Goal: Transaction & Acquisition: Purchase product/service

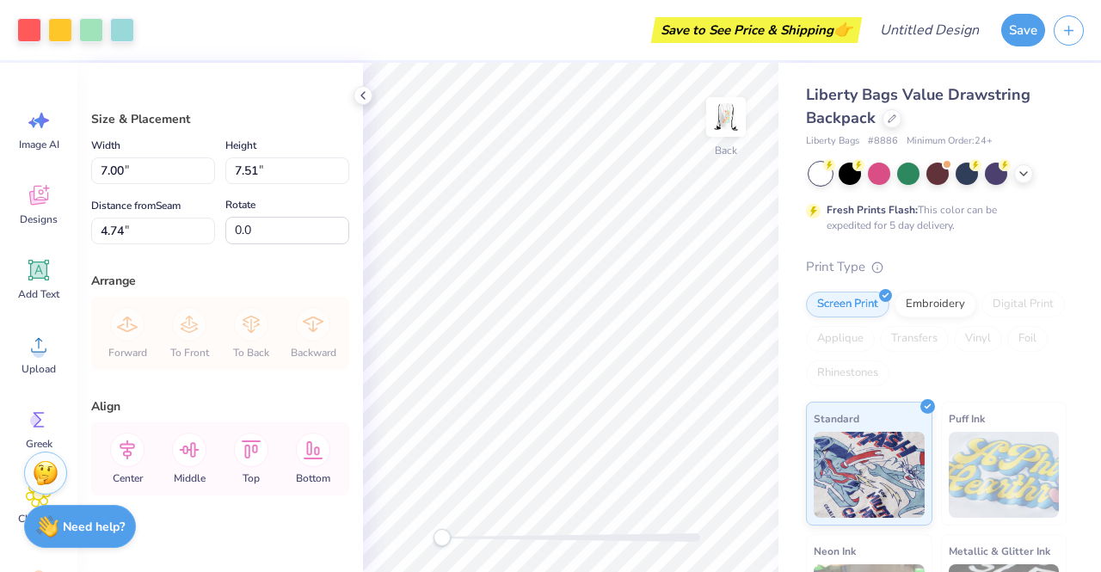
scroll to position [16, 0]
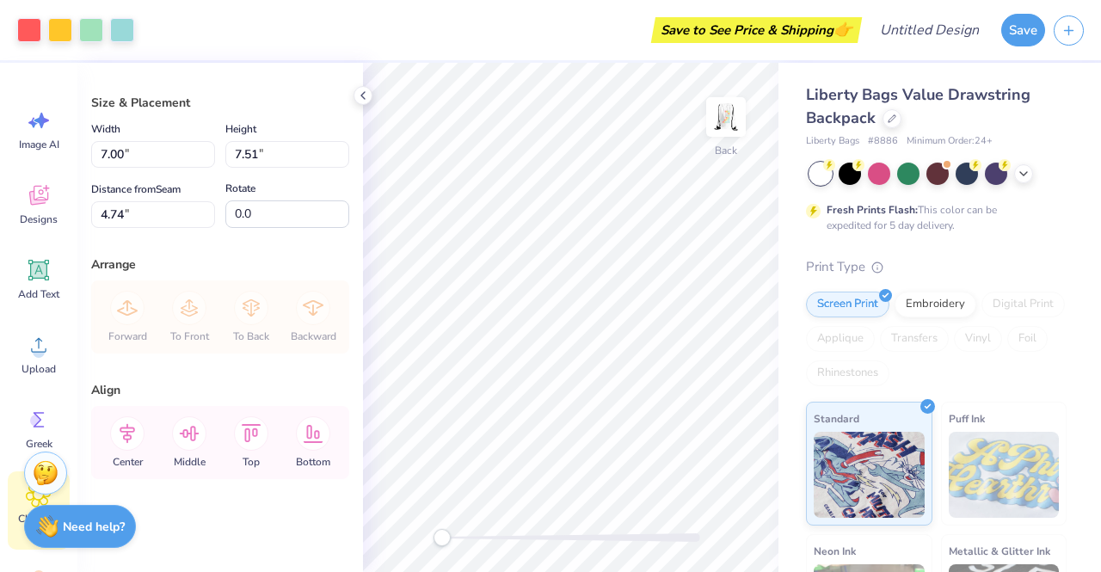
click at [20, 523] on span "Clipart & logos" at bounding box center [38, 526] width 57 height 28
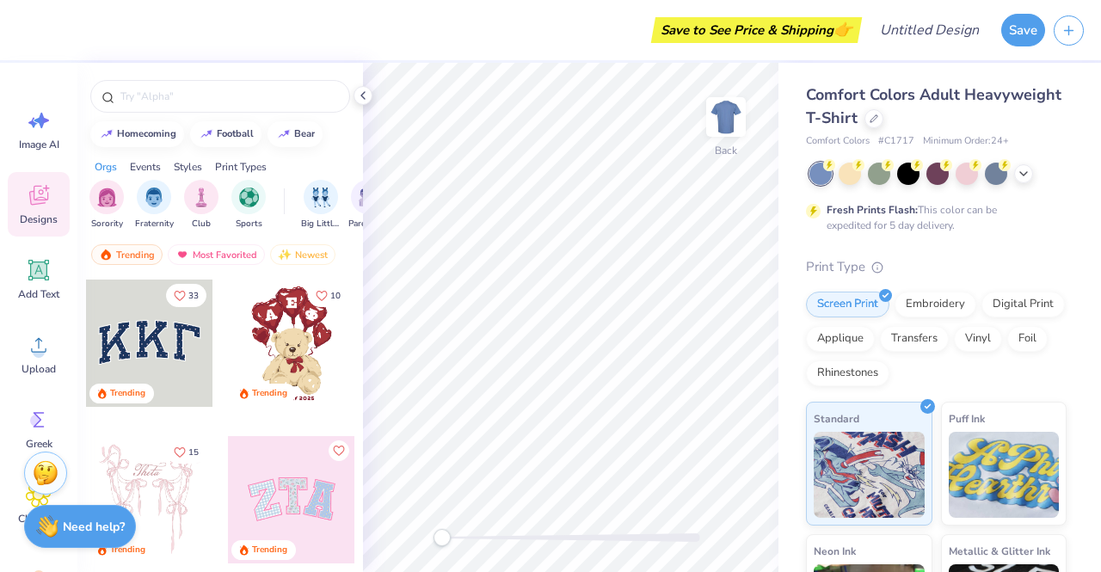
click at [35, 211] on div "Designs" at bounding box center [39, 204] width 62 height 65
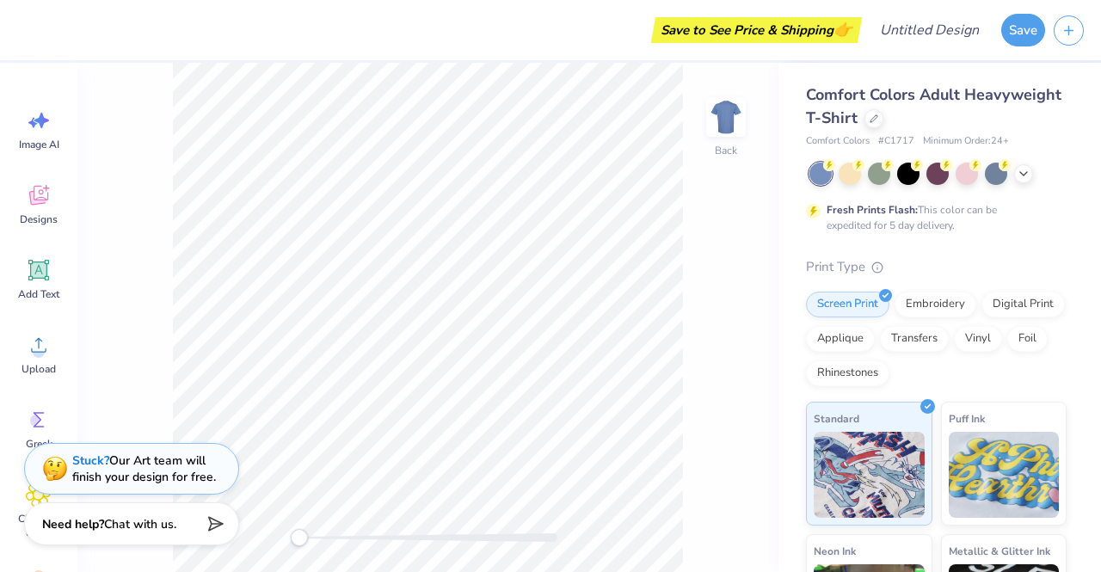
click at [24, 509] on div "Need help? Chat with us." at bounding box center [131, 526] width 215 height 43
click at [32, 493] on div "Stuck? Our Art team will finish your design for free." at bounding box center [131, 469] width 215 height 52
click at [17, 514] on span "Clipart & logos" at bounding box center [38, 526] width 57 height 28
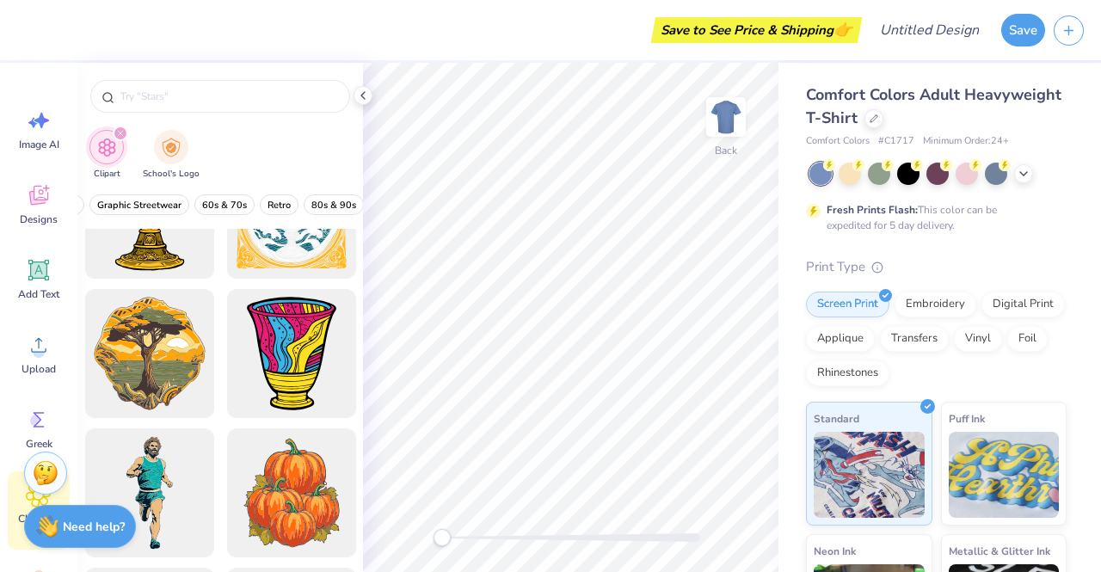
scroll to position [0, 296]
click at [219, 206] on span "60s & 70s" at bounding box center [221, 205] width 45 height 13
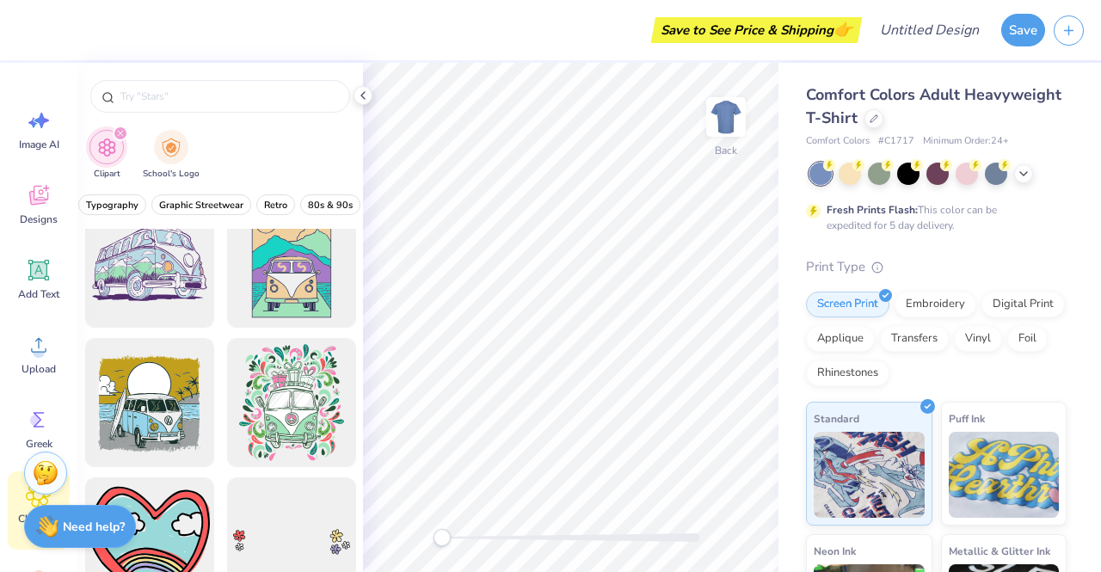
scroll to position [1983, 0]
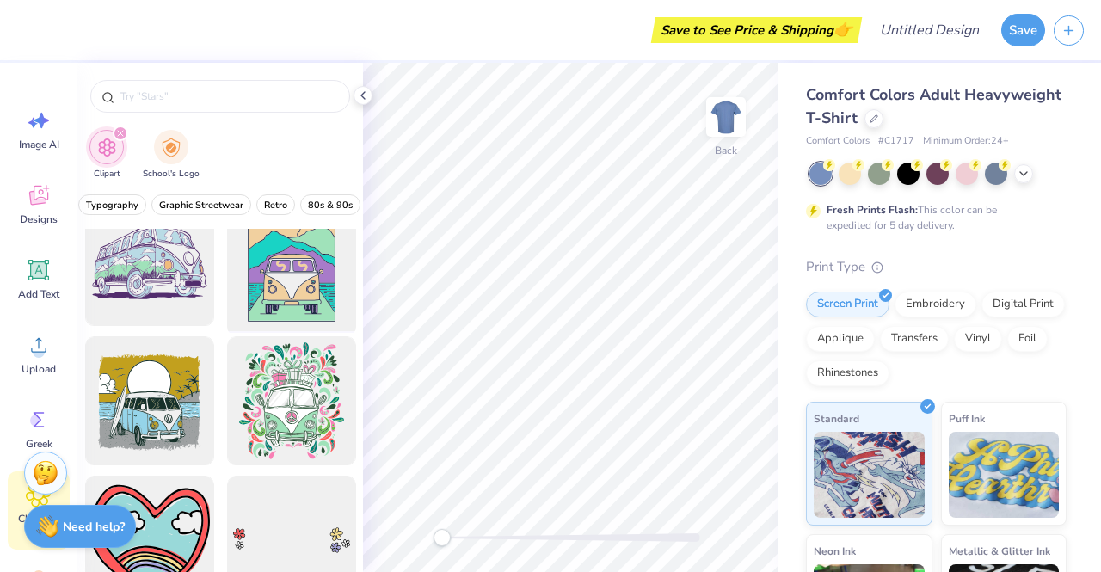
click at [262, 295] on div at bounding box center [291, 262] width 142 height 142
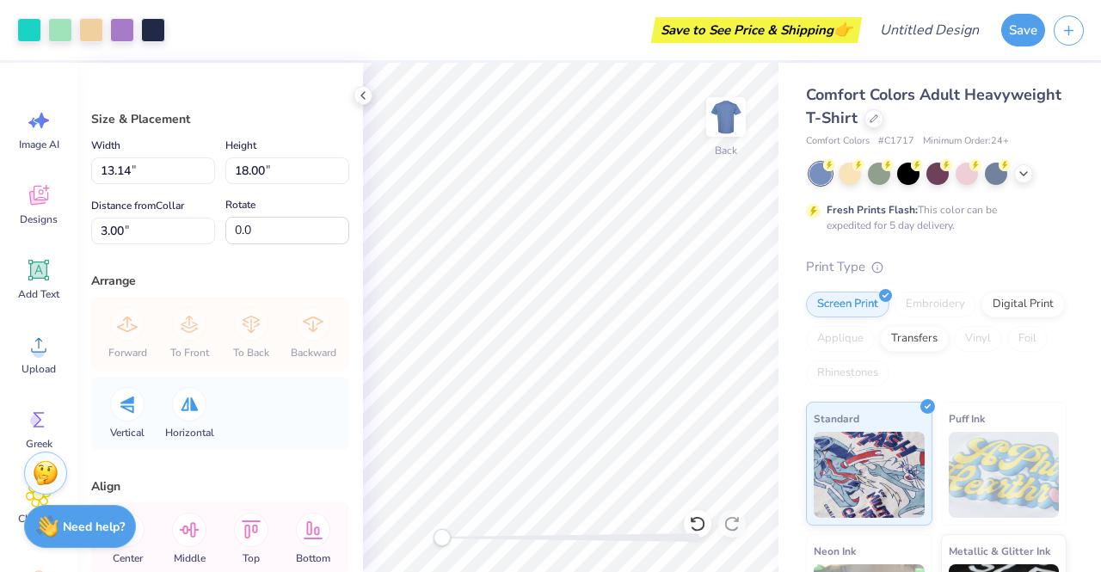
type input "11.00"
type input "15.07"
type input "5.93"
type input "9.67"
type input "13.25"
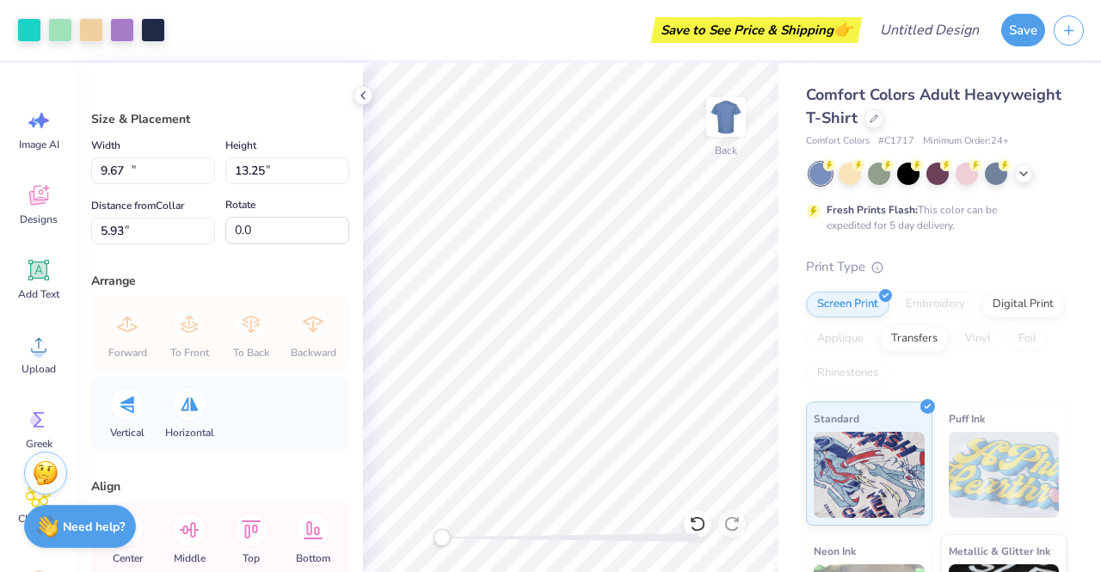
type input "3.00"
click at [1026, 176] on icon at bounding box center [1024, 172] width 14 height 14
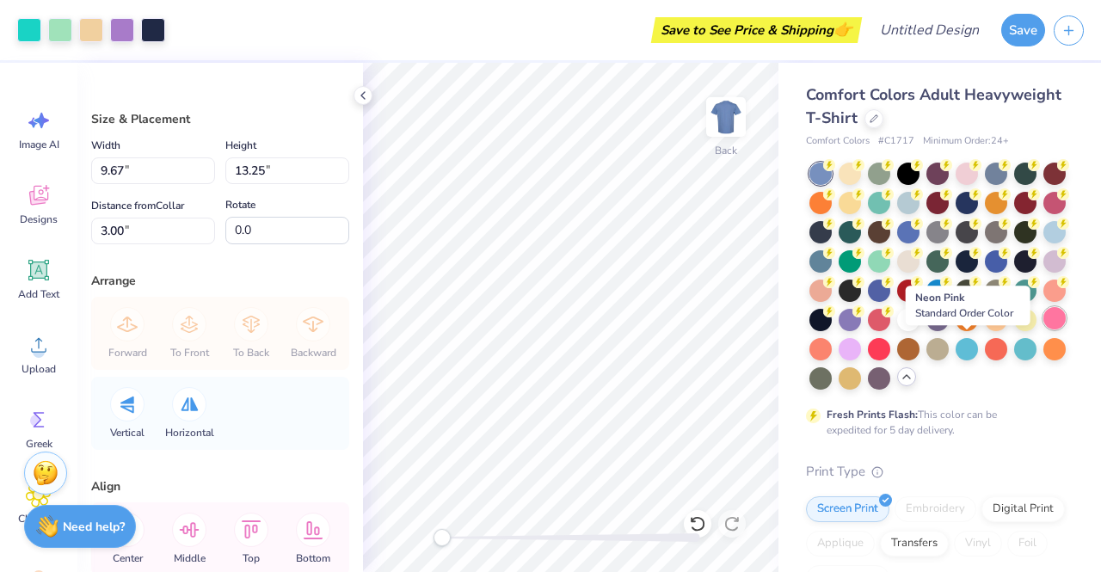
click at [1044, 330] on div at bounding box center [1055, 318] width 22 height 22
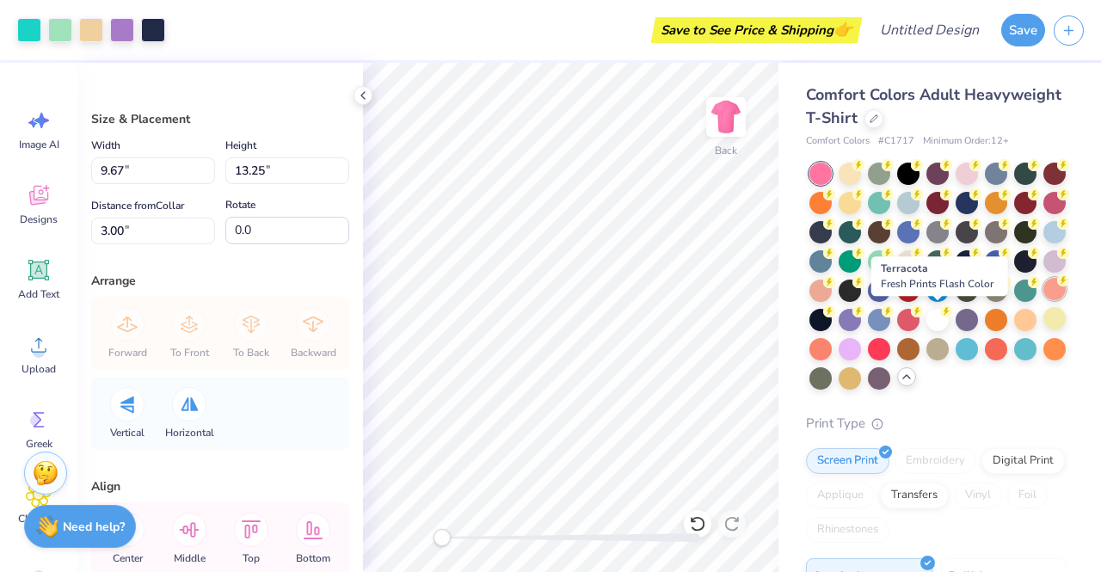
click at [1044, 300] on div at bounding box center [1055, 289] width 22 height 22
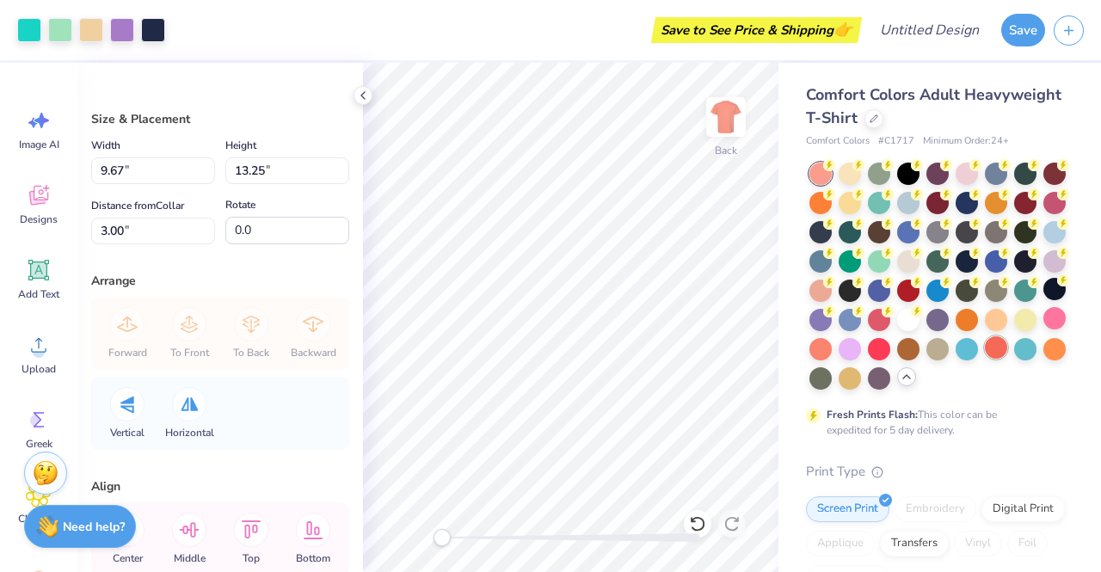
click at [985, 359] on div at bounding box center [996, 347] width 22 height 22
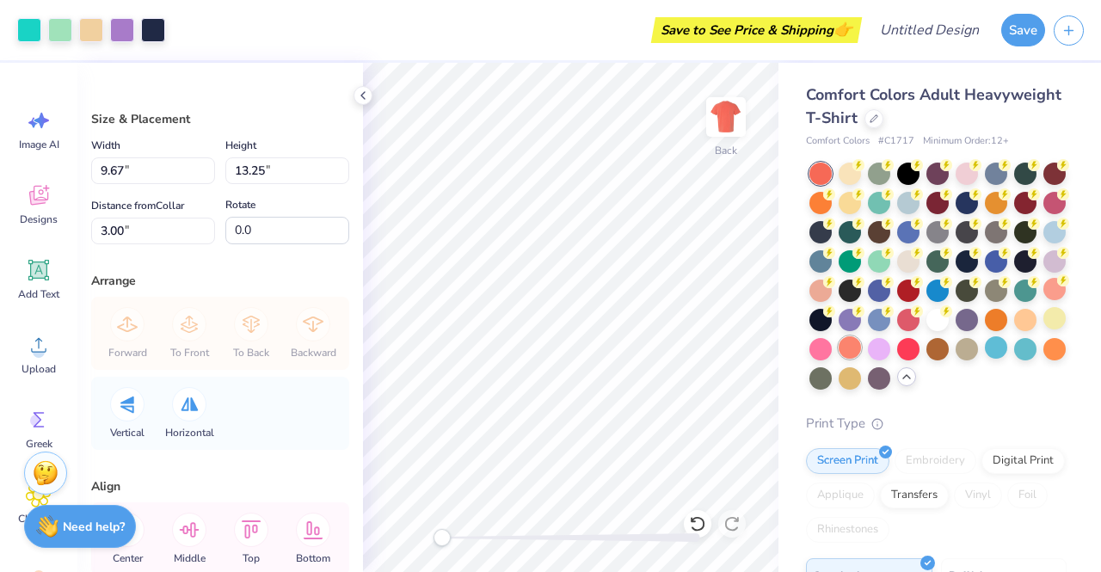
click at [861, 348] on div at bounding box center [850, 347] width 22 height 22
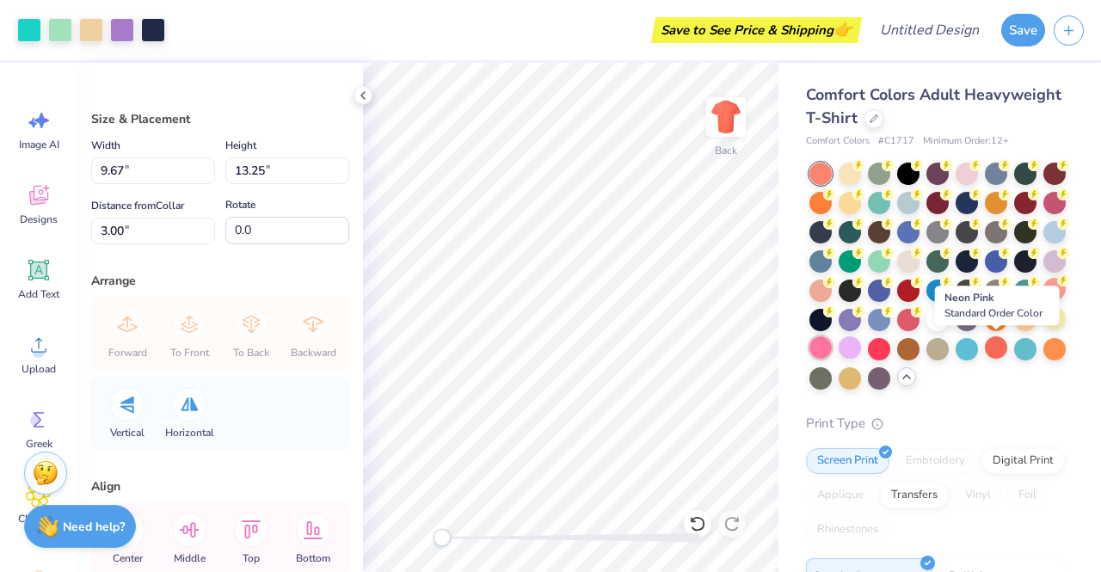
click at [832, 348] on div at bounding box center [821, 347] width 22 height 22
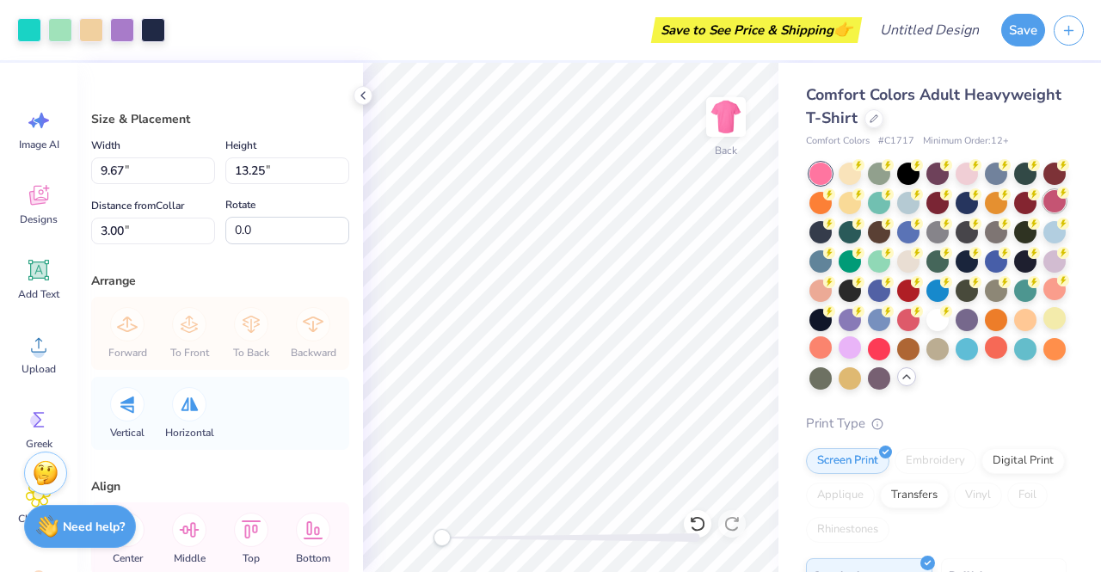
click at [1044, 213] on div at bounding box center [1055, 201] width 22 height 22
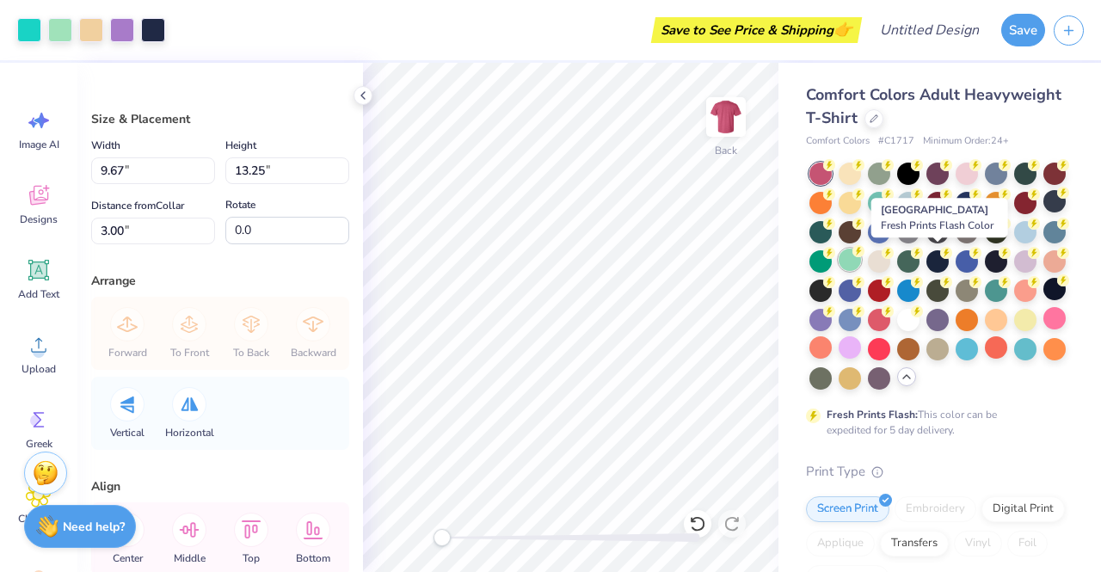
click at [861, 250] on div at bounding box center [850, 260] width 22 height 22
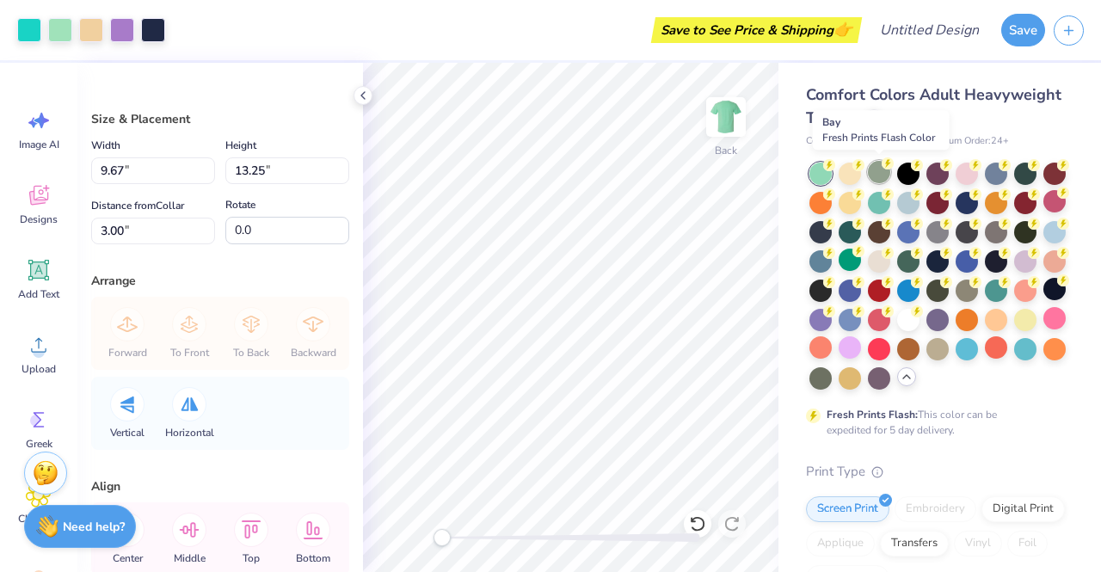
click at [874, 182] on div at bounding box center [879, 172] width 22 height 22
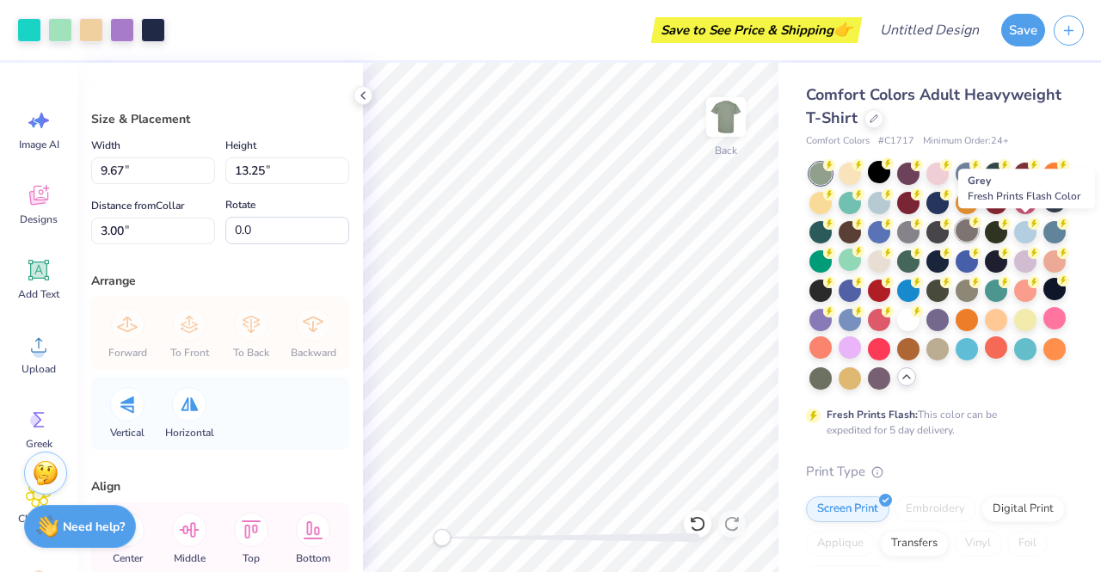
click at [978, 233] on div at bounding box center [967, 230] width 22 height 22
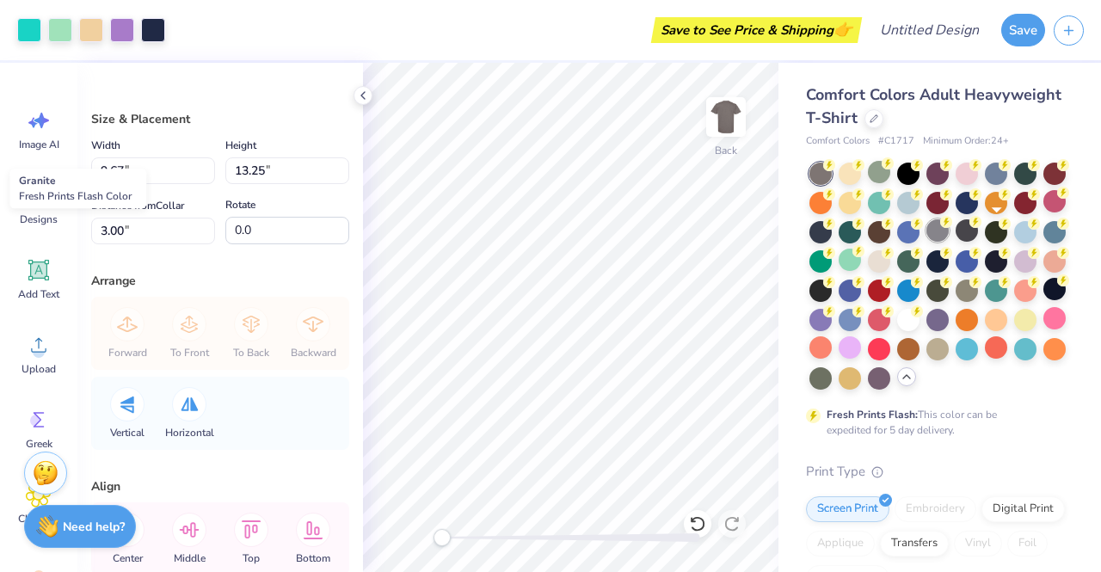
click at [949, 235] on div at bounding box center [938, 230] width 22 height 22
click at [861, 348] on div at bounding box center [850, 347] width 22 height 22
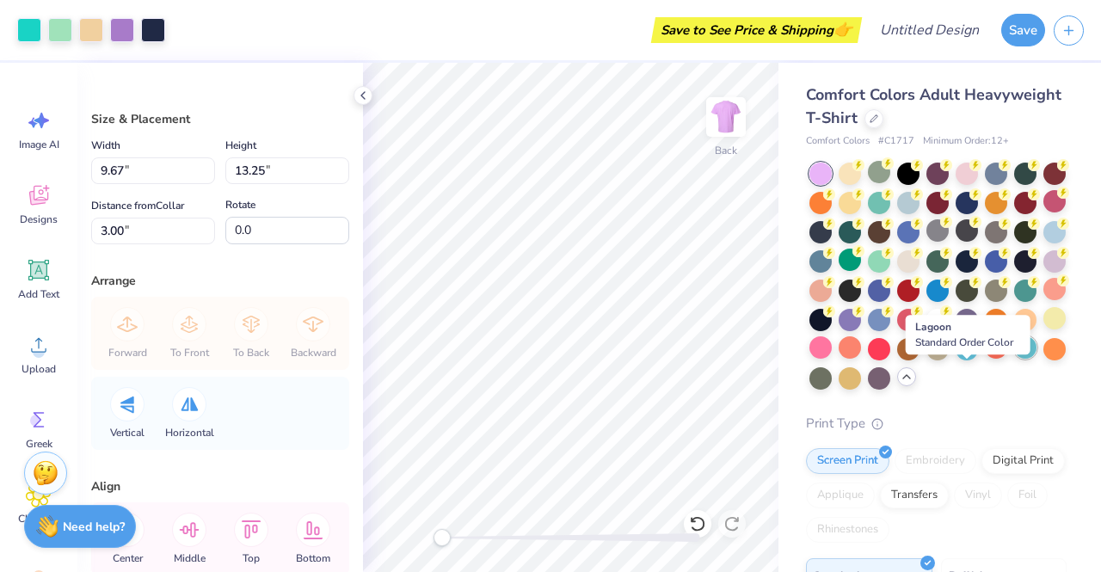
click at [1014, 359] on div at bounding box center [1025, 347] width 22 height 22
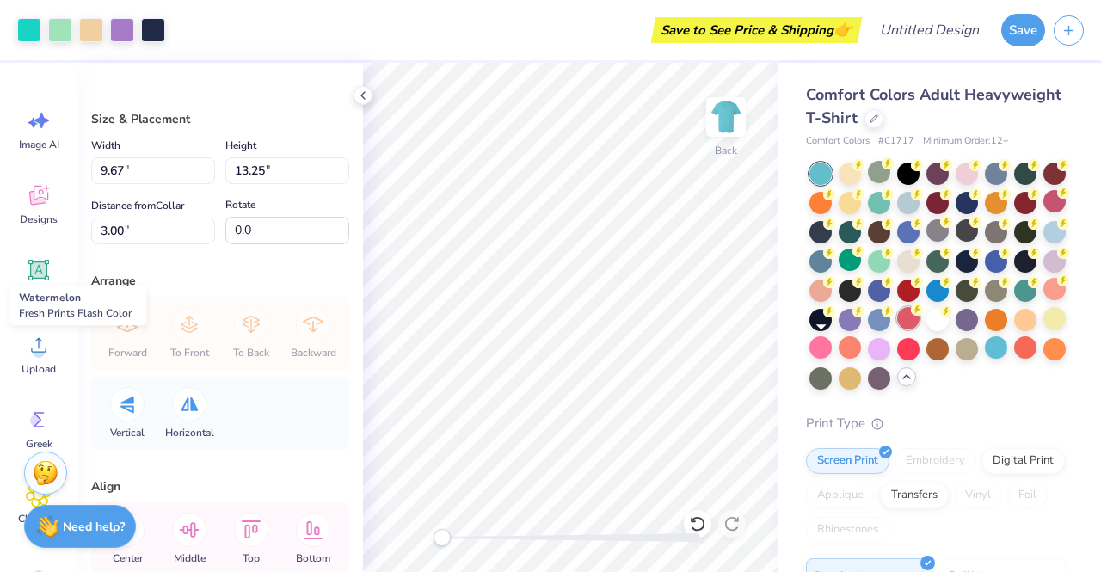
click at [897, 330] on div at bounding box center [908, 318] width 22 height 22
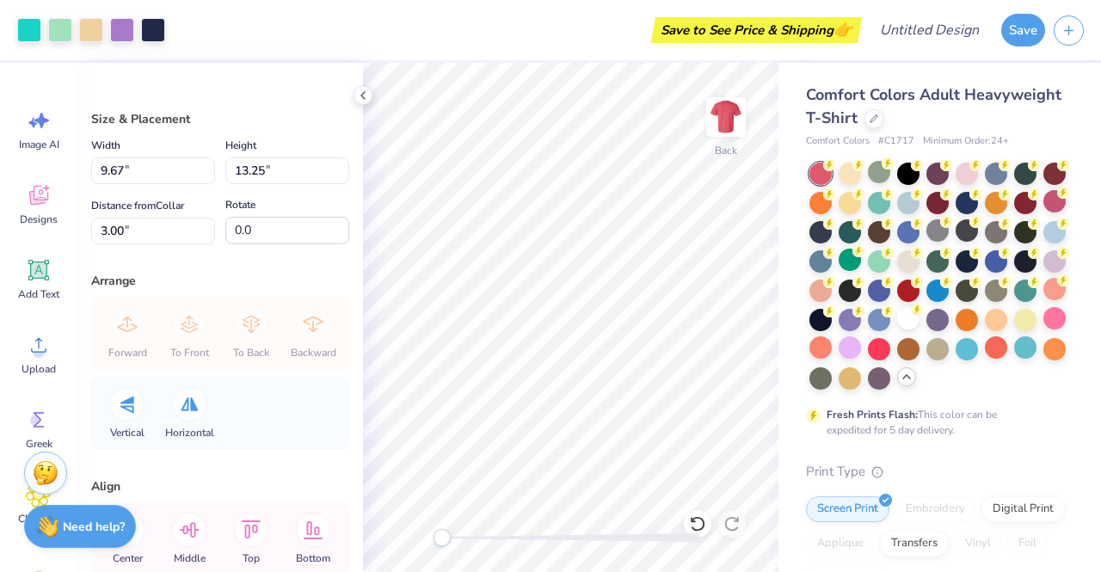
click at [816, 166] on div at bounding box center [821, 174] width 22 height 22
click at [817, 169] on div at bounding box center [821, 174] width 22 height 22
click at [1044, 213] on div at bounding box center [1055, 201] width 22 height 22
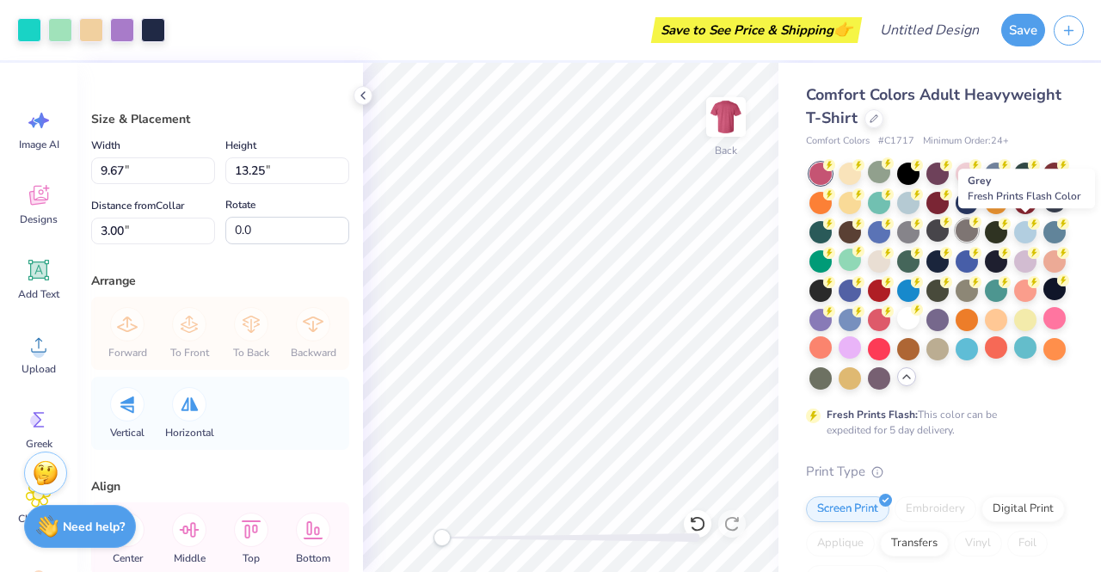
click at [978, 228] on div at bounding box center [967, 230] width 22 height 22
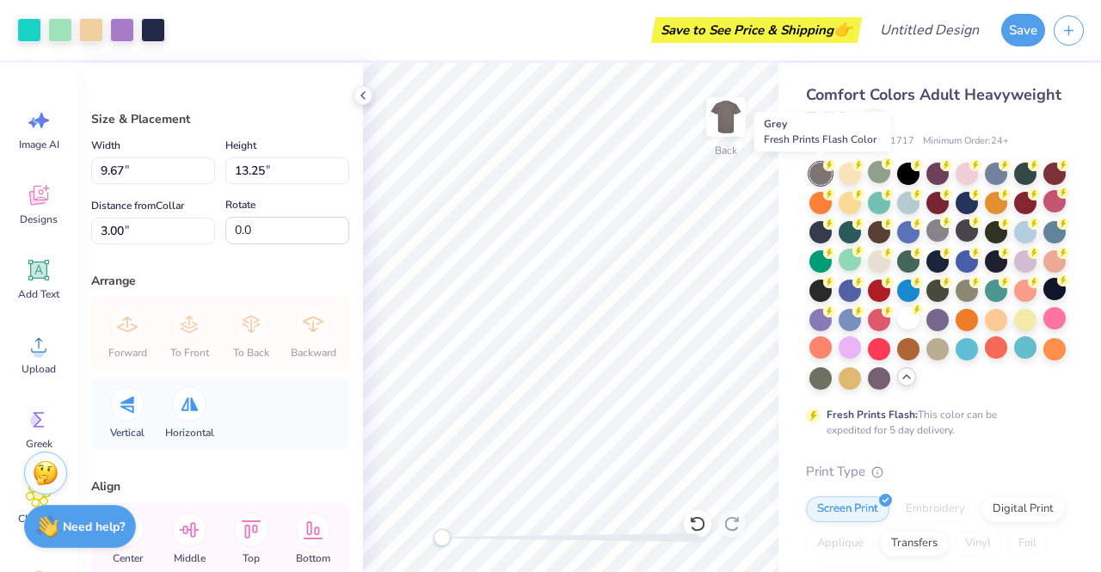
click at [822, 167] on div at bounding box center [821, 174] width 22 height 22
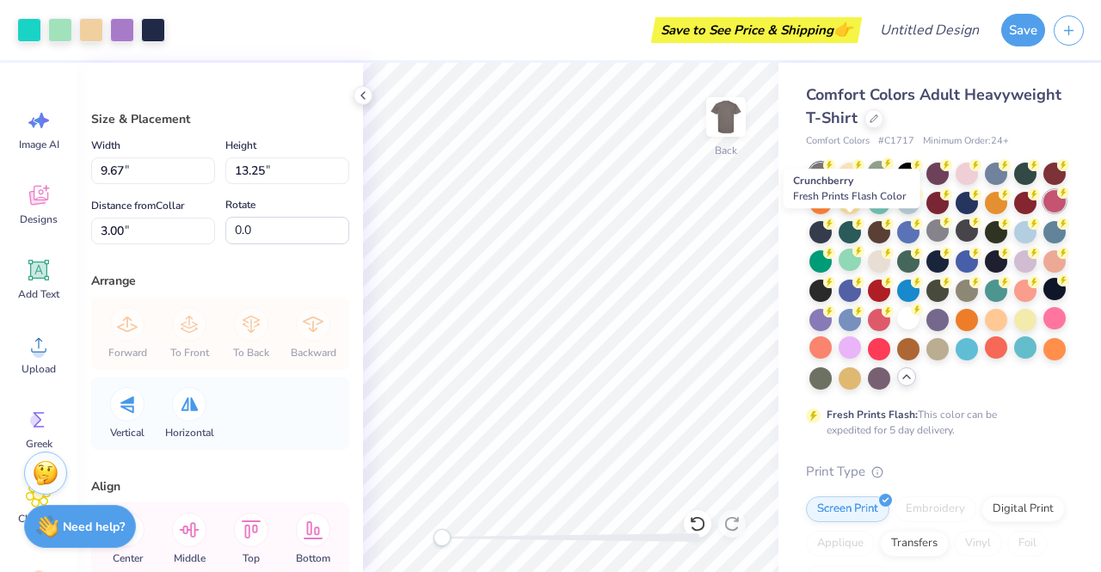
click at [1044, 213] on div at bounding box center [1055, 201] width 22 height 22
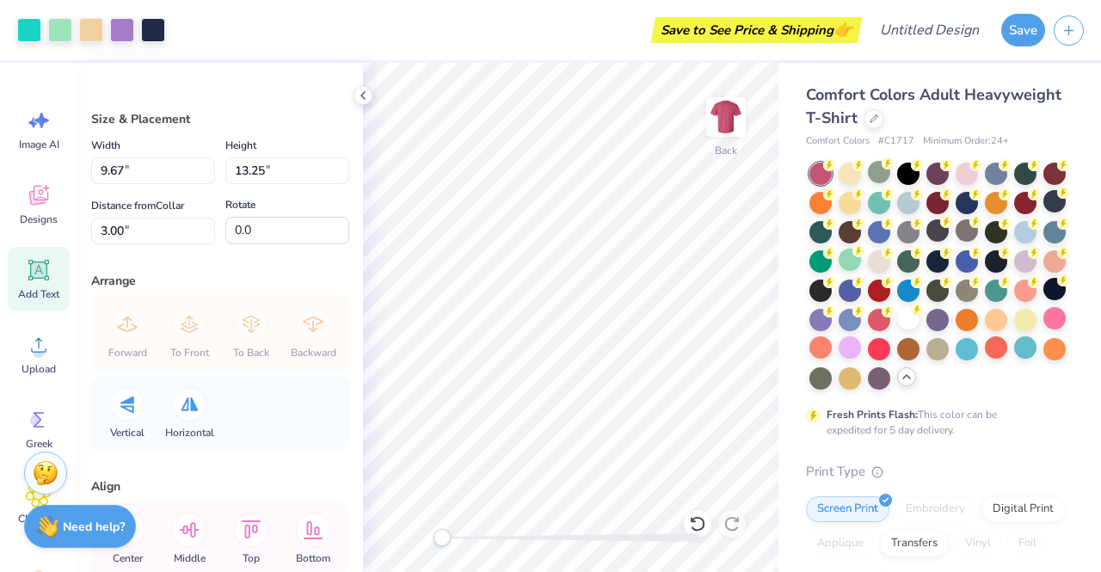
click at [20, 267] on div "Add Text" at bounding box center [39, 279] width 62 height 65
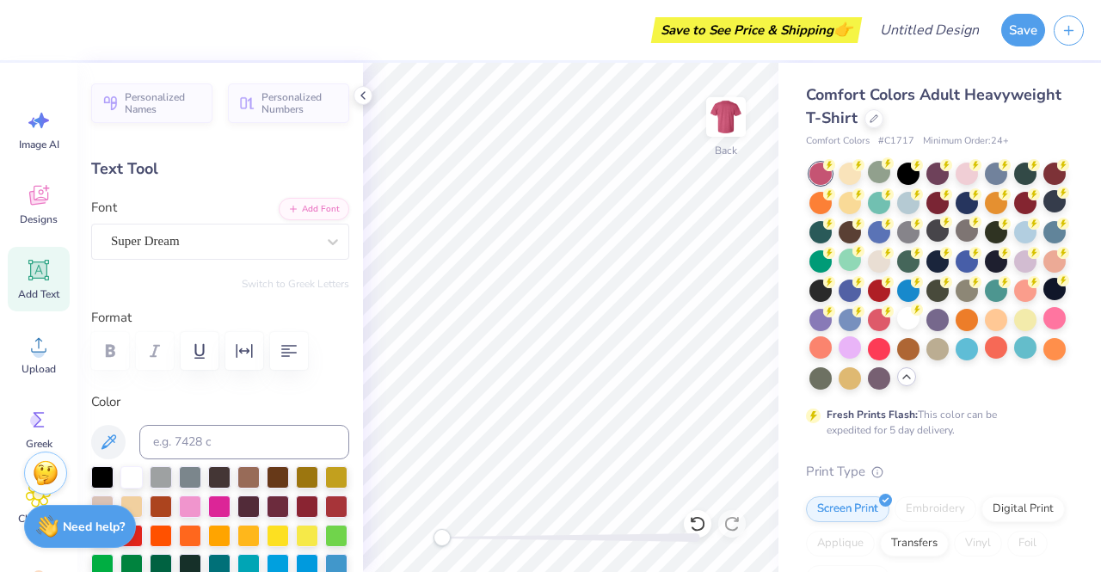
scroll to position [14, 3]
type textarea "T"
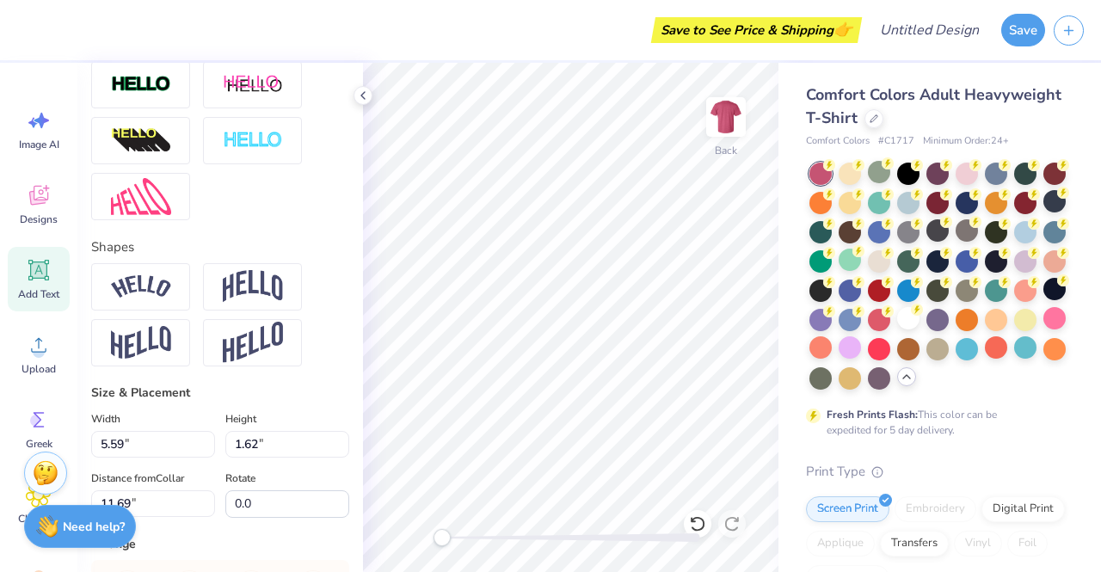
scroll to position [592, 0]
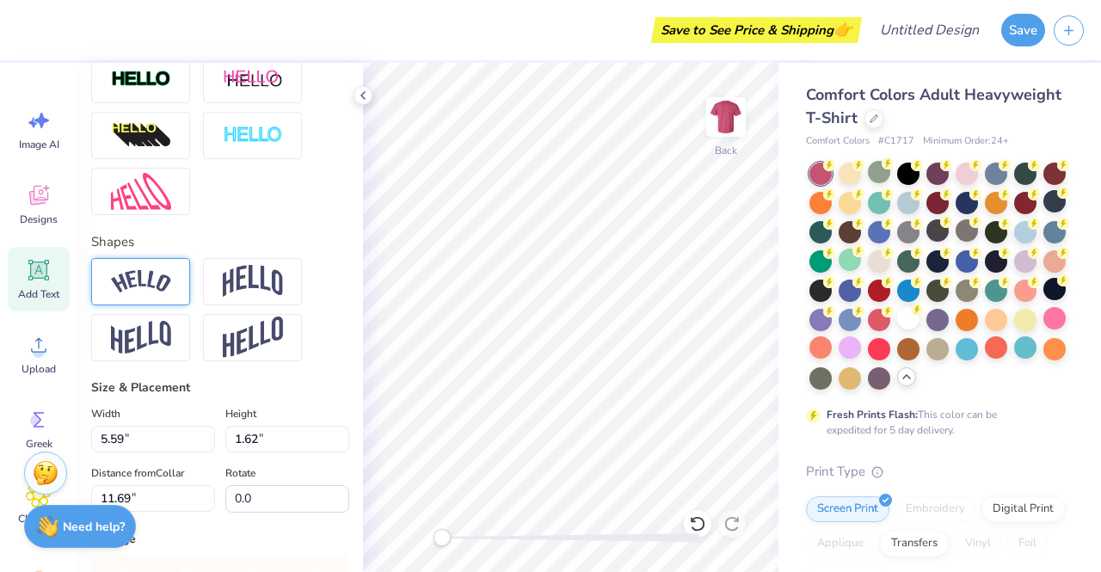
type textarea "Viking Voyage"
click at [146, 293] on img at bounding box center [141, 281] width 60 height 23
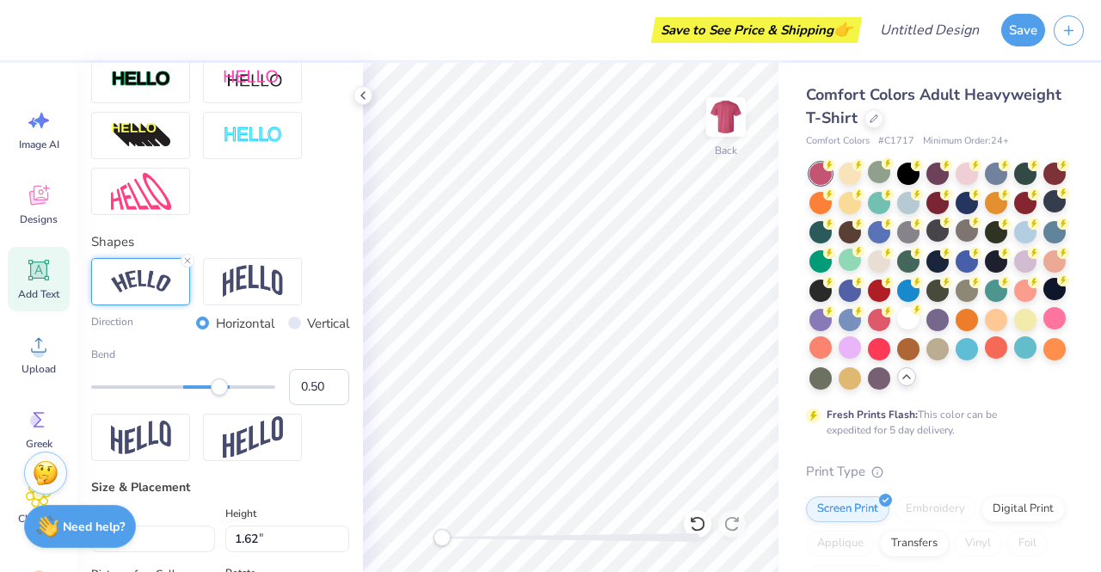
scroll to position [14, 2]
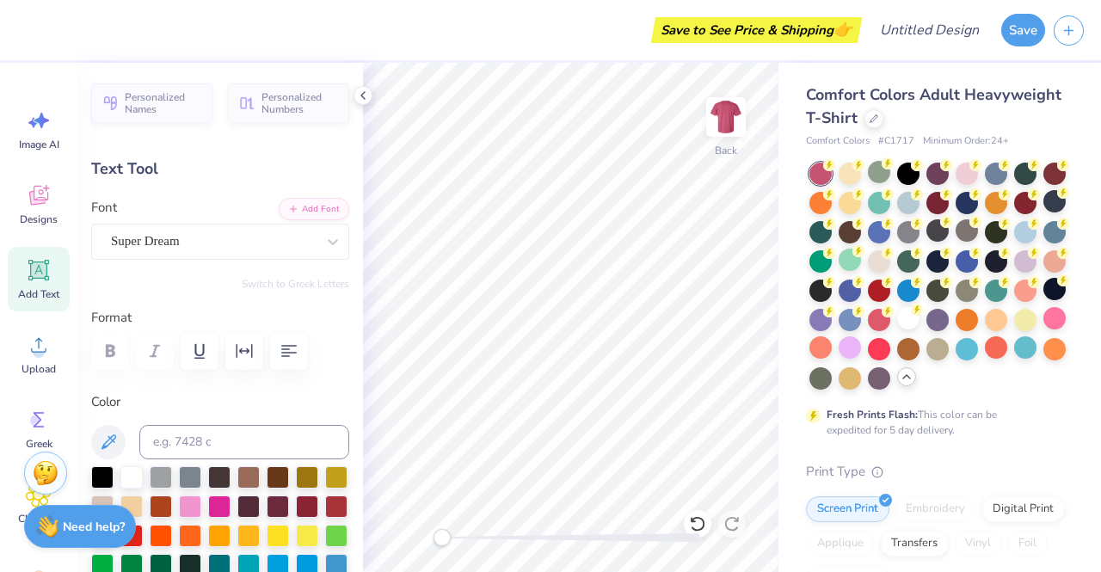
type input "9.11"
type input "2.02"
type input "5.45"
click at [96, 478] on div at bounding box center [102, 476] width 22 height 22
click at [236, 243] on div "Super Dream" at bounding box center [213, 241] width 208 height 27
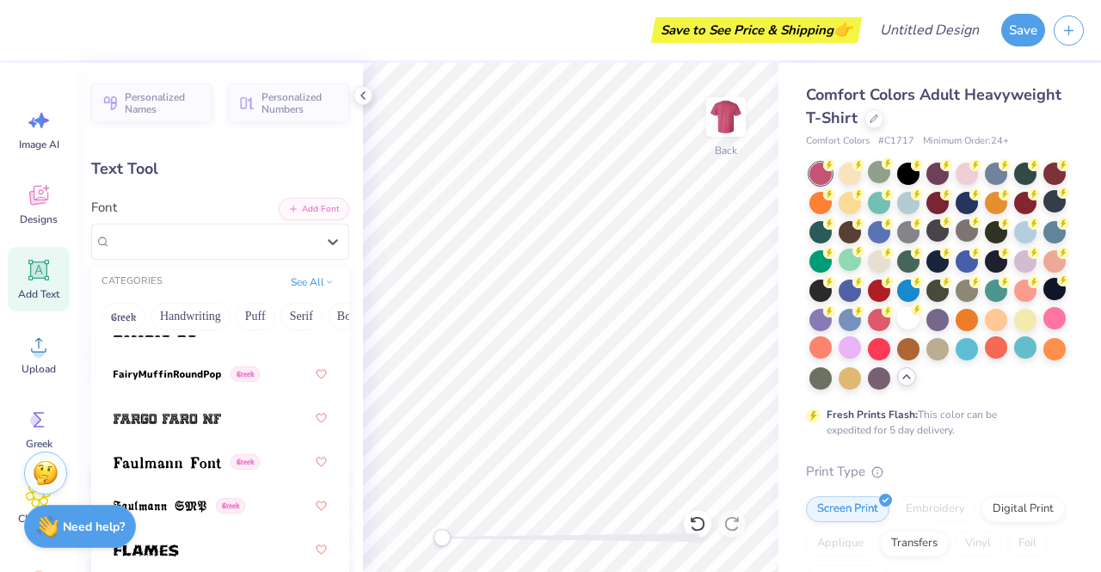
scroll to position [5072, 0]
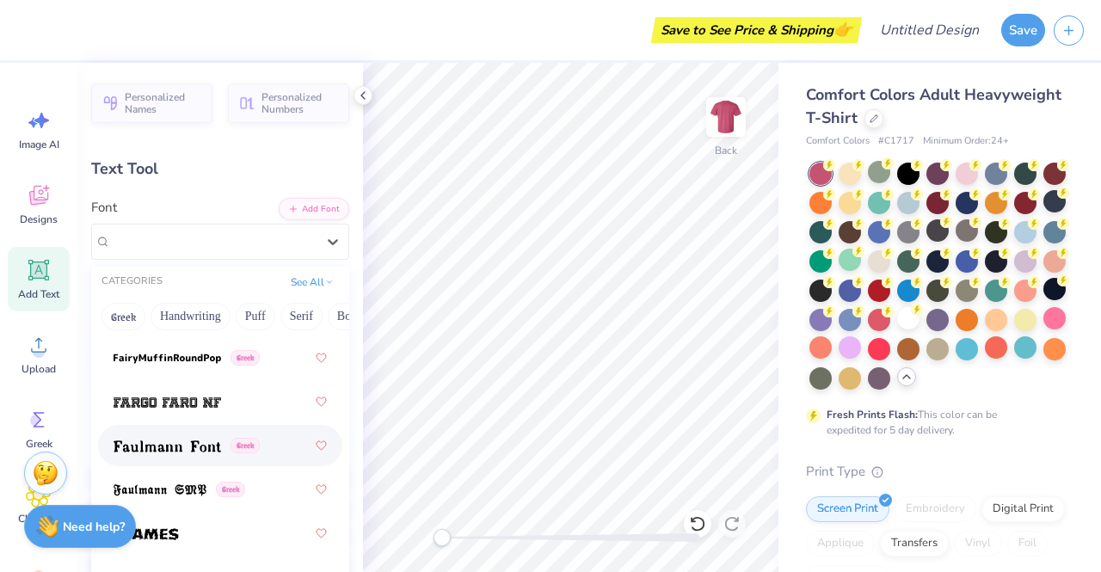
click at [217, 167] on div "Text Tool" at bounding box center [220, 168] width 258 height 23
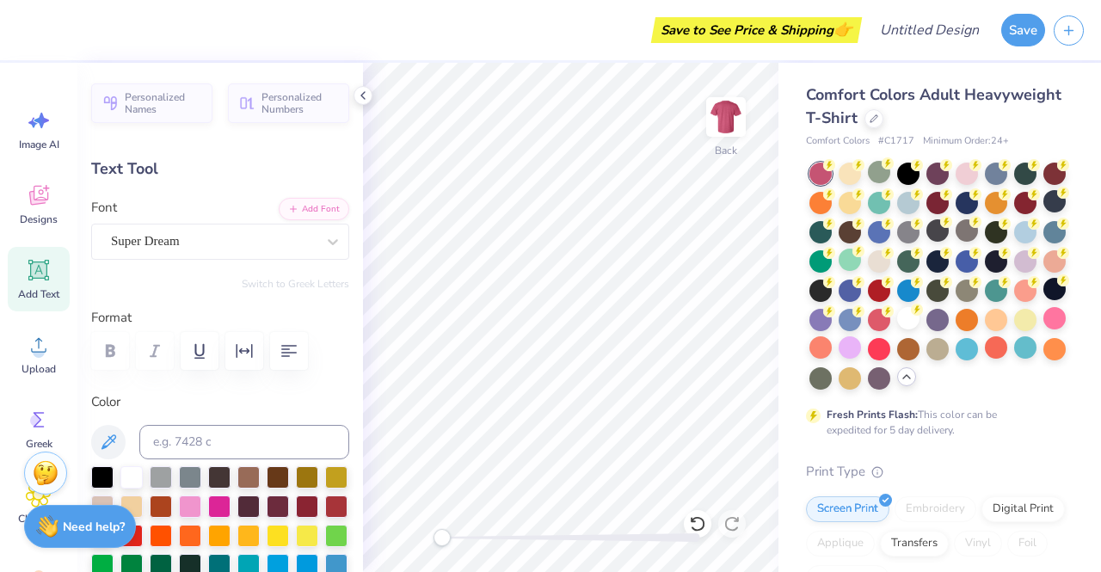
click at [38, 271] on icon at bounding box center [38, 270] width 21 height 21
type input "5.59"
type input "1.62"
type input "11.69"
click at [50, 282] on icon at bounding box center [39, 270] width 26 height 26
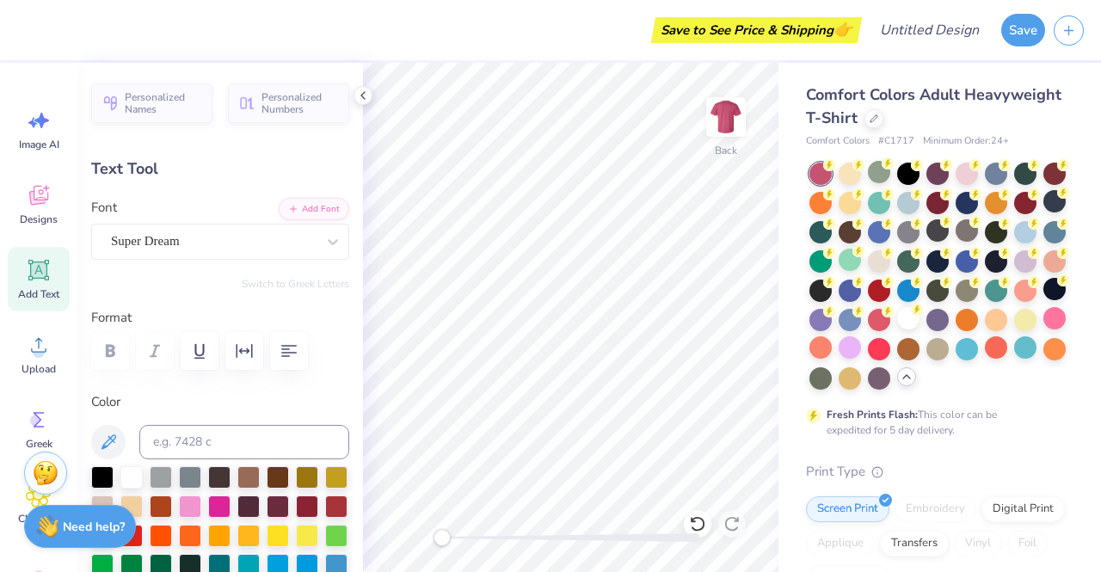
scroll to position [14, 3]
type textarea "T"
type textarea "FPD"
type input "2.81"
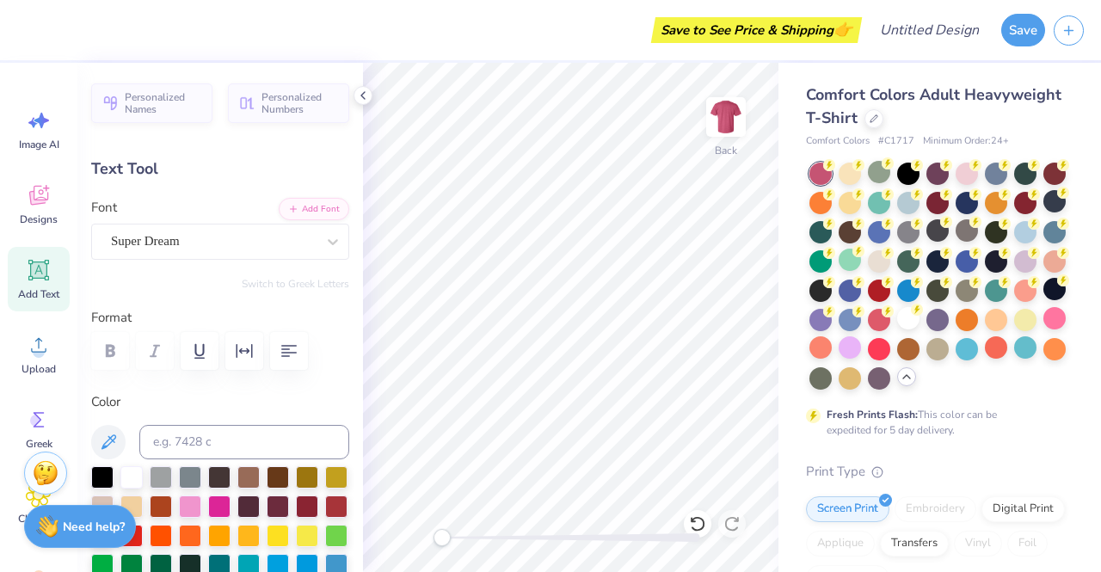
type input "1.19"
type input "10.88"
type input "2.21"
type input "0.94"
type input "9.11"
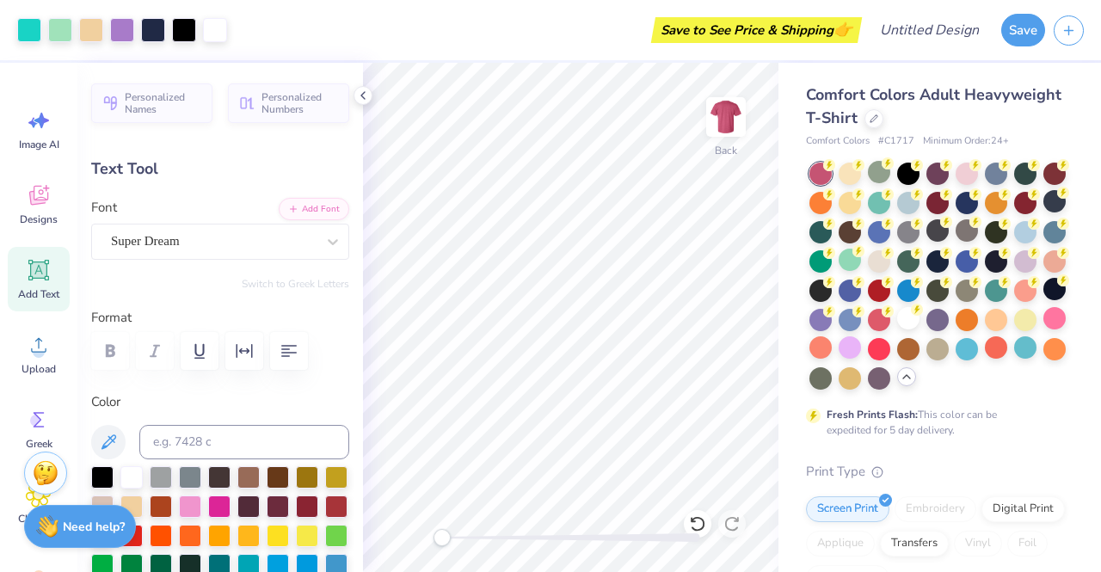
type input "2.02"
type input "6.82"
click at [145, 484] on div at bounding box center [220, 535] width 258 height 139
click at [131, 472] on div at bounding box center [131, 476] width 22 height 22
click at [33, 277] on icon at bounding box center [38, 270] width 21 height 21
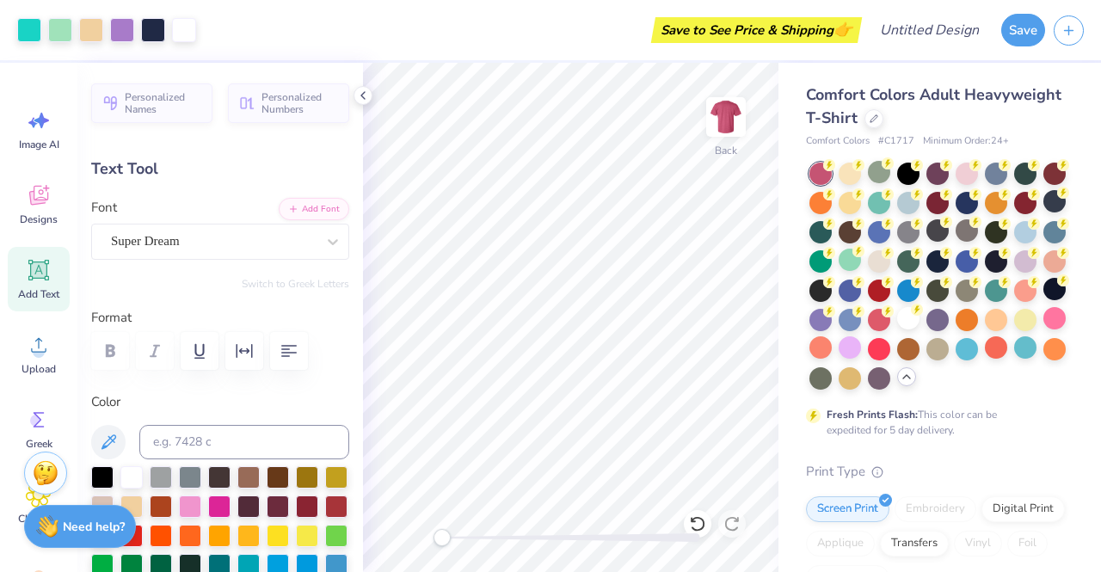
type input "5.59"
type input "1.62"
type input "11.69"
type textarea "T"
type textarea "2025"
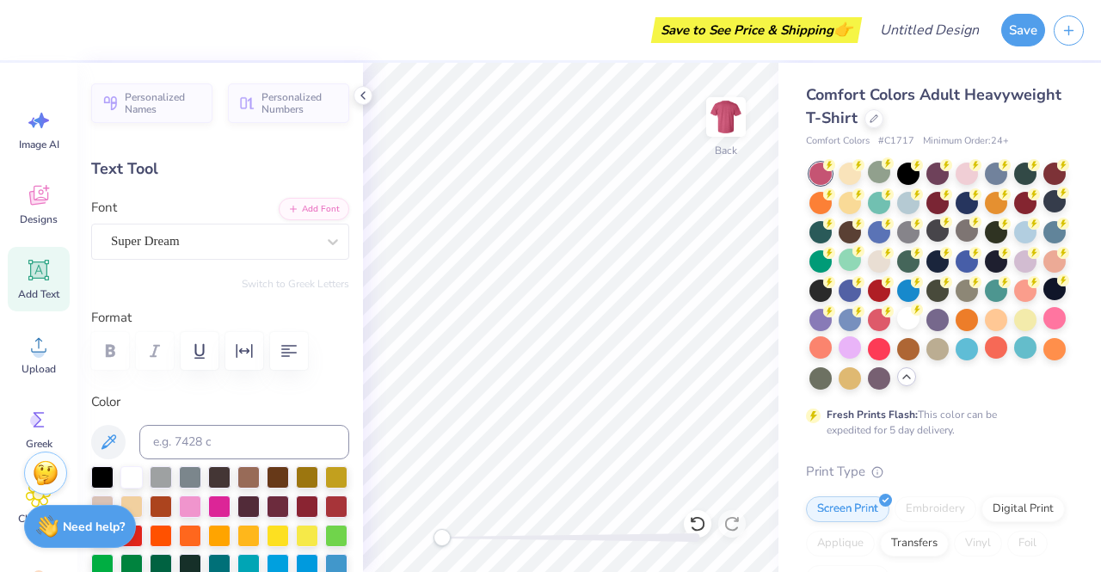
scroll to position [14, 3]
type input "2.18"
type input "0.65"
type input "2.21"
type input "0.94"
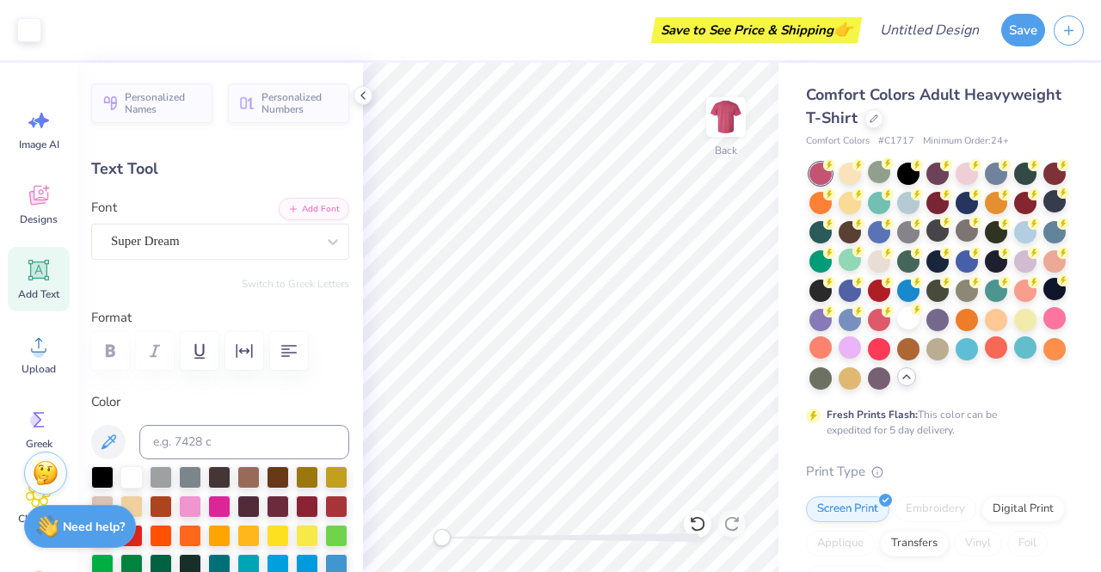
type input "11.18"
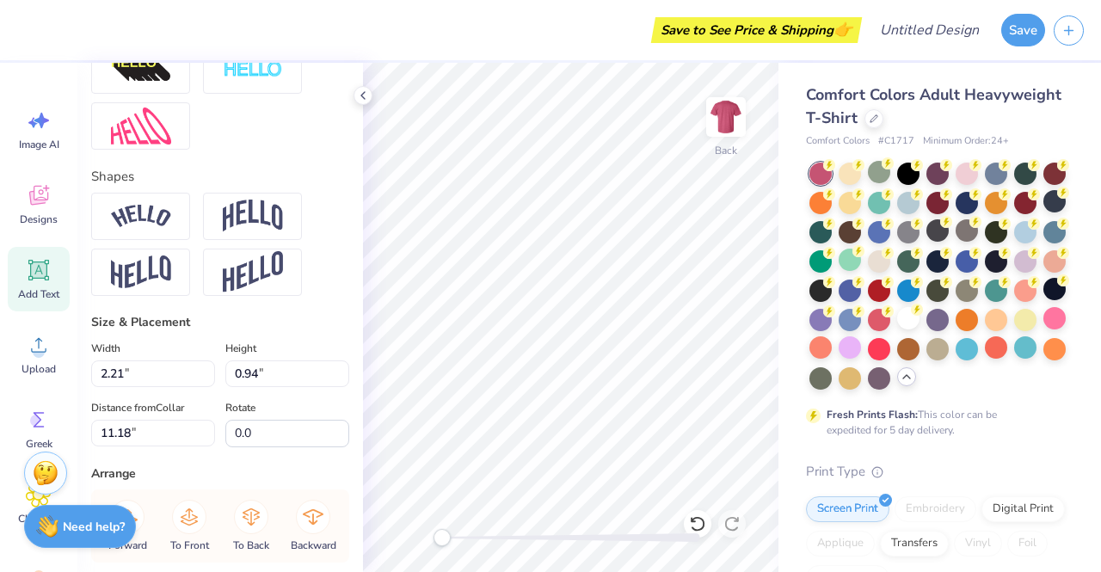
scroll to position [688, 0]
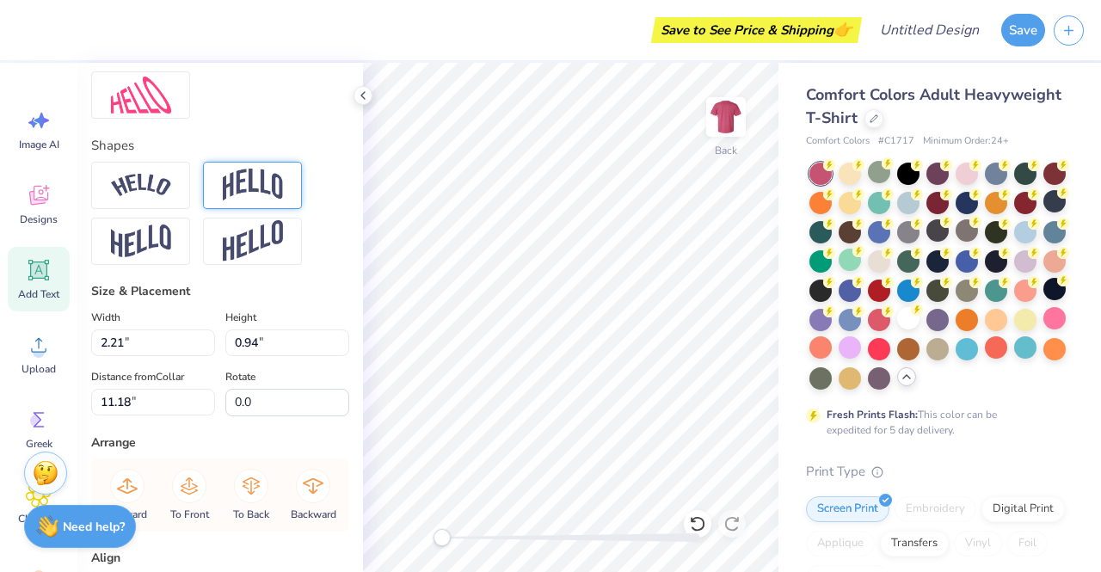
click at [250, 201] on img at bounding box center [253, 185] width 60 height 33
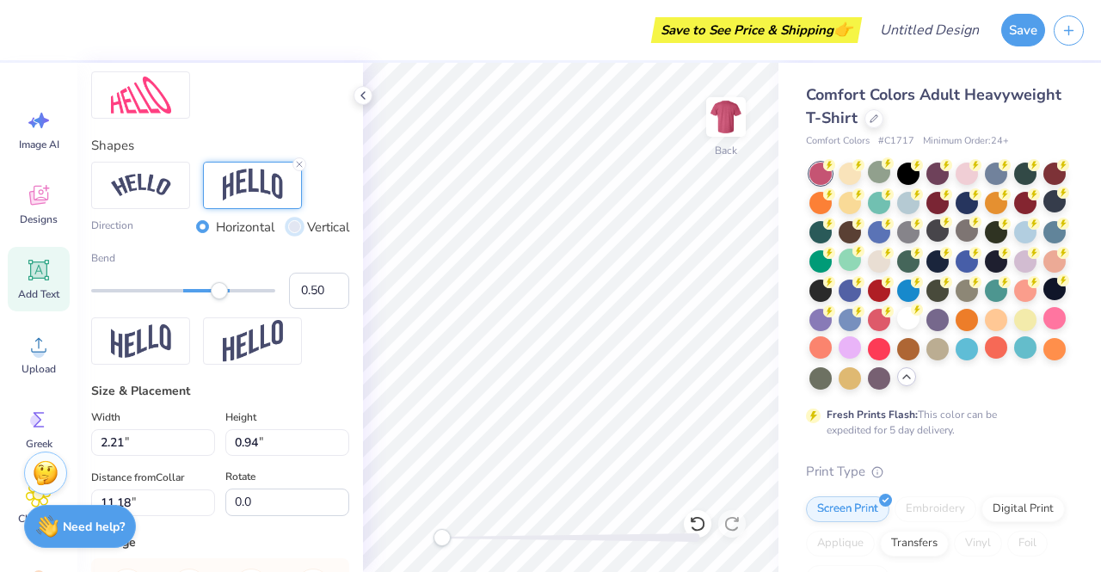
click at [288, 233] on input "Vertical" at bounding box center [294, 226] width 13 height 13
radio input "true"
type input "0.66"
drag, startPoint x: 216, startPoint y: 323, endPoint x: 233, endPoint y: 323, distance: 17.2
click at [233, 299] on div "Accessibility label" at bounding box center [233, 290] width 17 height 17
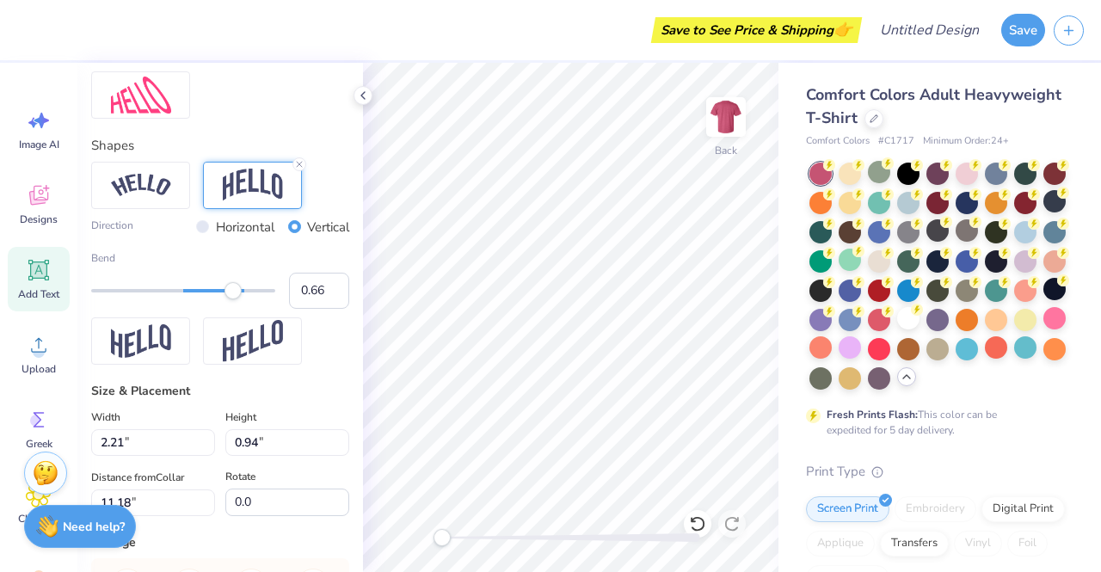
click at [234, 309] on div "Bend 0.66" at bounding box center [220, 279] width 258 height 59
type input "-0.38"
drag, startPoint x: 235, startPoint y: 323, endPoint x: 145, endPoint y: 321, distance: 90.4
click at [153, 299] on div "Accessibility label" at bounding box center [161, 290] width 17 height 17
click at [288, 233] on input "Vertical" at bounding box center [294, 226] width 13 height 13
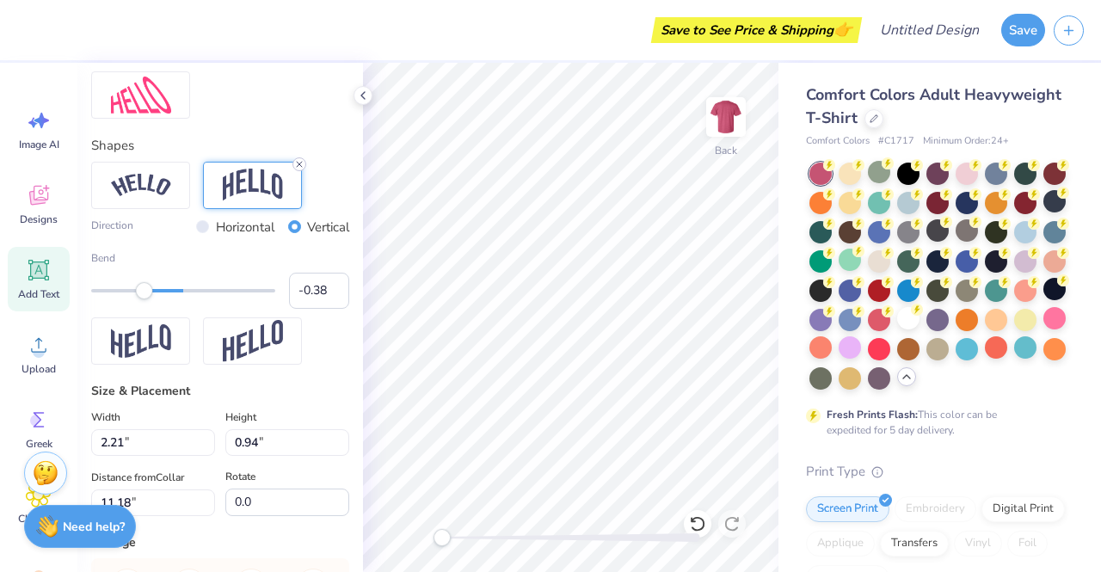
click at [299, 169] on icon at bounding box center [299, 164] width 10 height 10
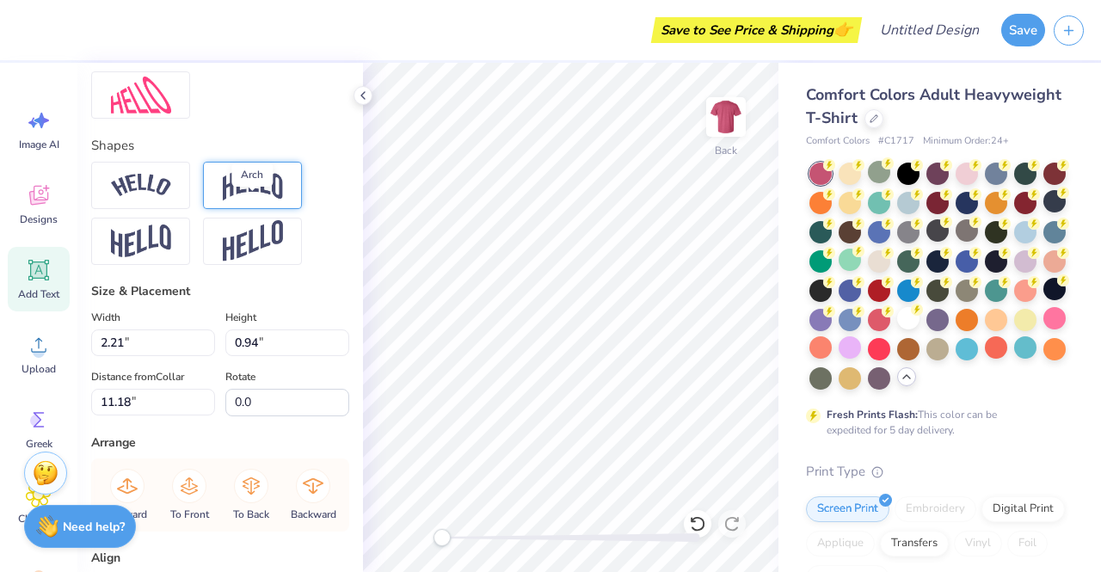
click at [245, 201] on img at bounding box center [253, 185] width 60 height 33
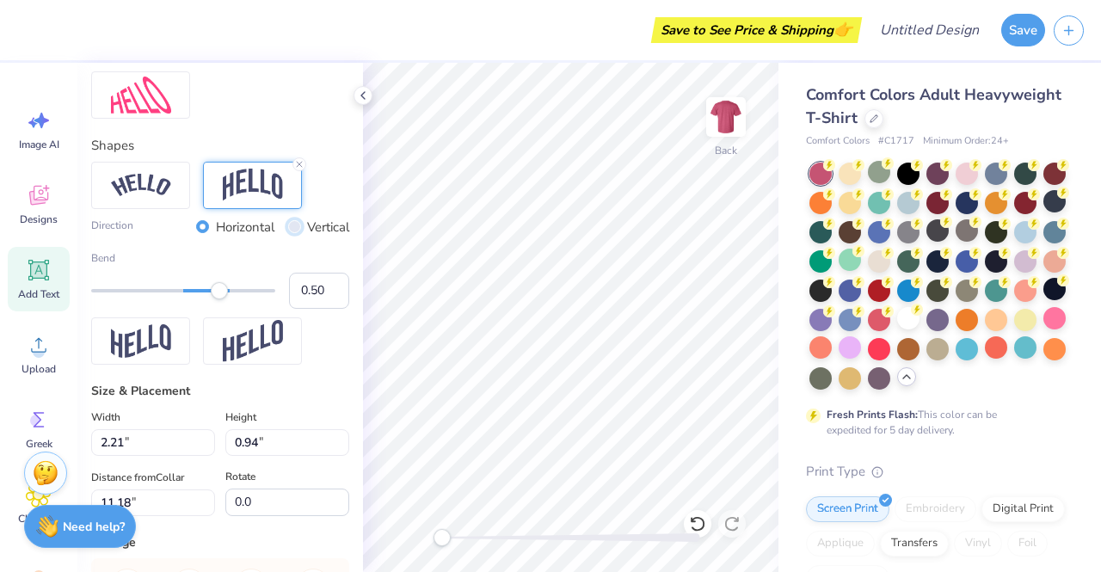
click at [288, 233] on input "Vertical" at bounding box center [294, 226] width 13 height 13
radio input "true"
type input "2.18"
type input "0.65"
type input "12.50"
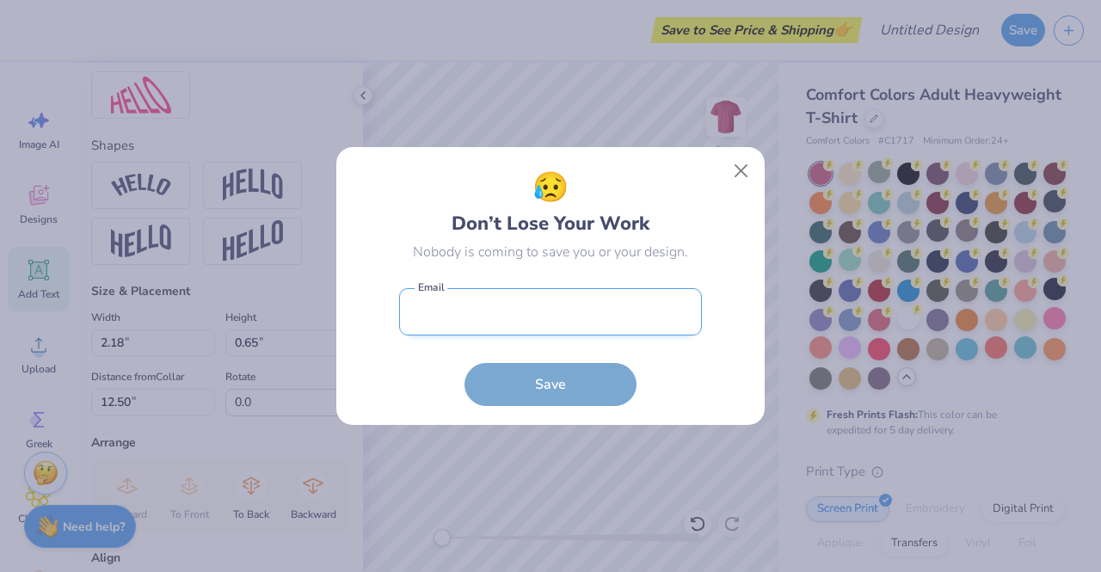
click at [565, 320] on body "Save to See Price & Shipping 👉 Design Title Save Image AI Designs Add Text Uplo…" at bounding box center [550, 286] width 1101 height 572
click at [736, 168] on button "Close" at bounding box center [741, 171] width 33 height 33
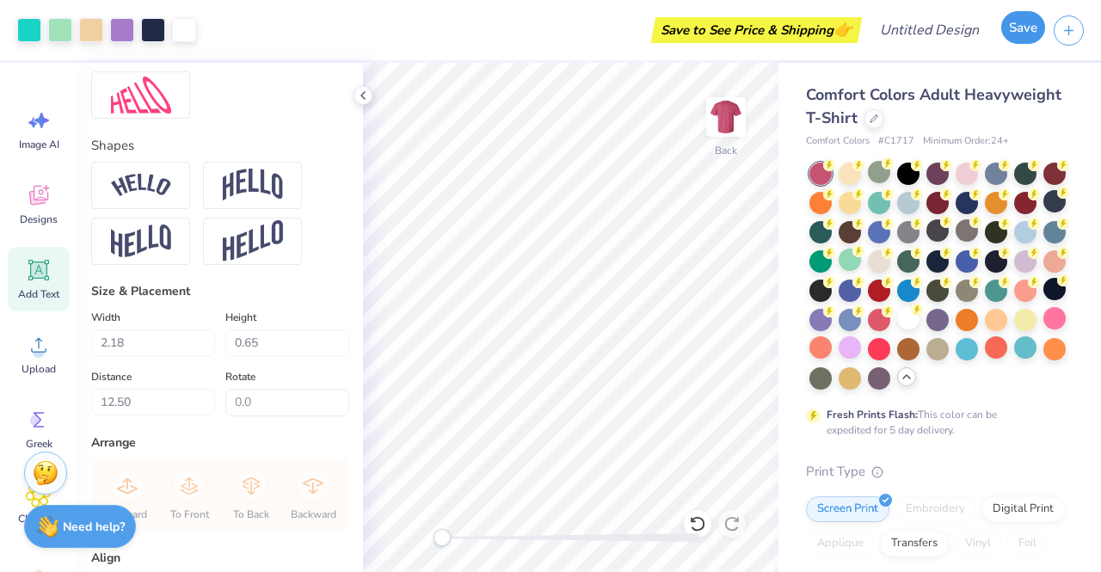
click at [1031, 32] on button "Save" at bounding box center [1023, 27] width 44 height 33
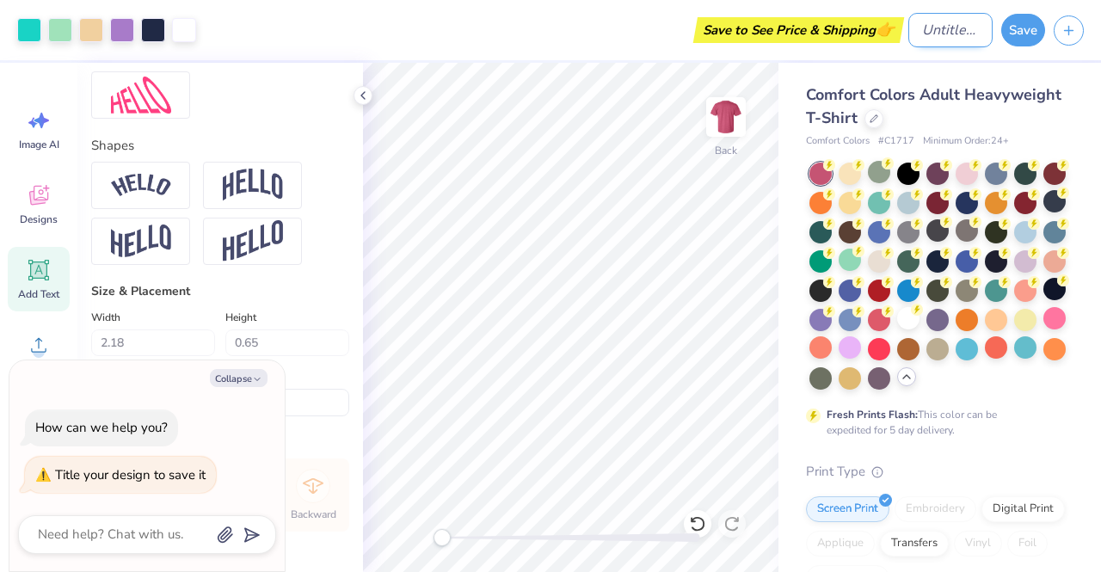
type textarea "x"
click at [950, 29] on input "Design Title" at bounding box center [951, 30] width 84 height 34
type input "F"
type textarea "x"
type input "FP"
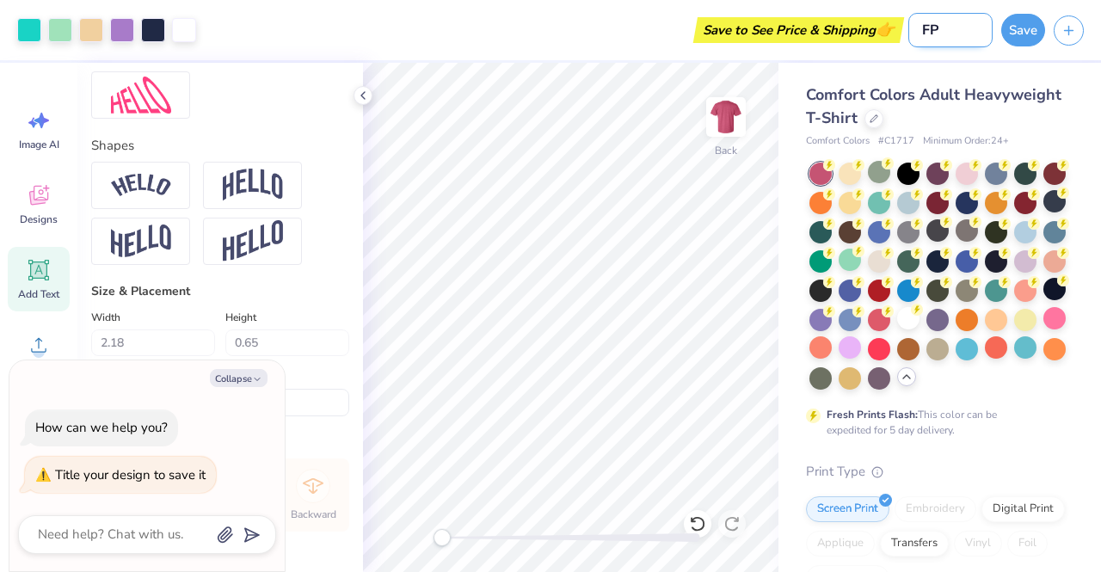
type textarea "x"
type input "FPD"
type textarea "x"
type input "FPD1"
type textarea "x"
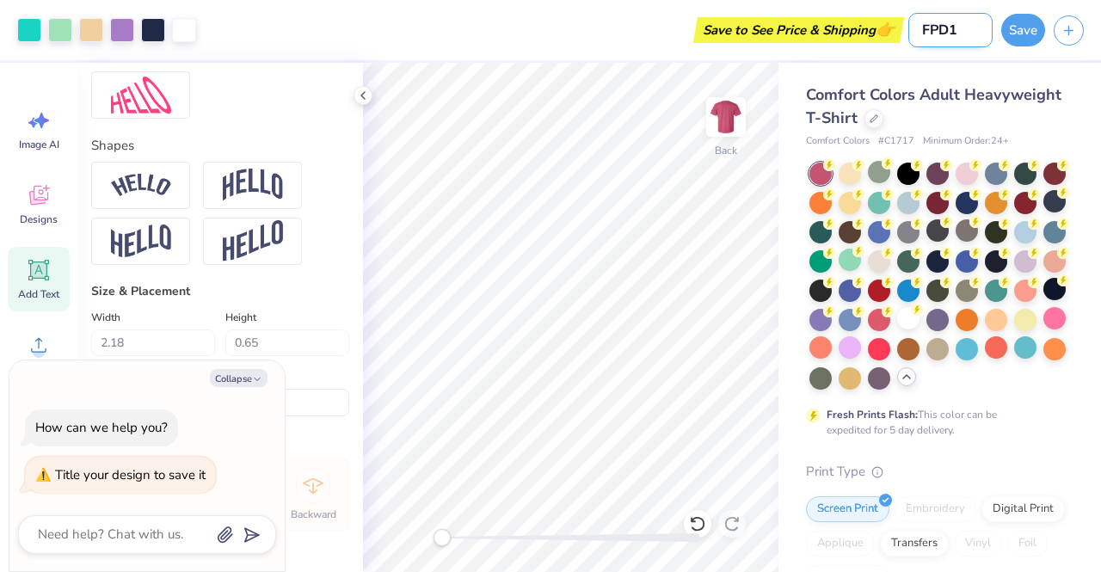
type input "FPD1"
click at [1010, 32] on button "Save" at bounding box center [1023, 27] width 44 height 33
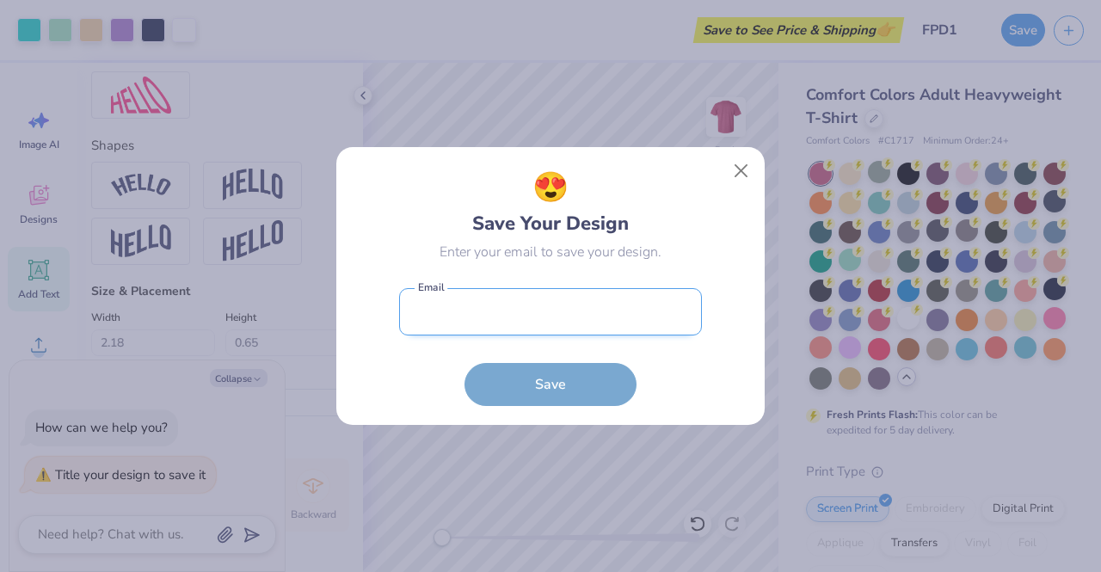
click at [537, 319] on input "email" at bounding box center [550, 311] width 303 height 47
type input "[EMAIL_ADDRESS][DOMAIN_NAME]"
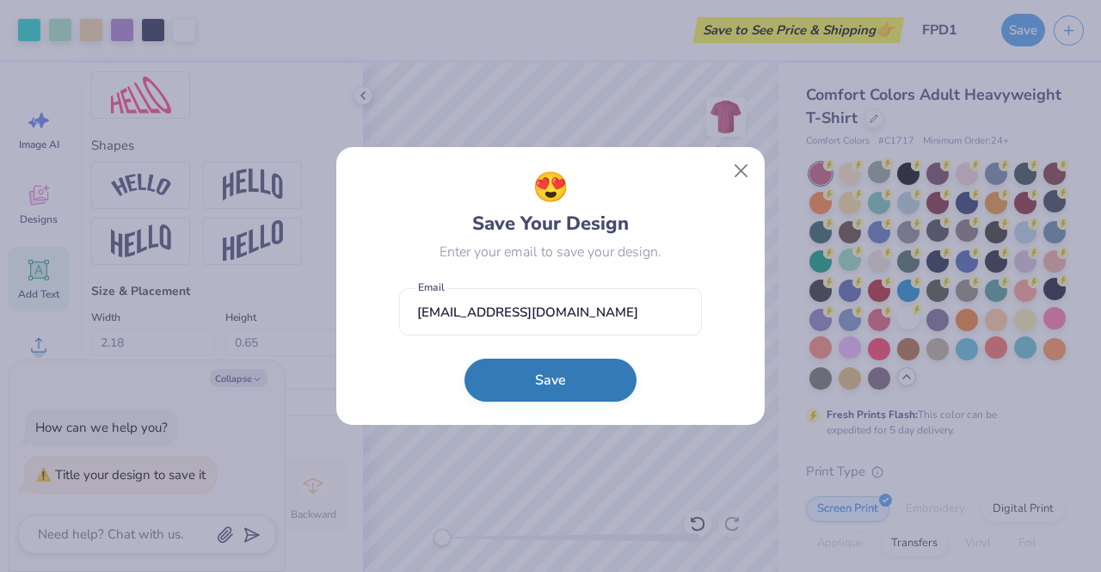
click at [540, 364] on button "Save" at bounding box center [551, 380] width 172 height 43
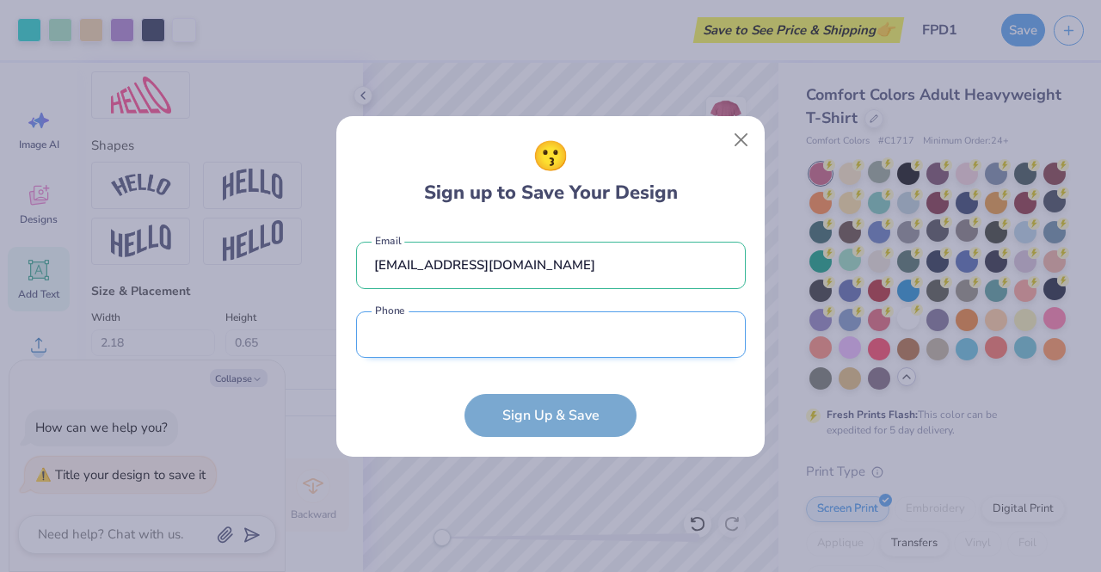
click at [416, 317] on input "tel" at bounding box center [551, 334] width 390 height 47
type input "[PHONE_NUMBER]"
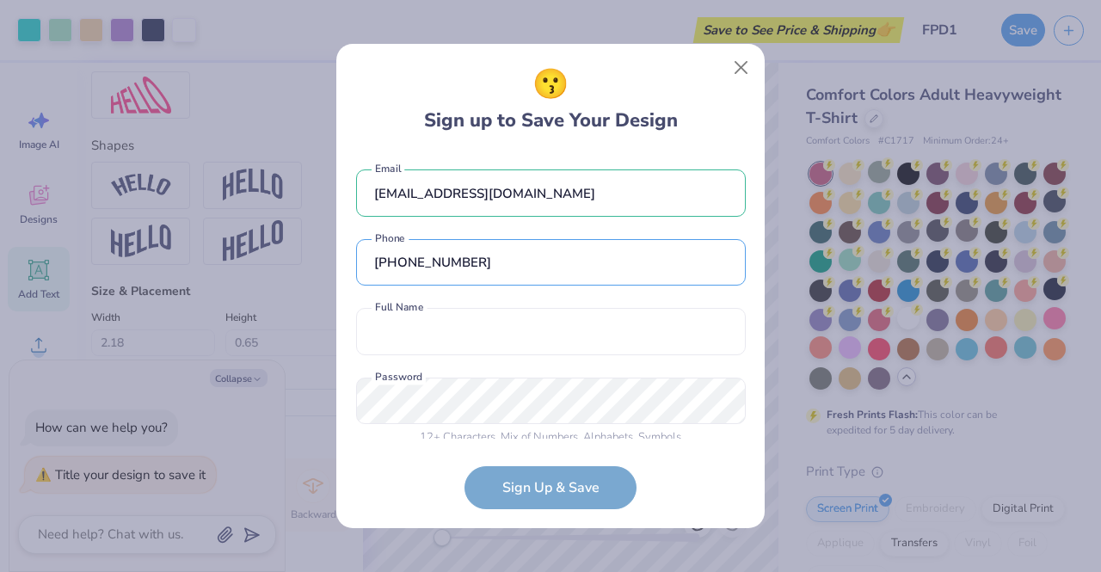
scroll to position [15, 0]
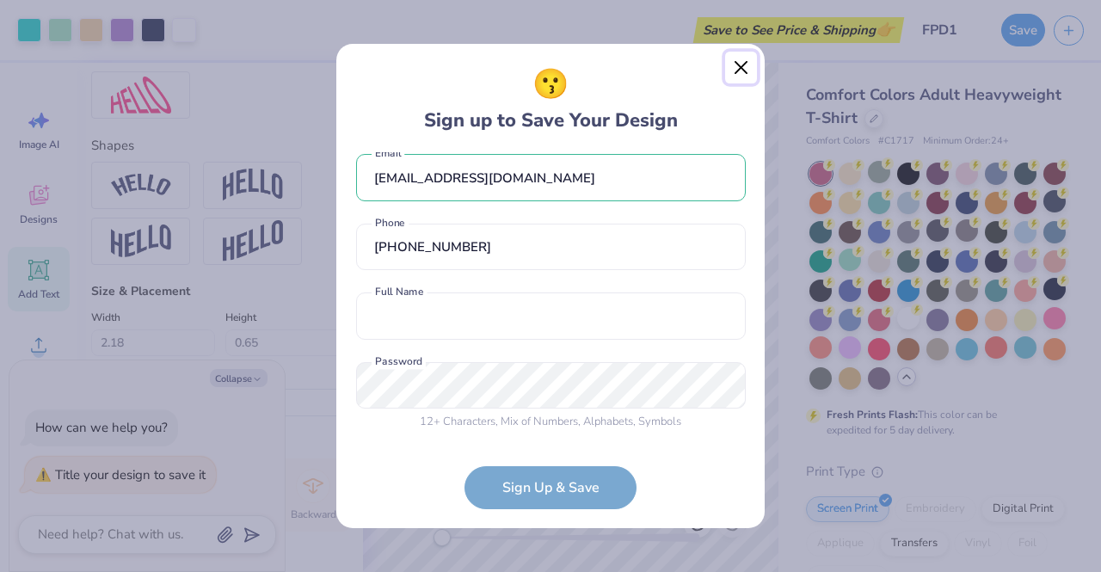
click at [743, 65] on button "Close" at bounding box center [741, 68] width 33 height 33
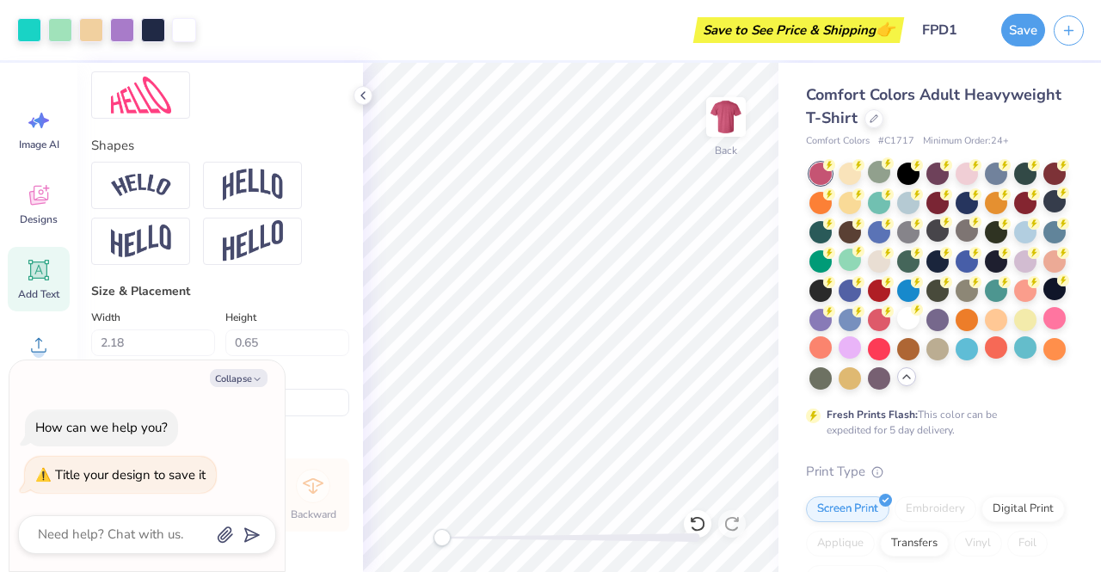
click at [332, 397] on div "Rotate 0.0" at bounding box center [287, 392] width 124 height 50
click at [41, 198] on icon at bounding box center [39, 195] width 26 height 26
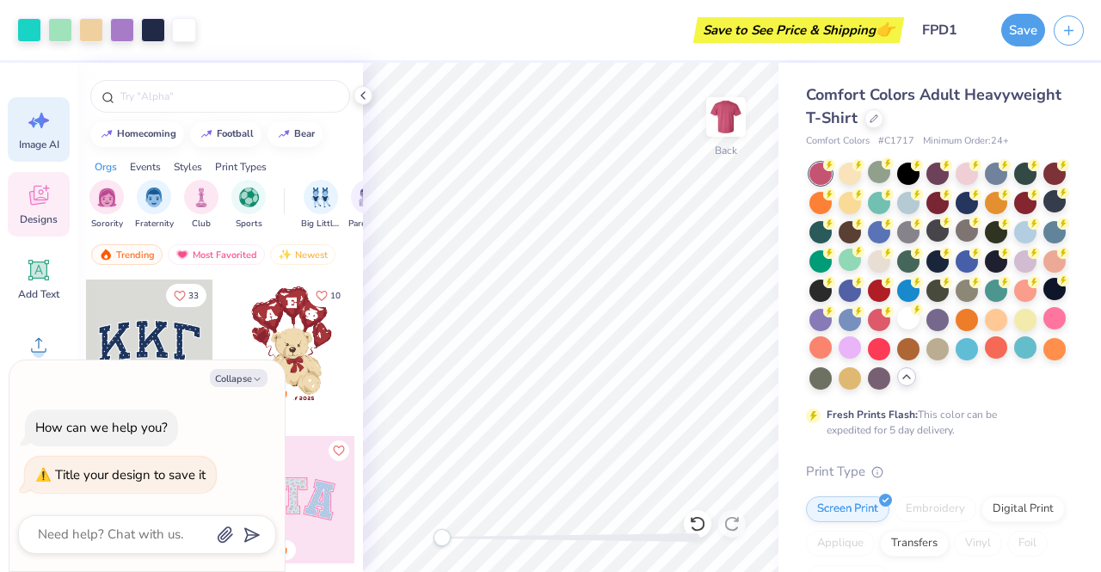
click at [50, 130] on icon at bounding box center [39, 121] width 26 height 26
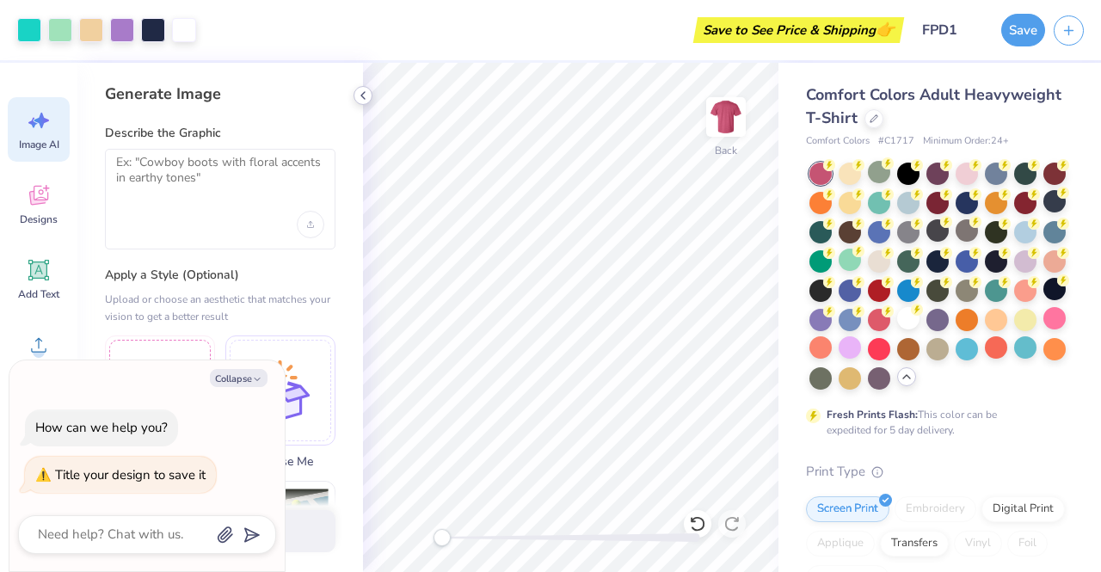
click at [358, 95] on icon at bounding box center [363, 96] width 14 height 14
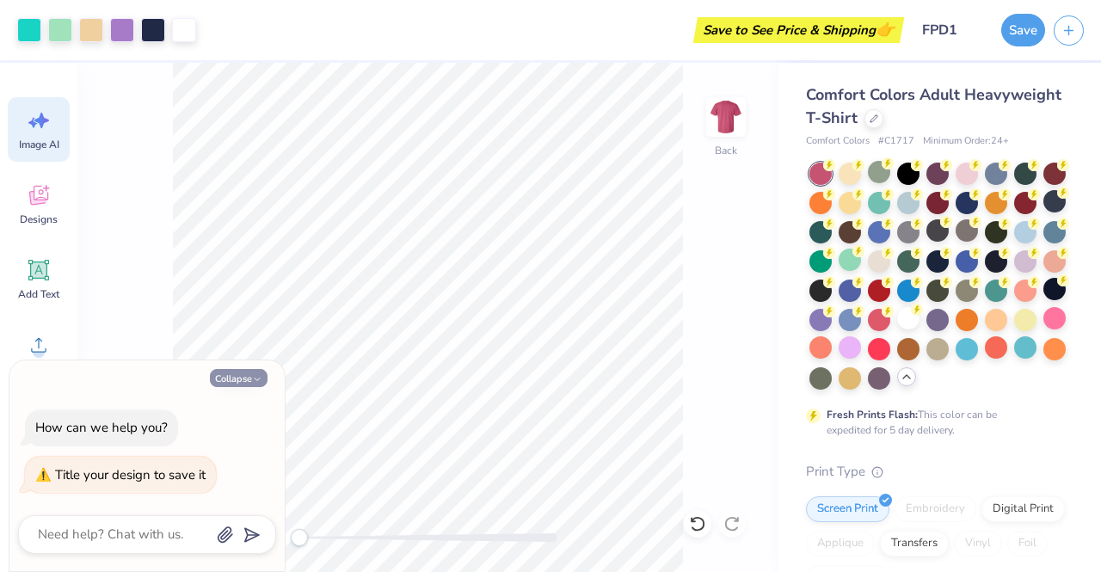
click at [256, 380] on icon "button" at bounding box center [257, 379] width 10 height 10
type textarea "x"
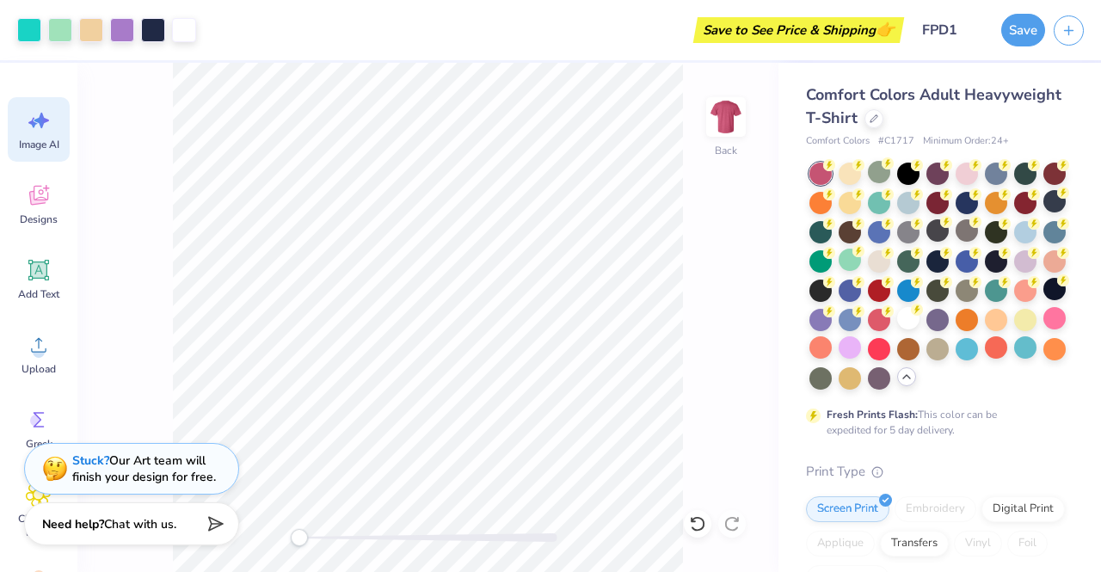
click at [24, 517] on div "Need help? Chat with us." at bounding box center [131, 526] width 215 height 43
click at [35, 496] on icon at bounding box center [39, 495] width 10 height 10
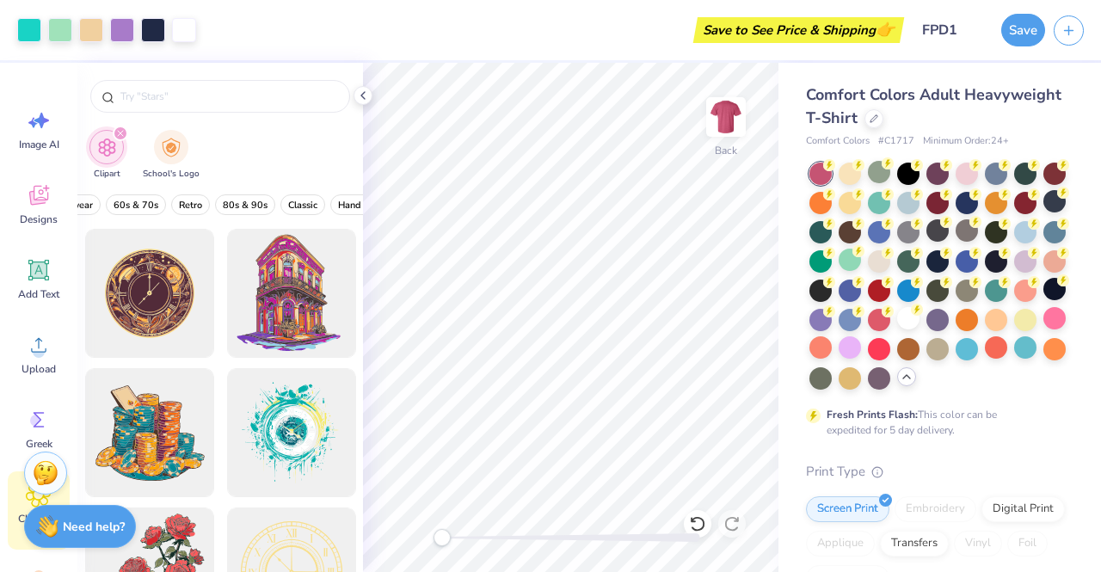
scroll to position [0, 353]
click at [210, 205] on span "Retro" at bounding box center [218, 205] width 23 height 13
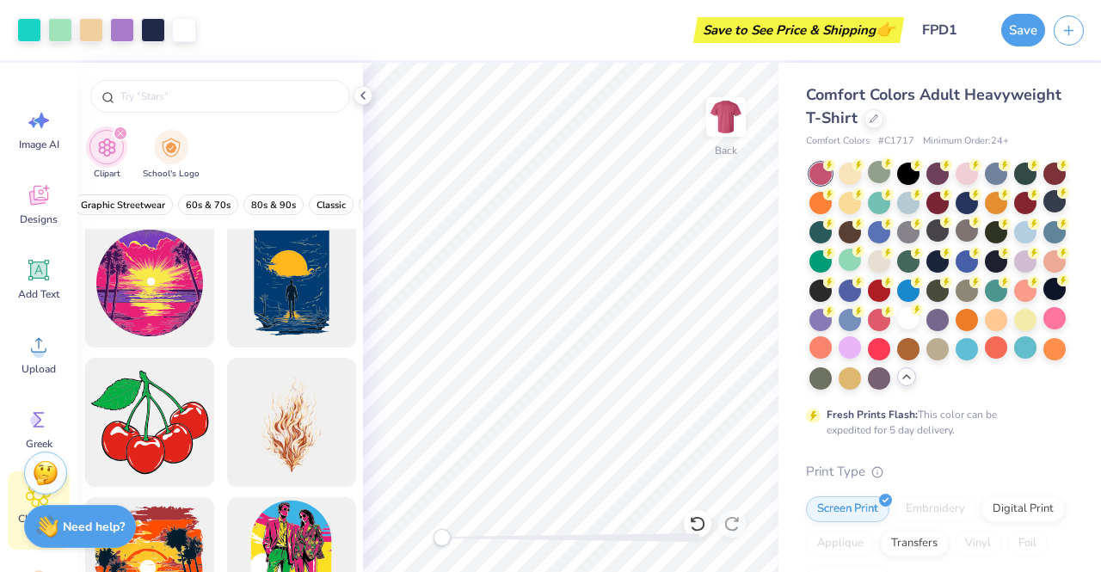
scroll to position [12288, 0]
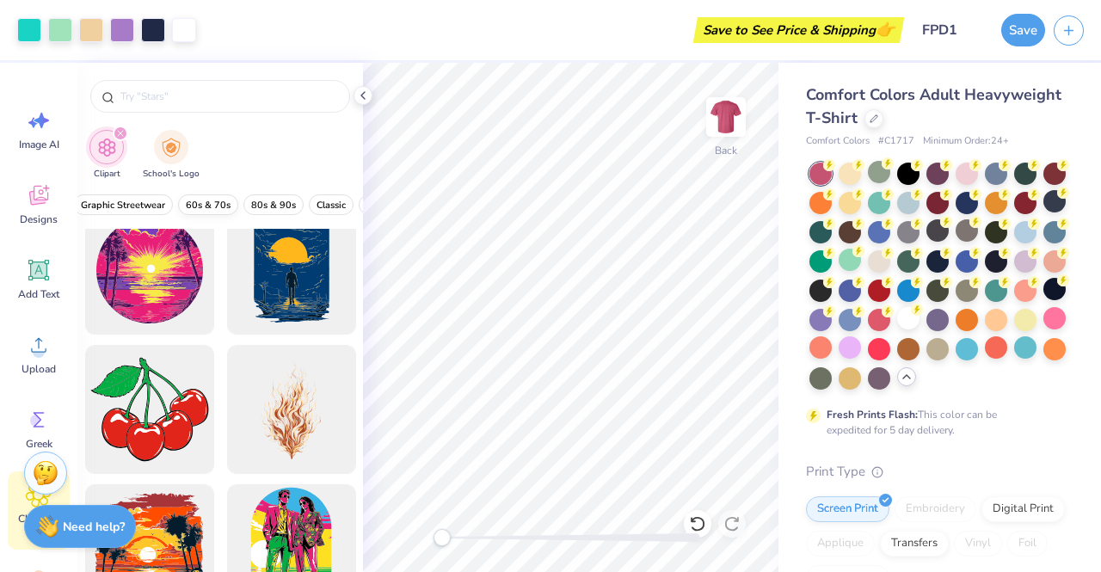
click at [206, 207] on span "60s & 70s" at bounding box center [208, 205] width 45 height 13
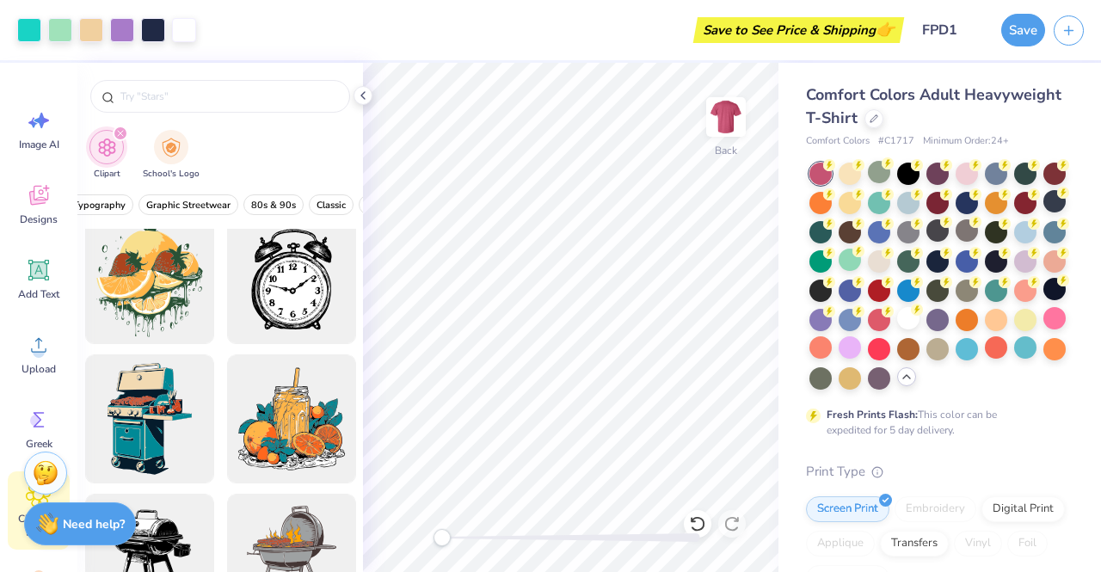
scroll to position [33325, 0]
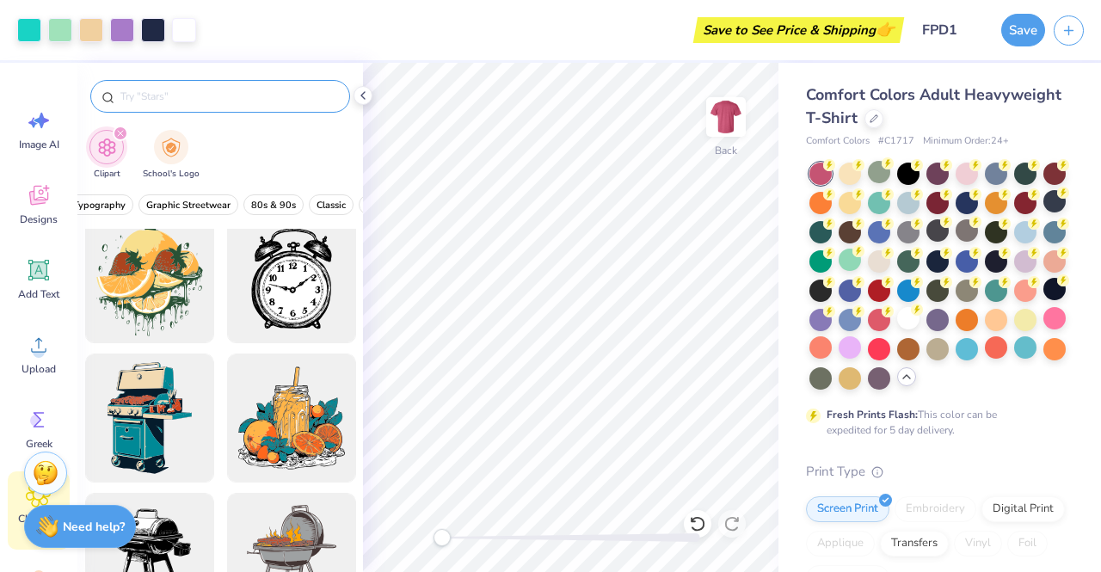
click at [217, 96] on input "text" at bounding box center [229, 96] width 220 height 17
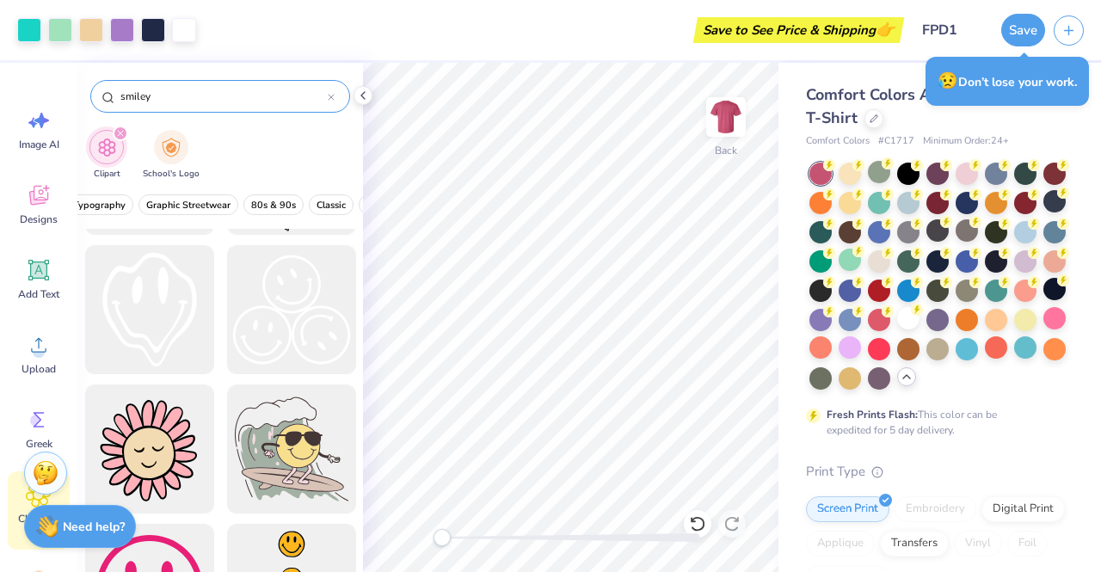
scroll to position [117, 0]
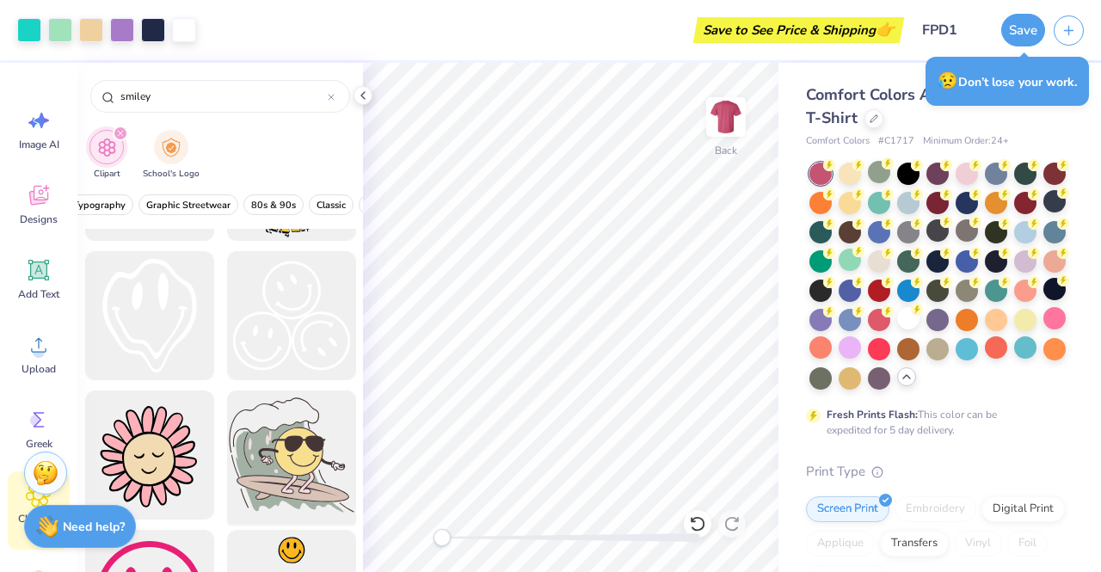
type input "smiley"
click at [274, 453] on div at bounding box center [291, 456] width 142 height 142
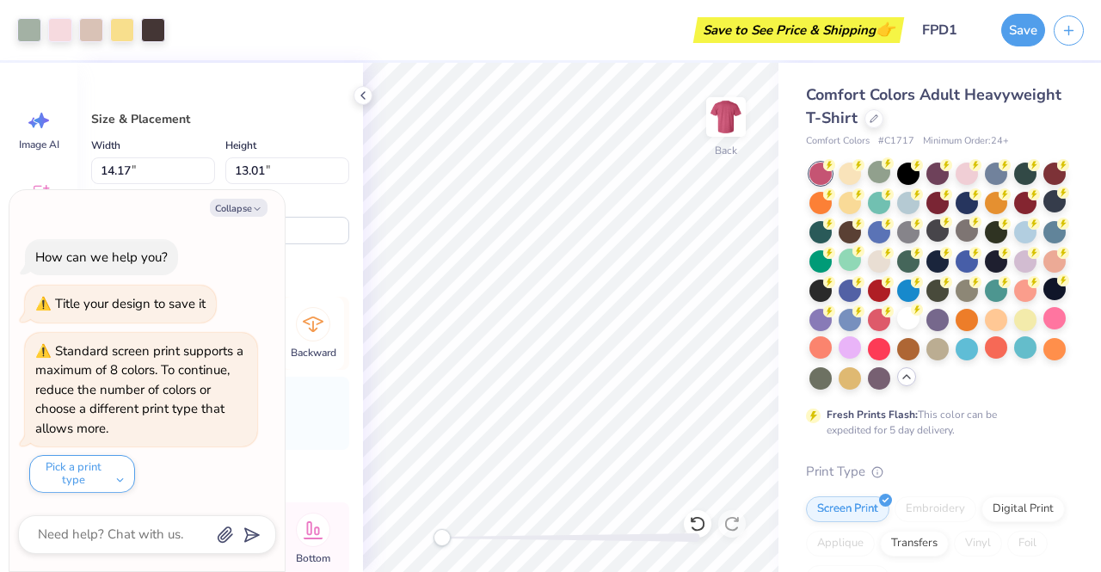
click at [308, 329] on icon at bounding box center [313, 324] width 21 height 15
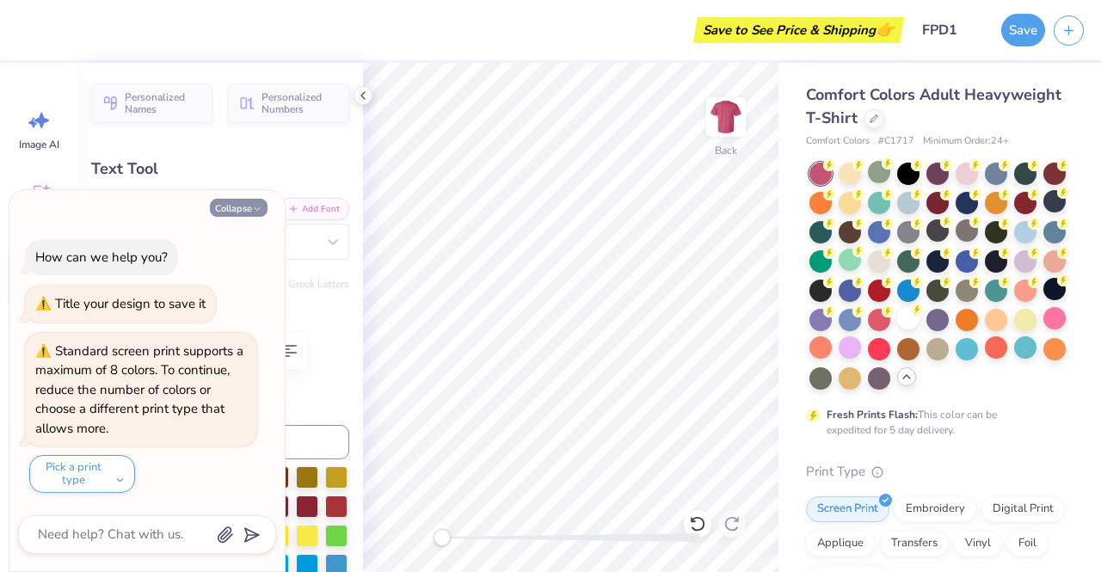
click at [252, 213] on icon "button" at bounding box center [257, 209] width 10 height 10
type textarea "x"
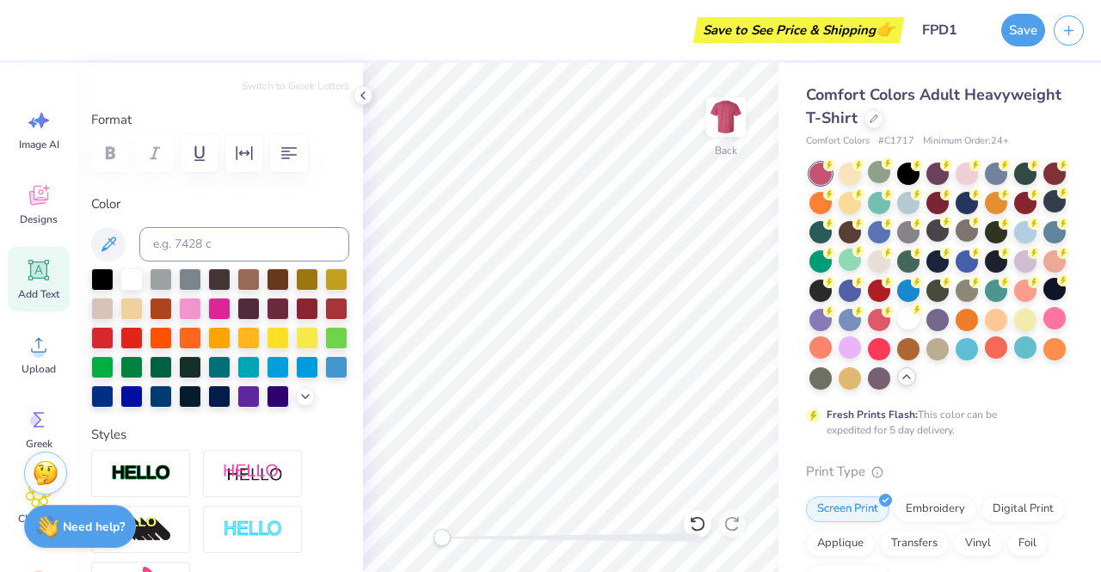
scroll to position [197, 0]
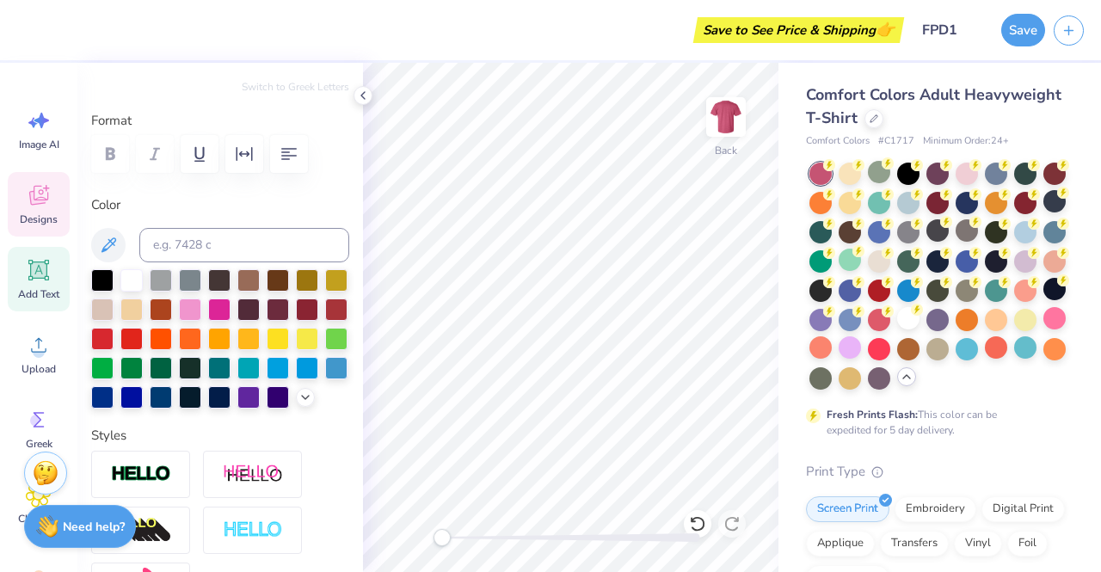
click at [23, 209] on div "Designs" at bounding box center [39, 204] width 62 height 65
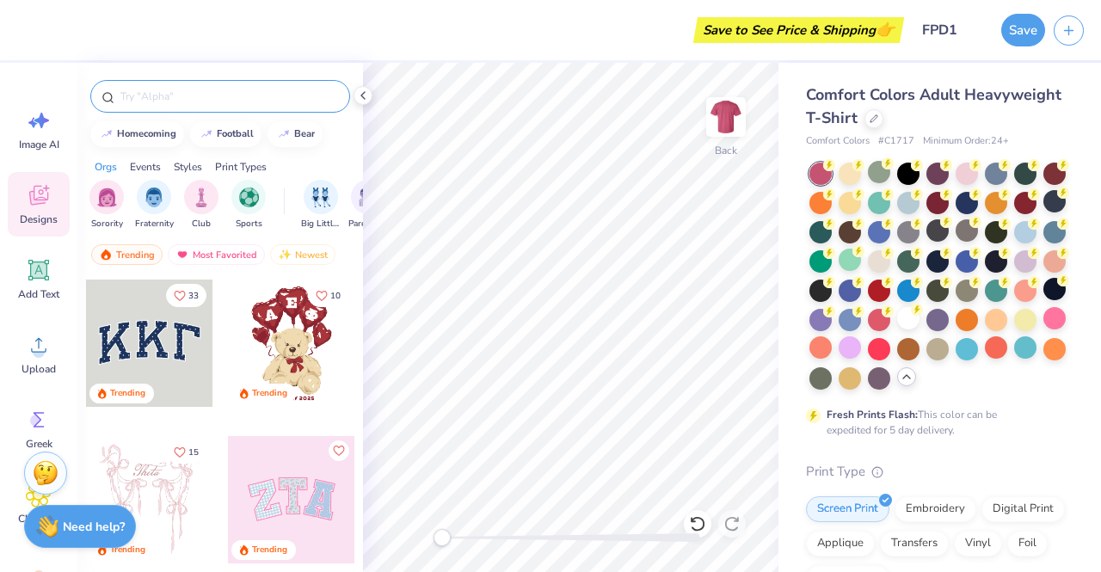
click at [173, 92] on input "text" at bounding box center [229, 96] width 220 height 17
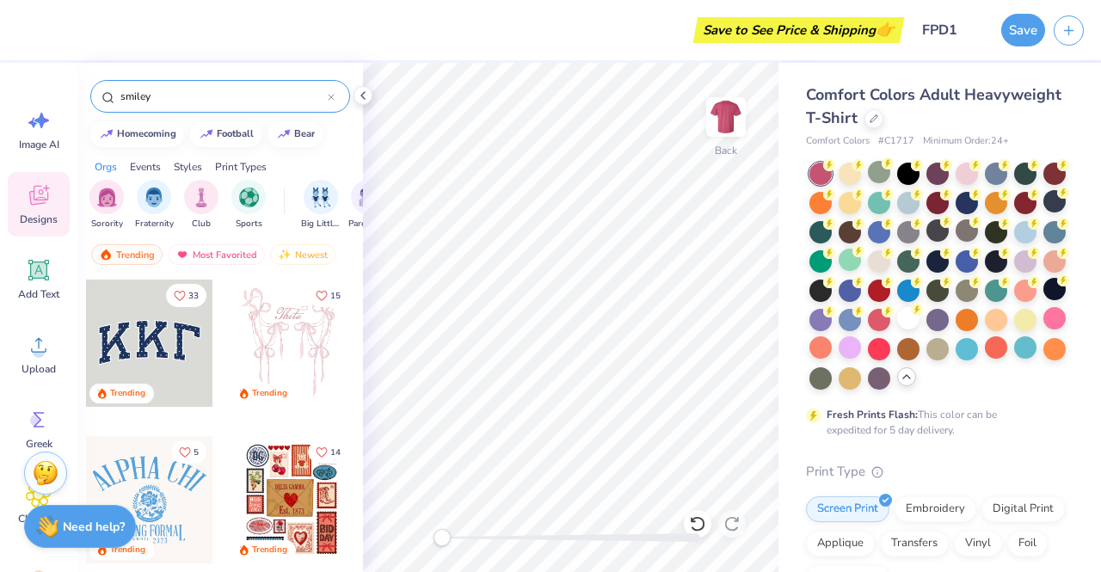
type input "smiley"
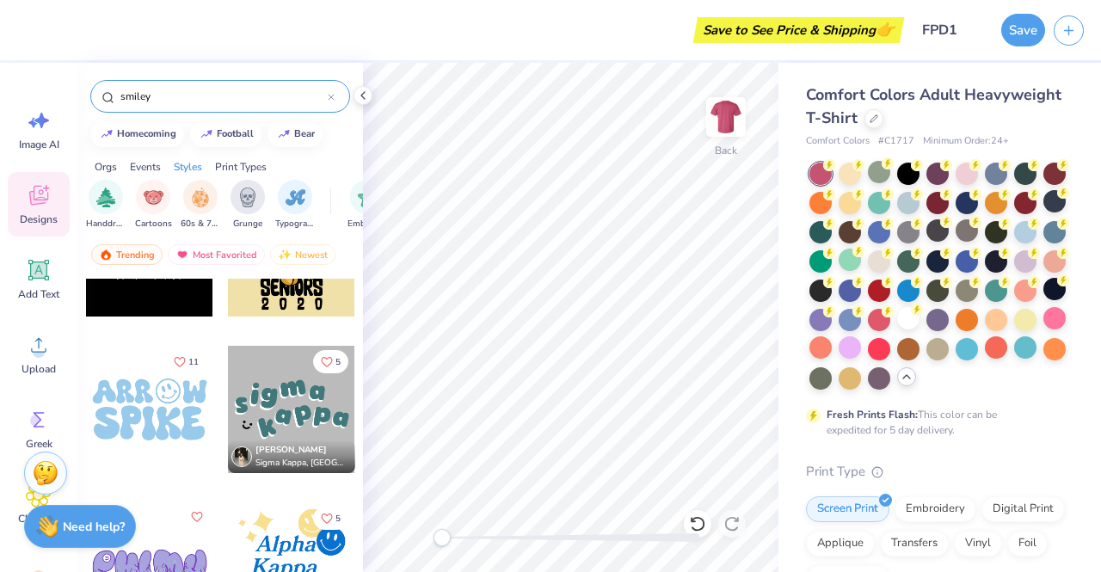
scroll to position [0, 1144]
click at [200, 198] on img "filter for 60s & 70s" at bounding box center [195, 196] width 19 height 20
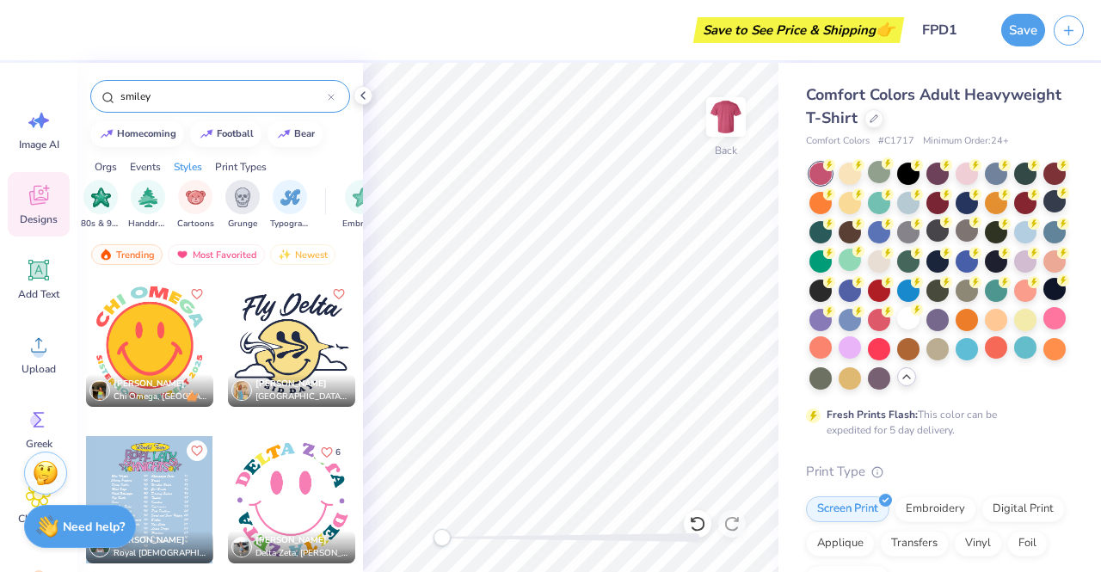
click at [38, 287] on span "Add Text" at bounding box center [38, 294] width 41 height 14
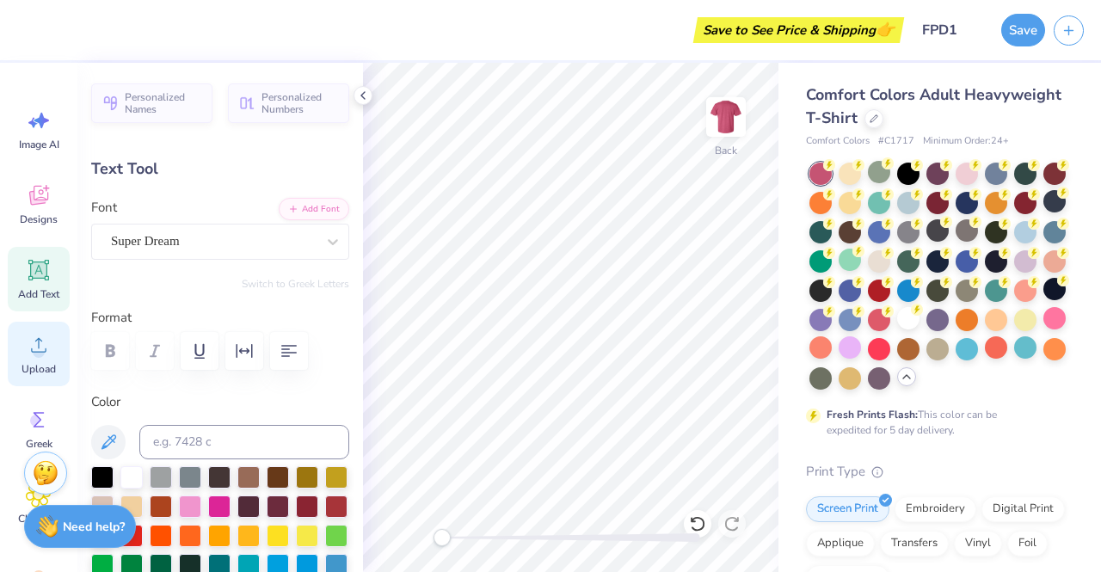
click at [40, 368] on span "Upload" at bounding box center [39, 369] width 34 height 14
click at [38, 215] on span "Designs" at bounding box center [39, 220] width 38 height 14
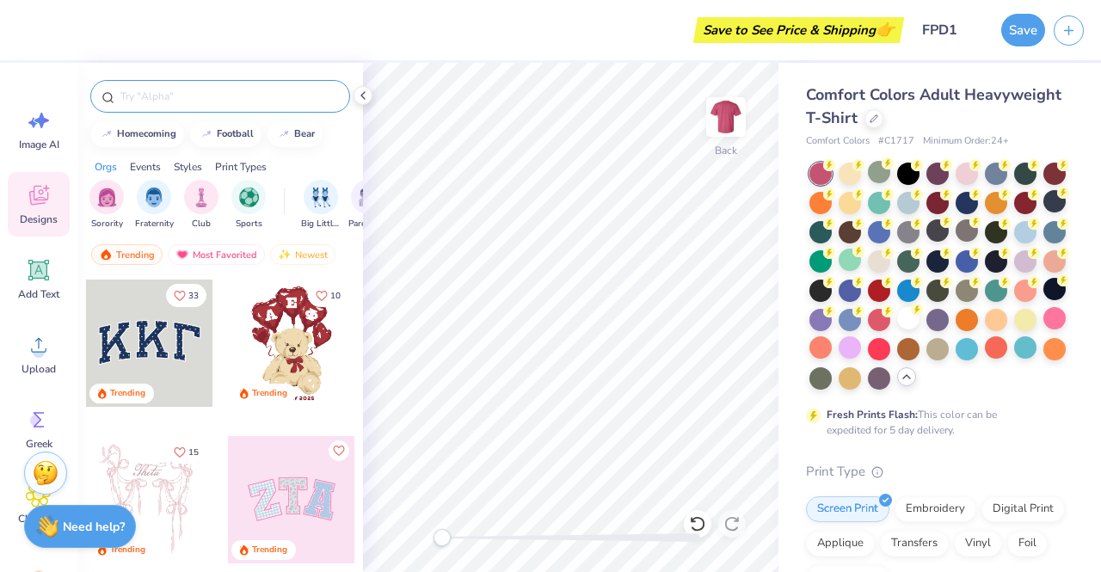
click at [286, 97] on input "text" at bounding box center [229, 96] width 220 height 17
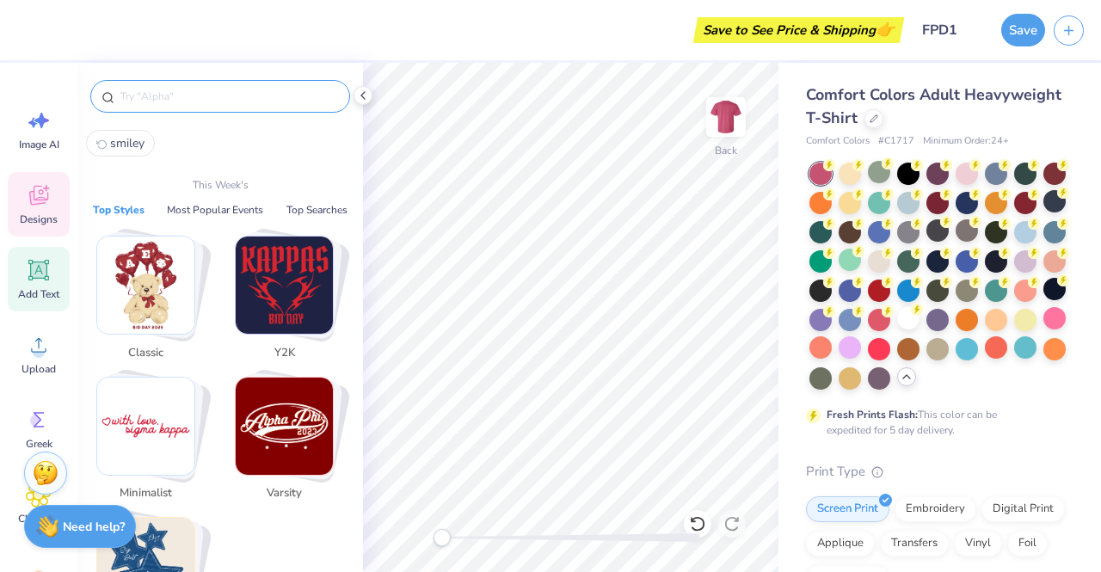
click at [46, 289] on span "Add Text" at bounding box center [38, 294] width 41 height 14
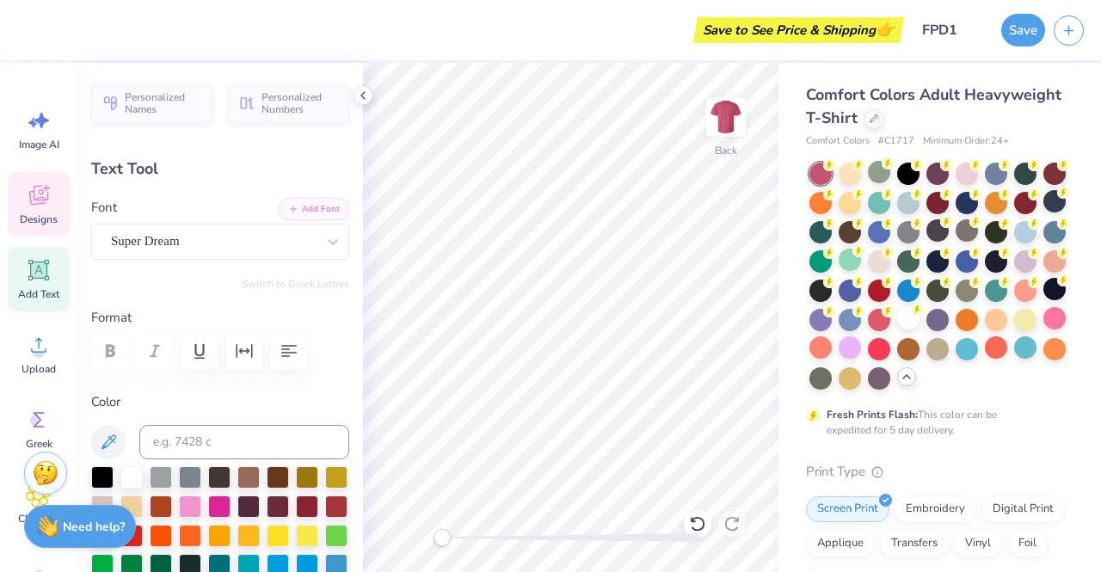
click at [43, 196] on icon at bounding box center [39, 195] width 26 height 26
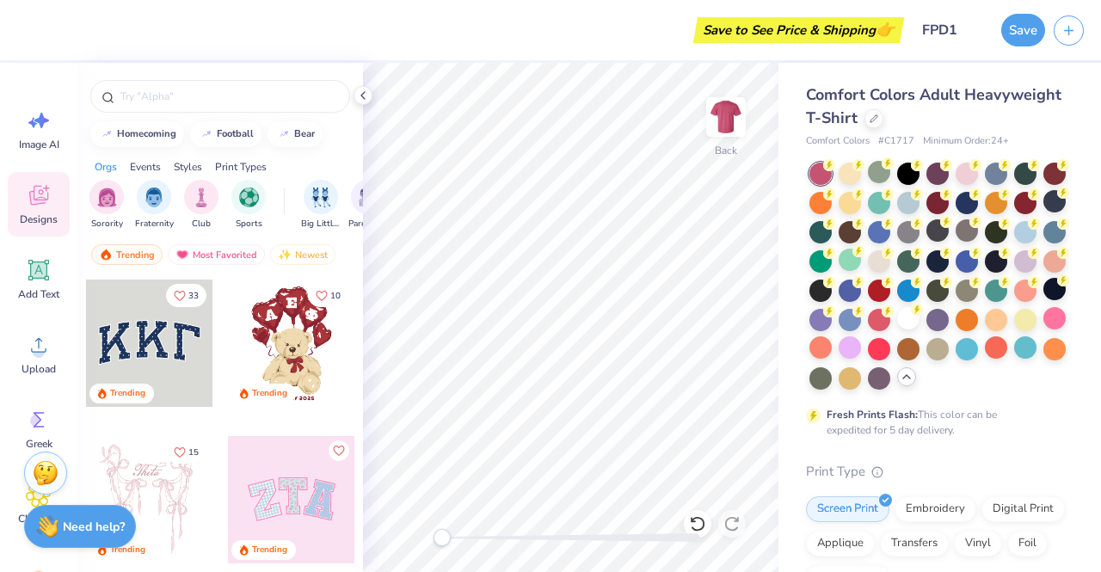
click at [44, 215] on span "Designs" at bounding box center [39, 220] width 38 height 14
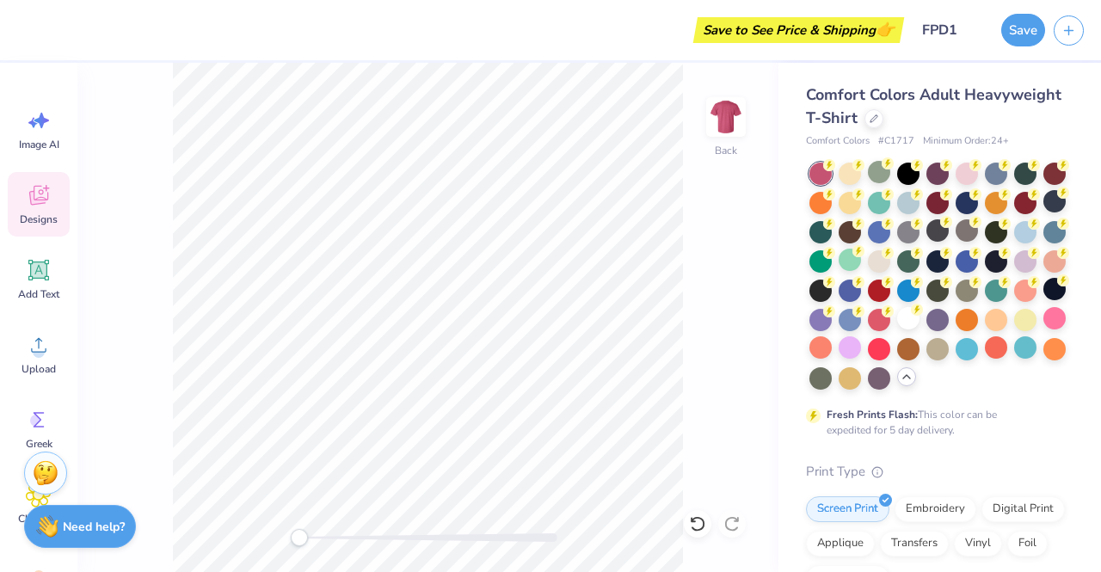
click at [44, 139] on span "Image AI" at bounding box center [39, 145] width 40 height 14
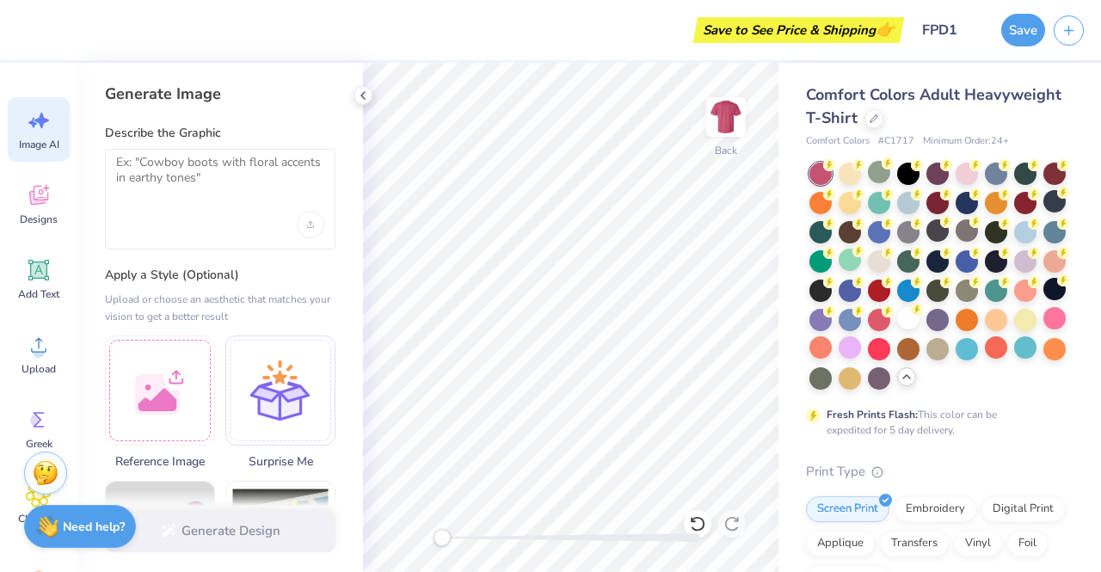
click at [41, 213] on span "Designs" at bounding box center [39, 220] width 38 height 14
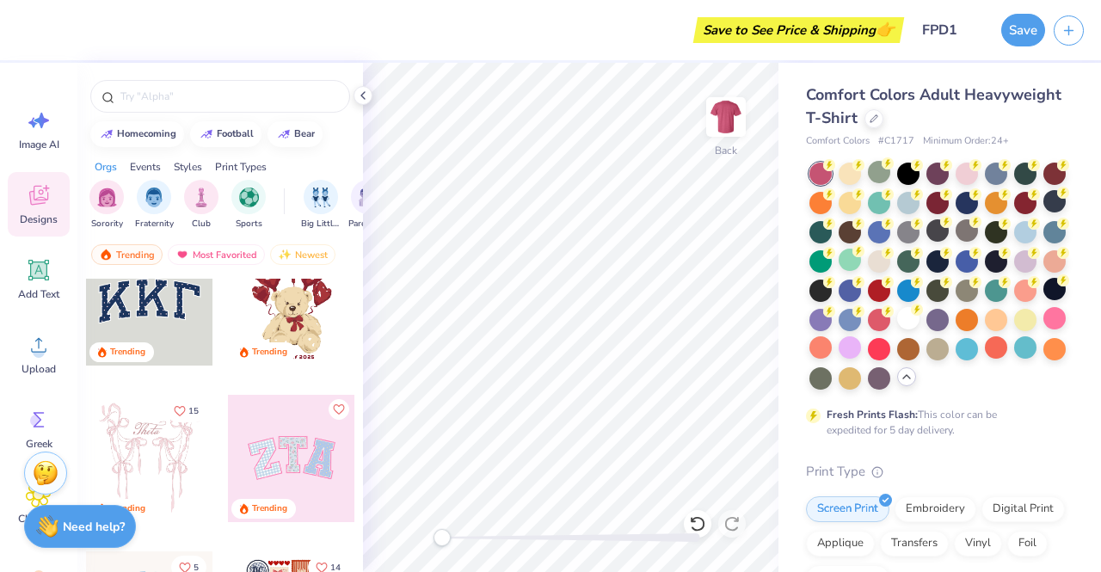
scroll to position [0, 0]
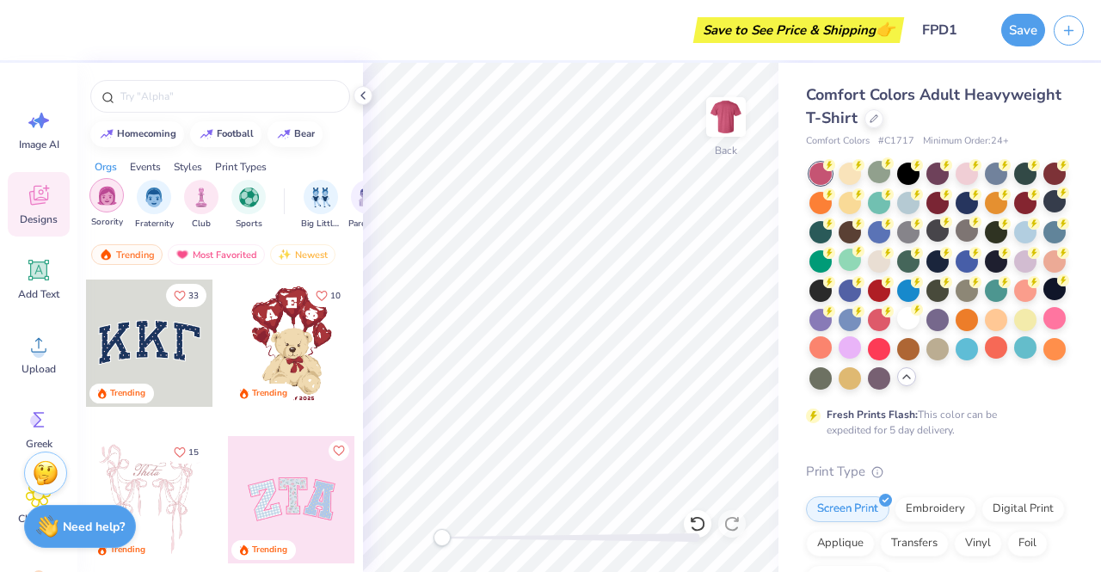
click at [103, 200] on img "filter for Sorority" at bounding box center [107, 196] width 20 height 20
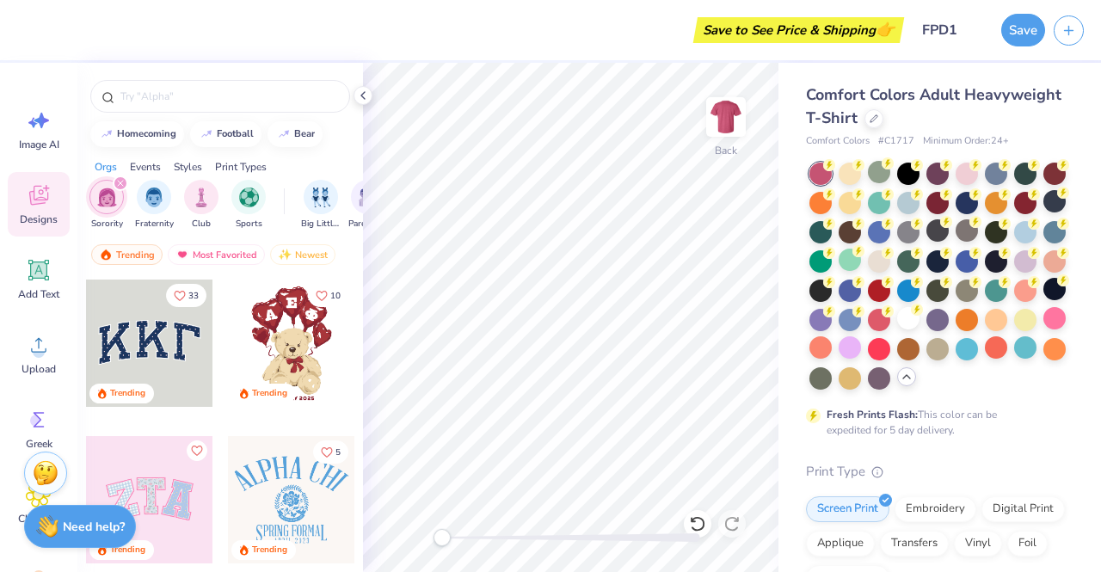
click at [148, 169] on div "Events" at bounding box center [145, 166] width 31 height 15
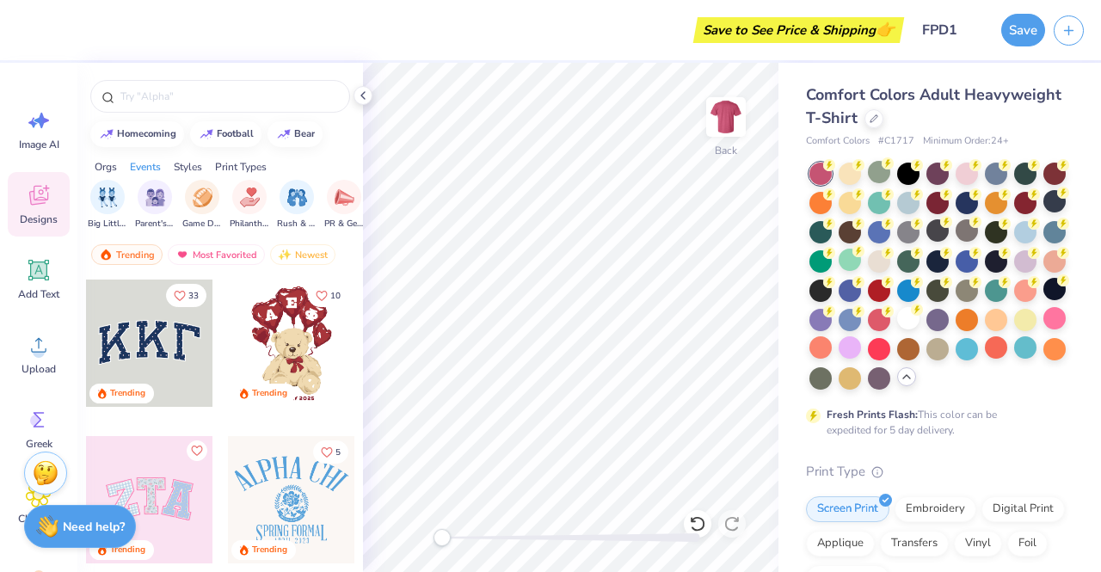
click at [192, 160] on div "Styles" at bounding box center [188, 166] width 28 height 15
click at [261, 169] on div "Print Types" at bounding box center [241, 166] width 52 height 15
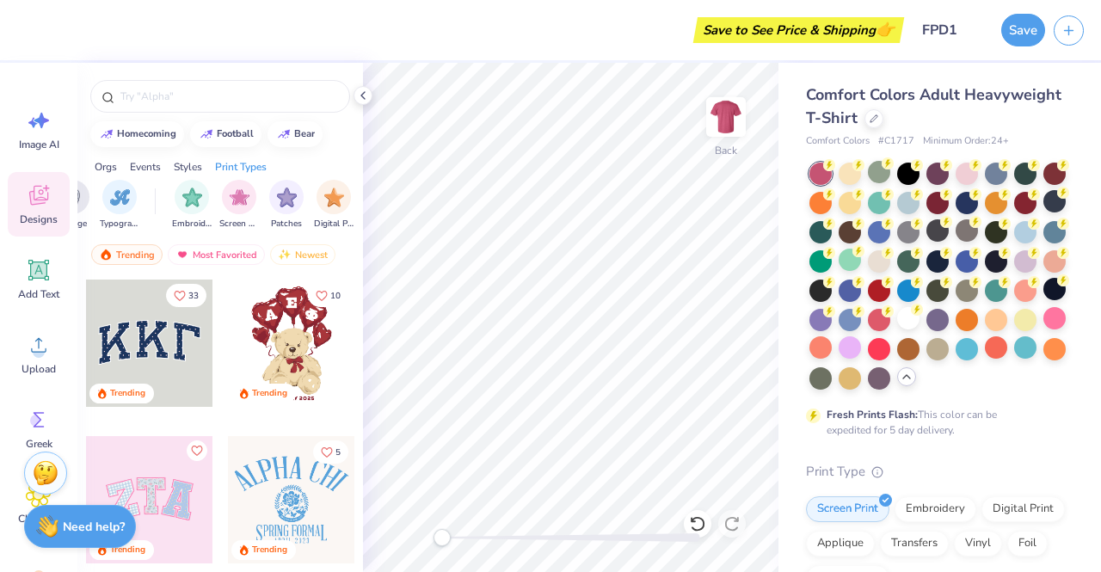
scroll to position [0, 1399]
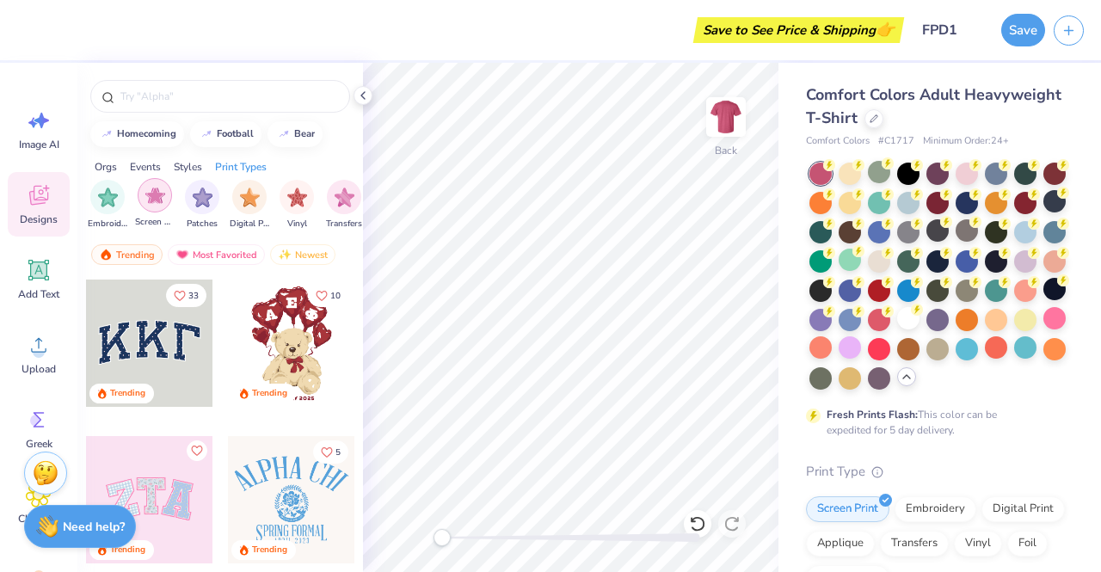
click at [160, 201] on img "filter for Screen Print" at bounding box center [155, 196] width 20 height 20
click at [261, 91] on input "text" at bounding box center [229, 96] width 220 height 17
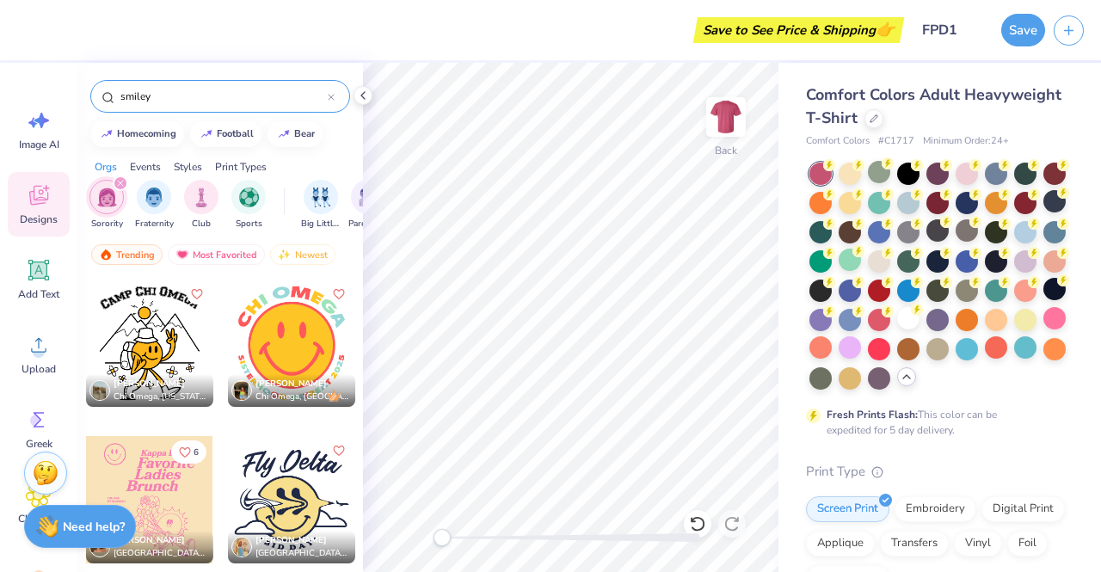
type input "smiley"
type textarea "TET"
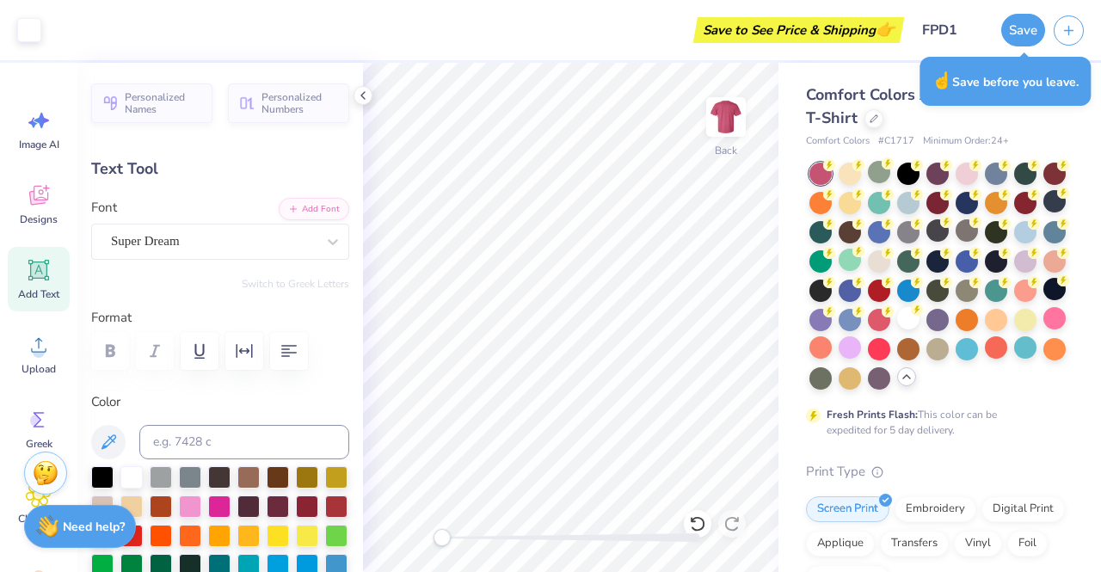
type input "4.08"
type textarea "T"
click at [17, 191] on div "Designs" at bounding box center [39, 204] width 62 height 65
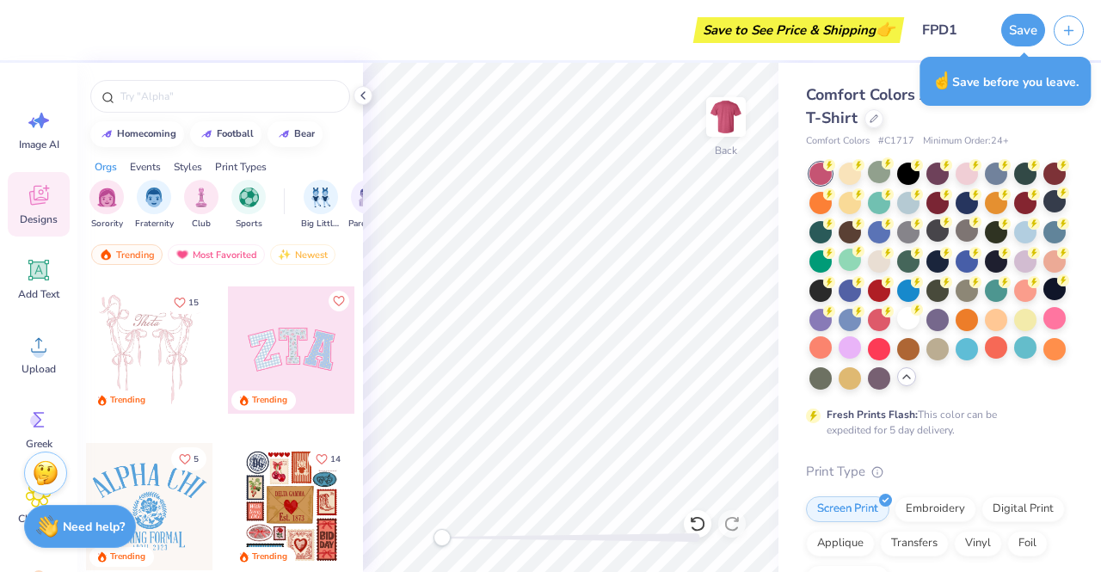
scroll to position [0, 0]
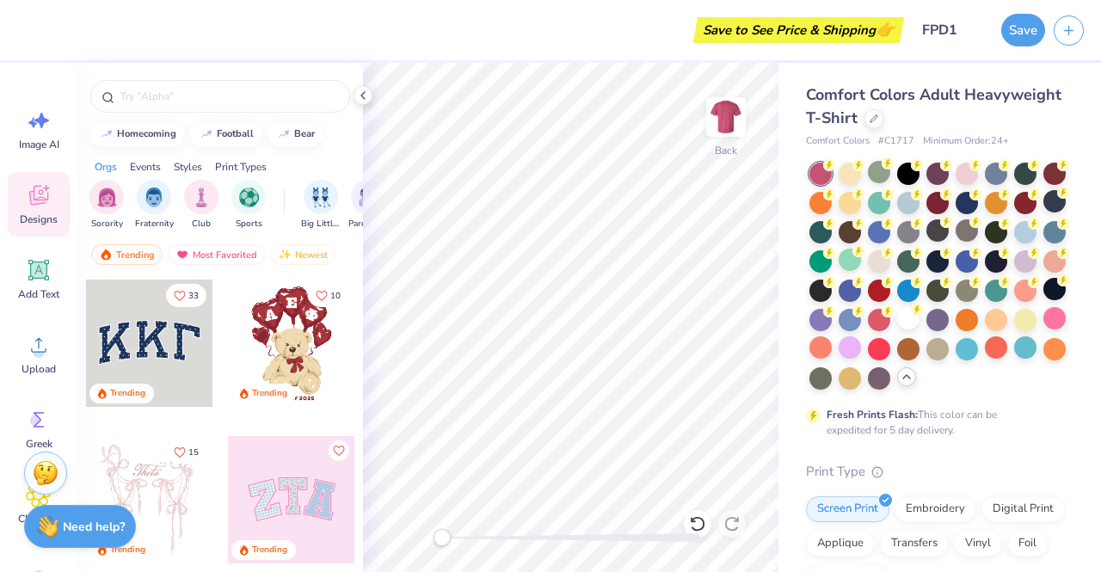
click at [130, 200] on div "Sorority Fraternity Club Sports" at bounding box center [186, 205] width 195 height 51
click at [115, 199] on img "filter for Sorority" at bounding box center [107, 196] width 20 height 20
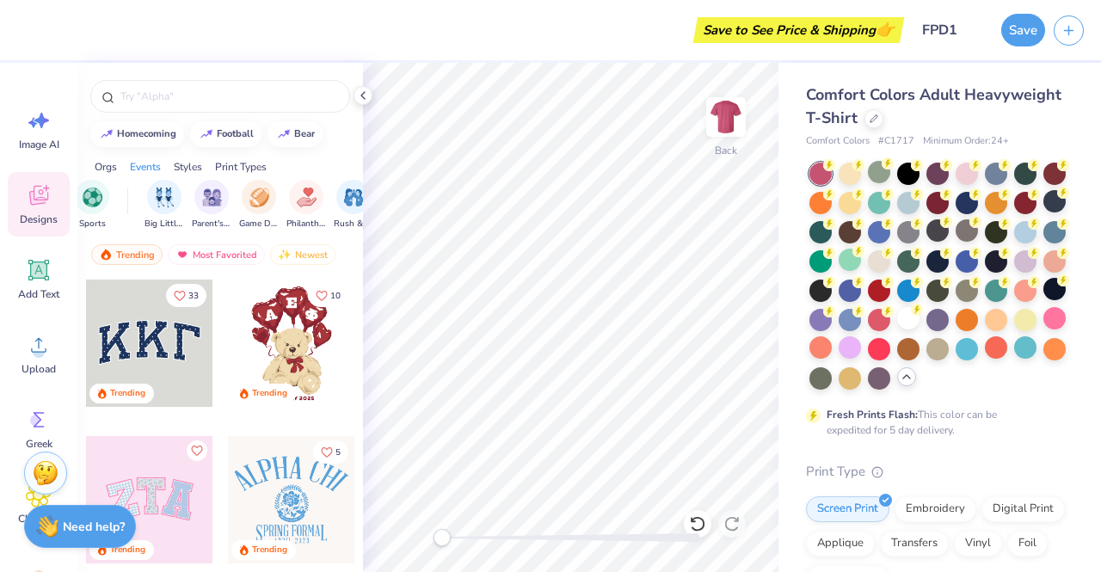
scroll to position [0, 159]
click at [203, 254] on div "Most Favorited" at bounding box center [216, 254] width 97 height 21
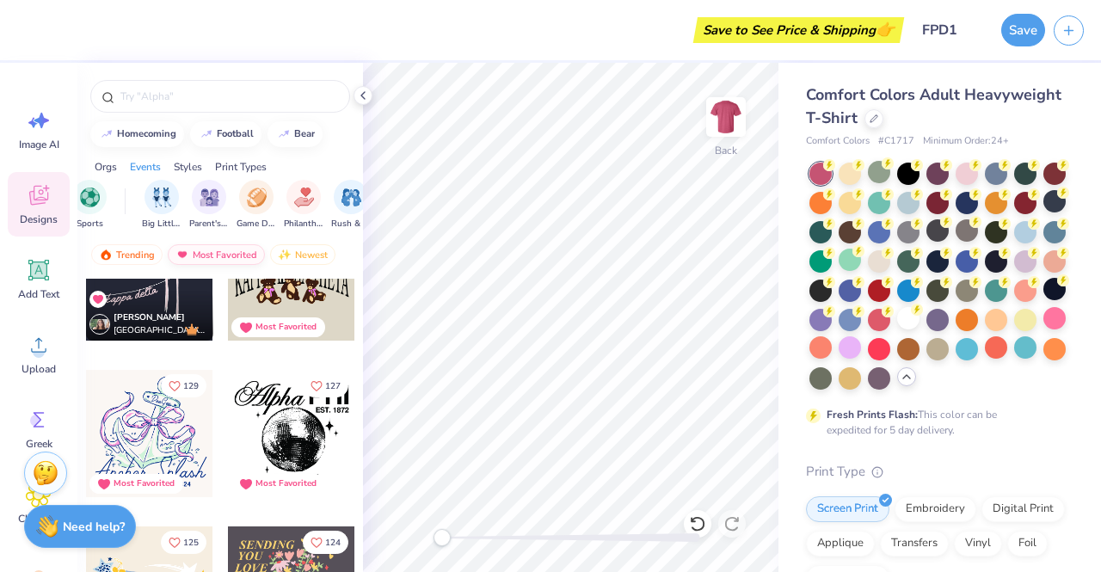
scroll to position [1014, 0]
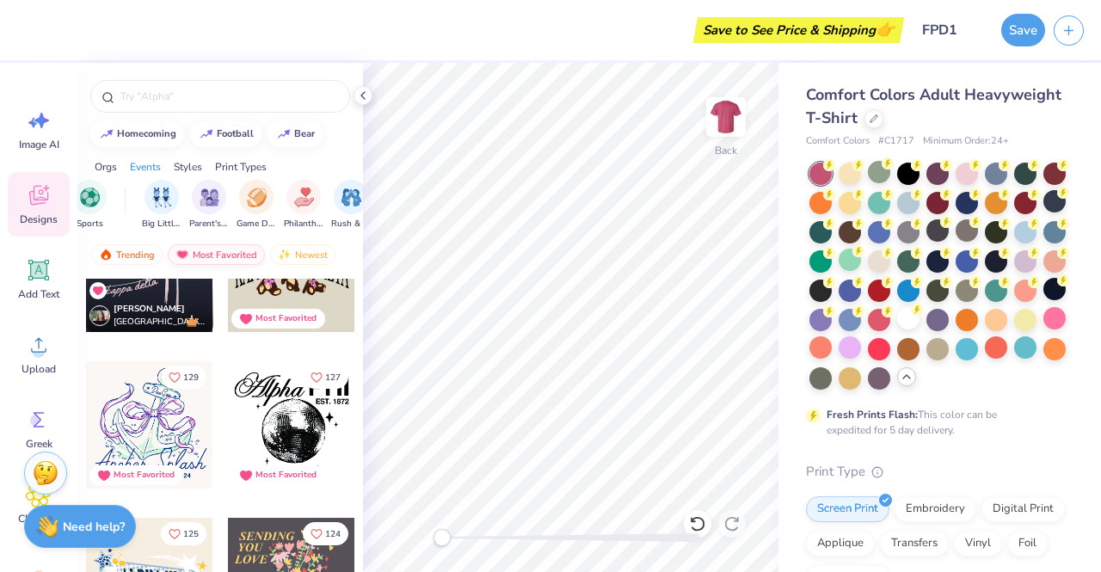
click at [139, 428] on div at bounding box center [149, 424] width 127 height 127
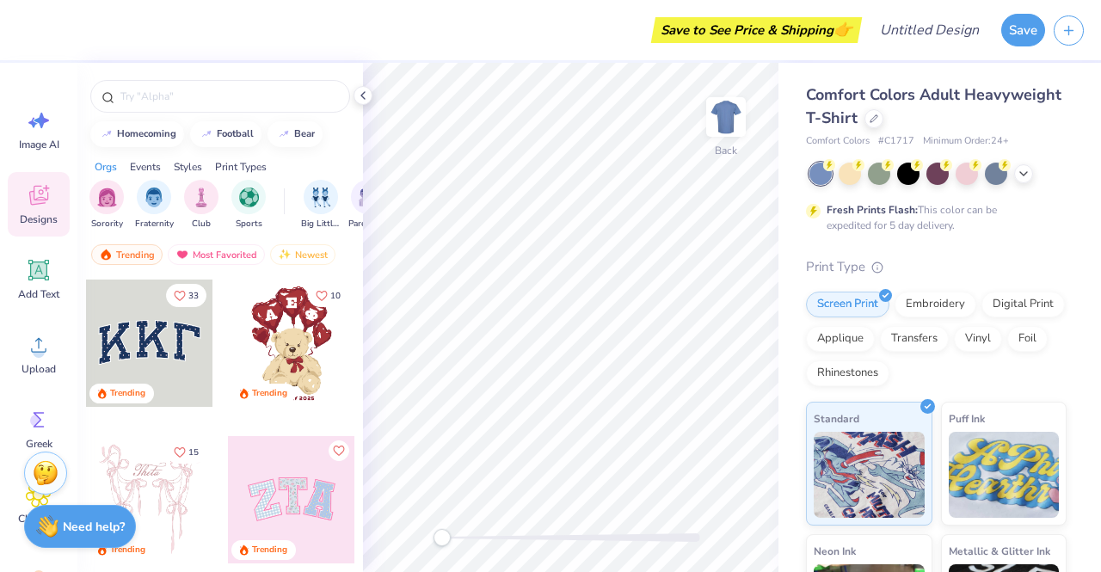
click at [47, 209] on div "Designs" at bounding box center [39, 204] width 62 height 65
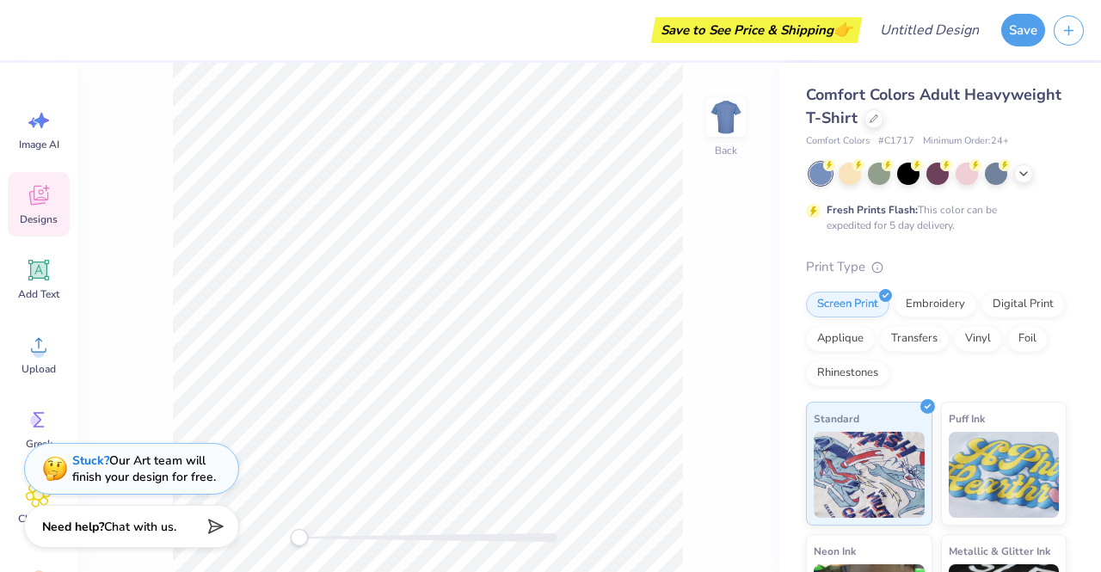
click at [43, 204] on icon at bounding box center [39, 195] width 26 height 26
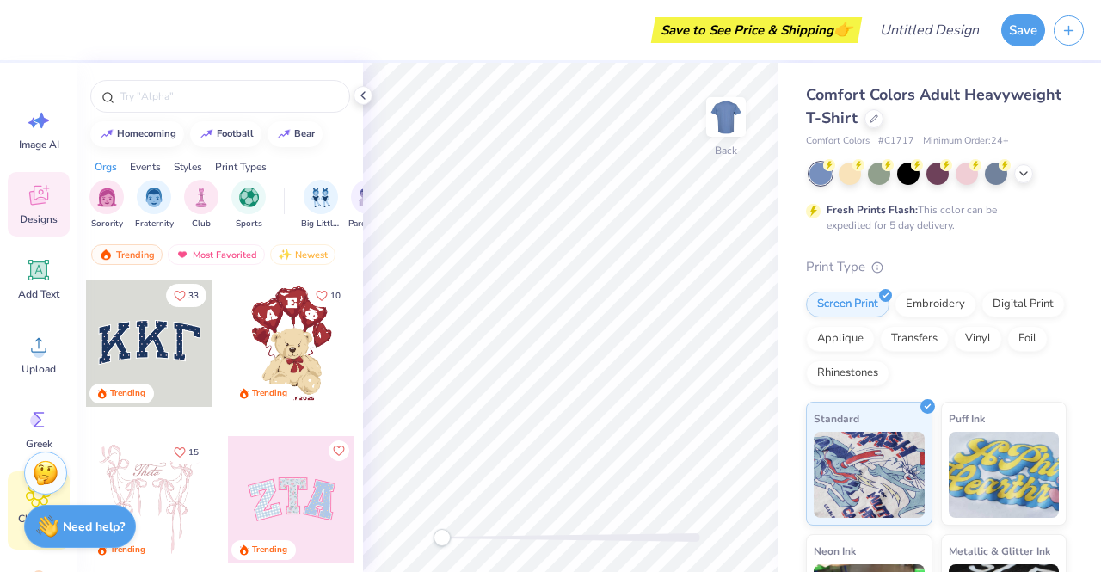
click at [32, 501] on icon at bounding box center [38, 495] width 25 height 26
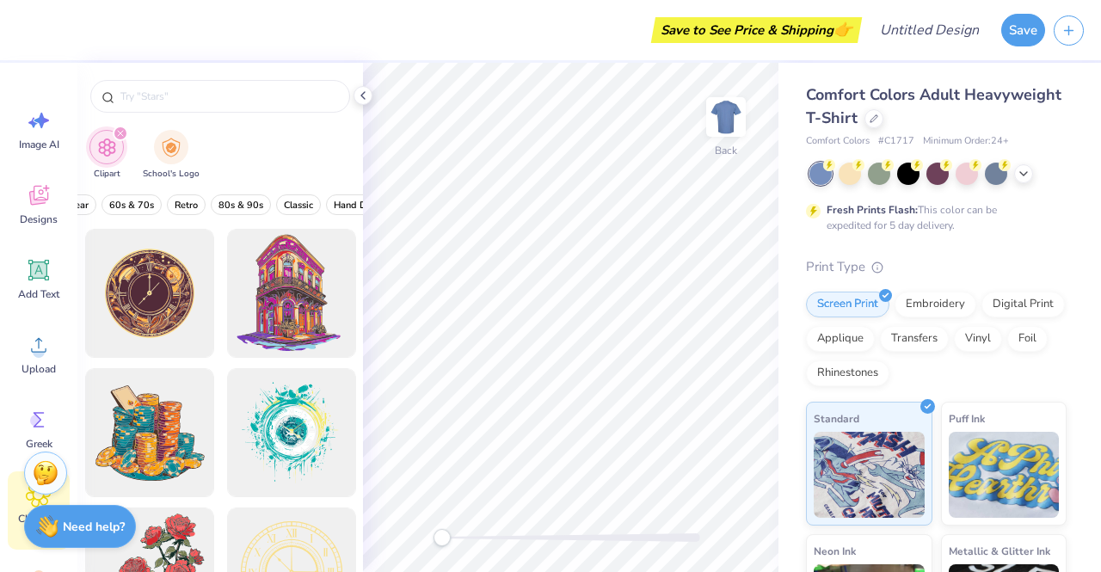
scroll to position [0, 385]
click at [117, 210] on span "60s & 70s" at bounding box center [131, 205] width 45 height 13
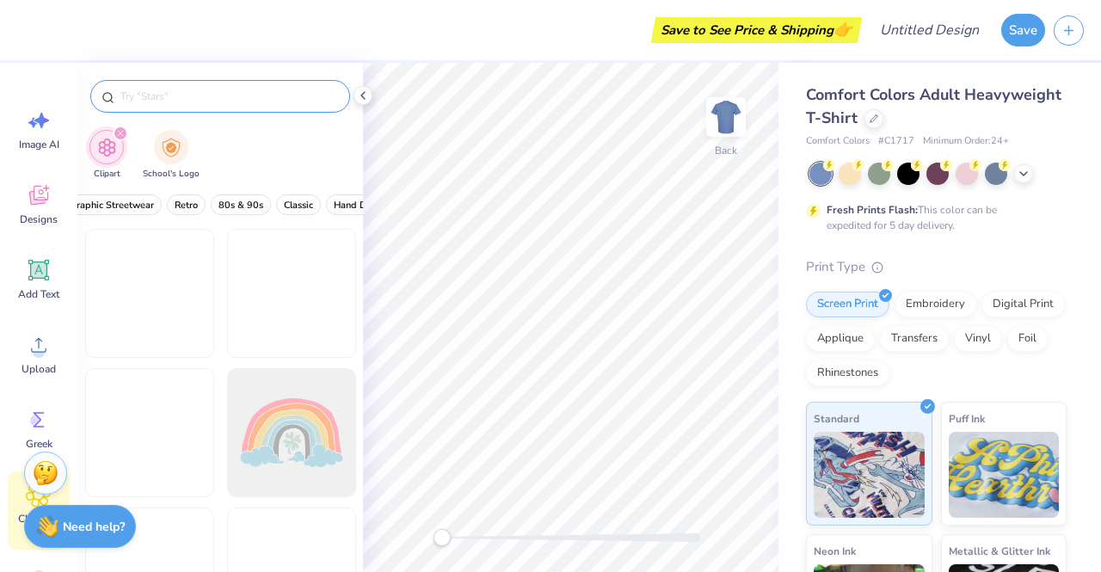
click at [247, 89] on input "text" at bounding box center [229, 96] width 220 height 17
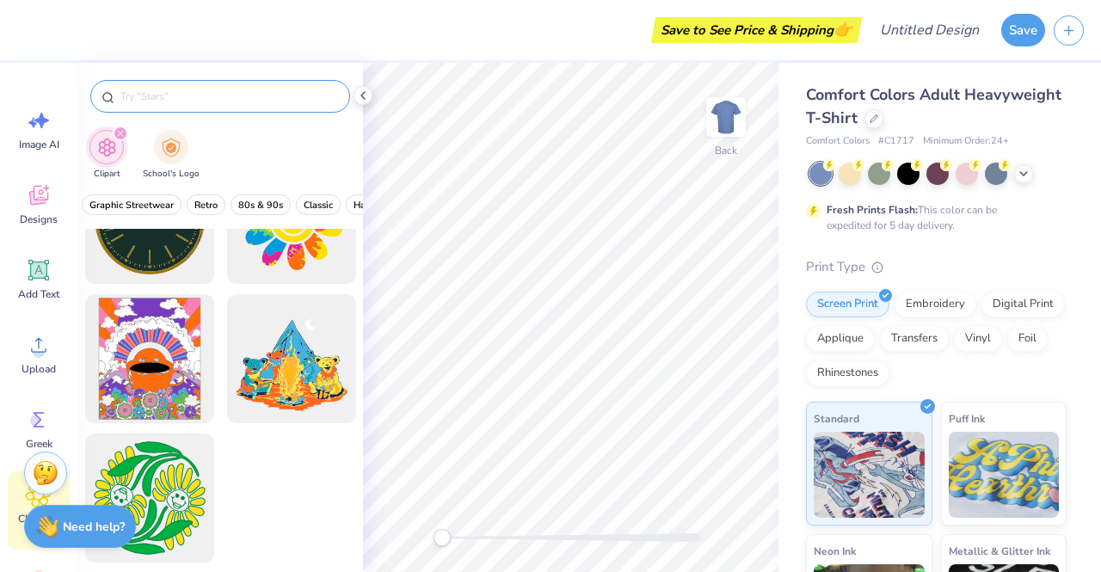
scroll to position [0, 367]
click at [205, 205] on span "Retro" at bounding box center [205, 205] width 23 height 13
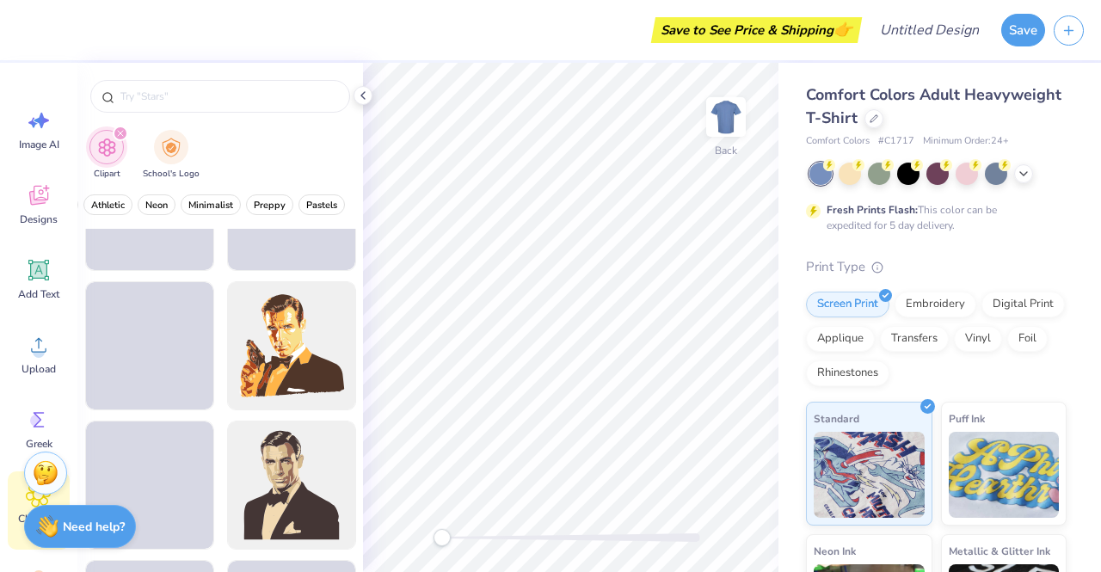
scroll to position [2113, 0]
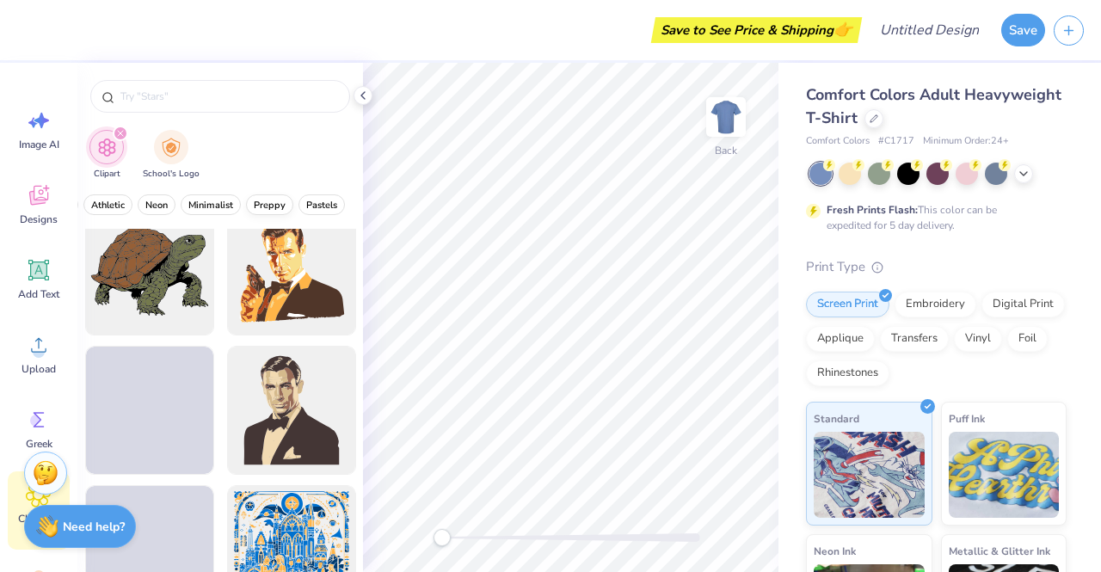
click at [264, 205] on span "Preppy" at bounding box center [270, 205] width 32 height 13
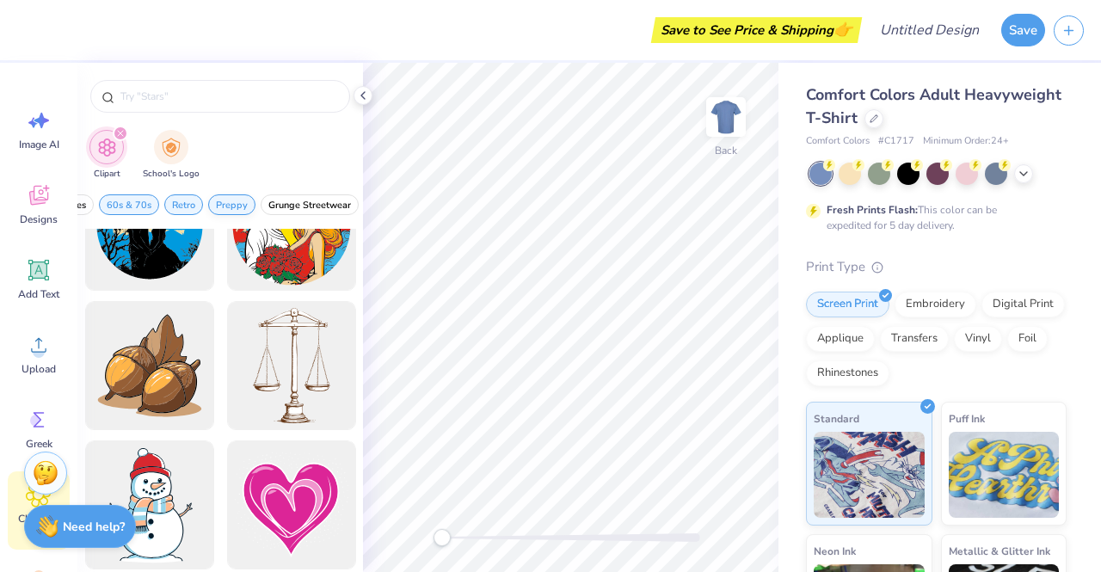
scroll to position [0, 0]
click at [287, 205] on span "Preppy" at bounding box center [286, 205] width 32 height 13
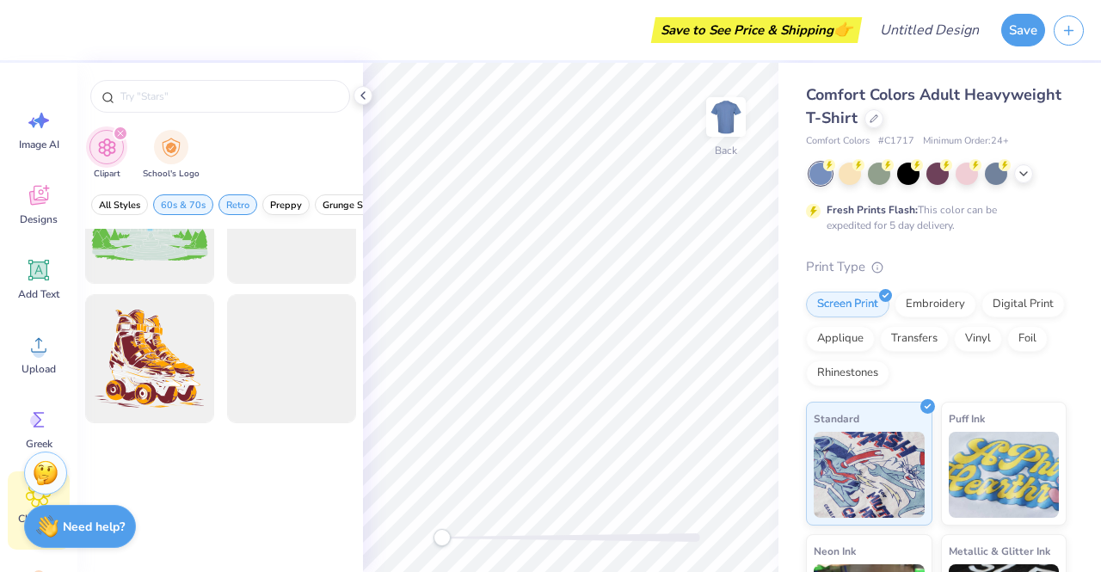
scroll to position [3977, 0]
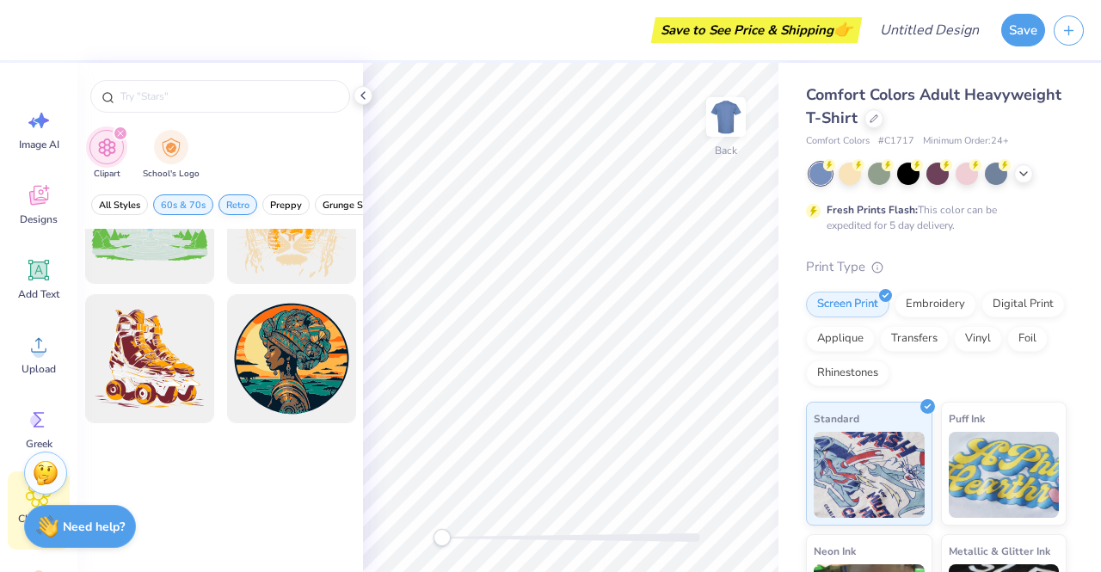
click at [235, 204] on span "Retro" at bounding box center [237, 205] width 23 height 13
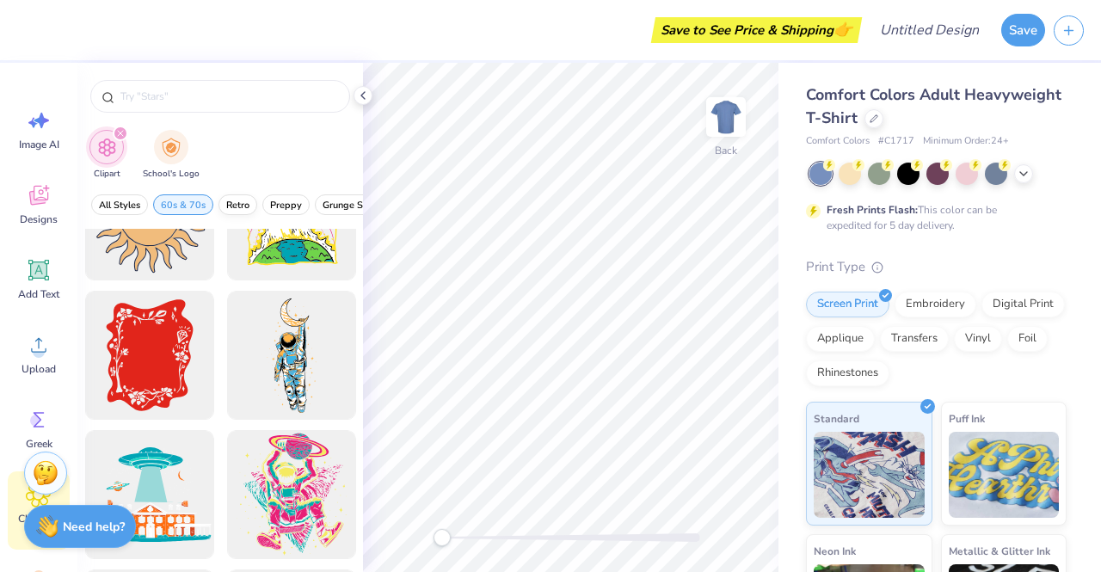
scroll to position [4112, 0]
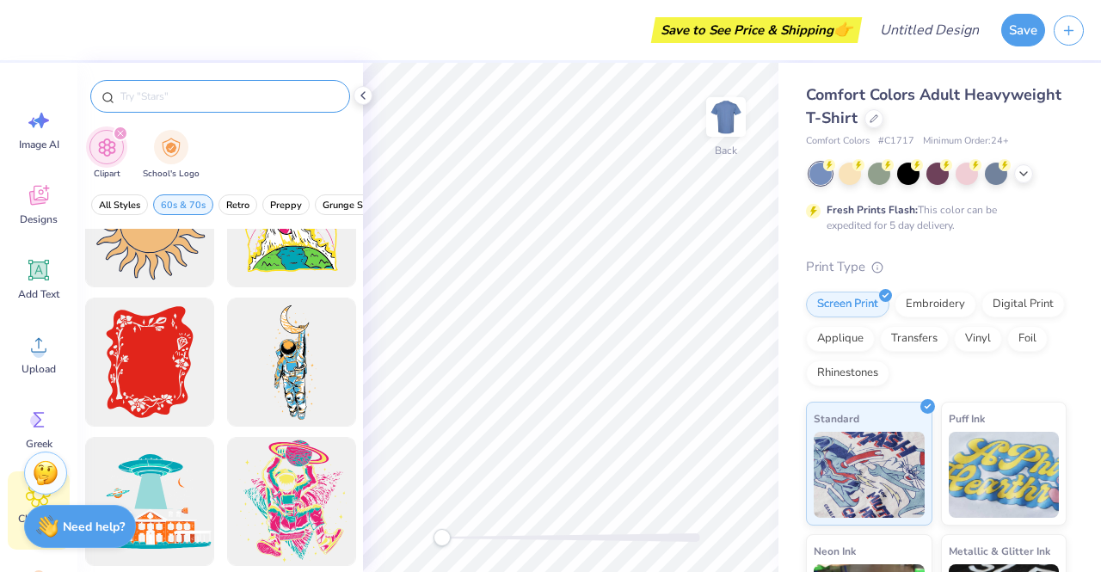
click at [218, 100] on input "text" at bounding box center [229, 96] width 220 height 17
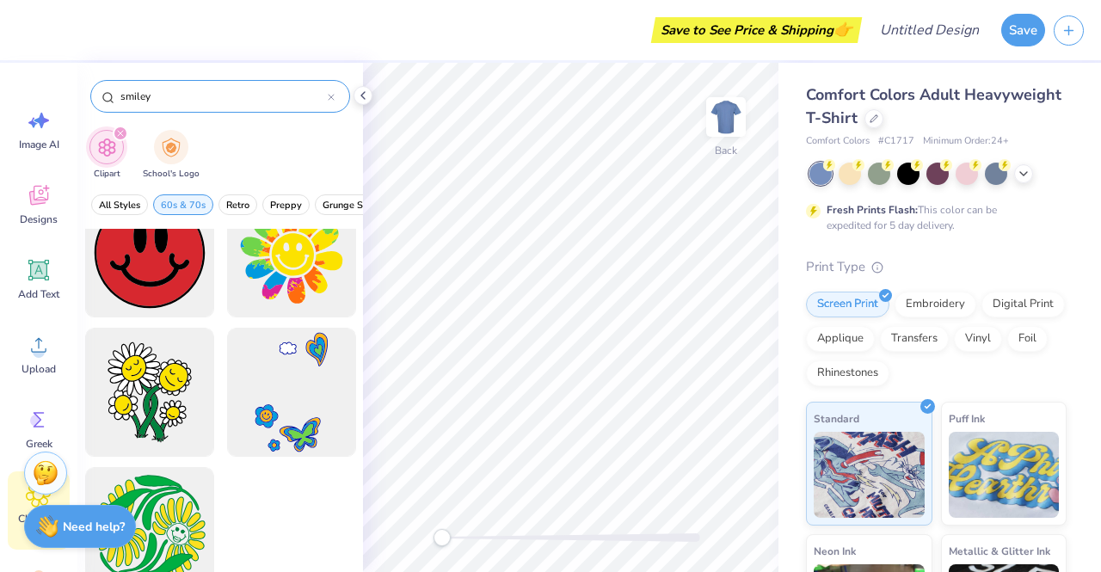
scroll to position [0, 0]
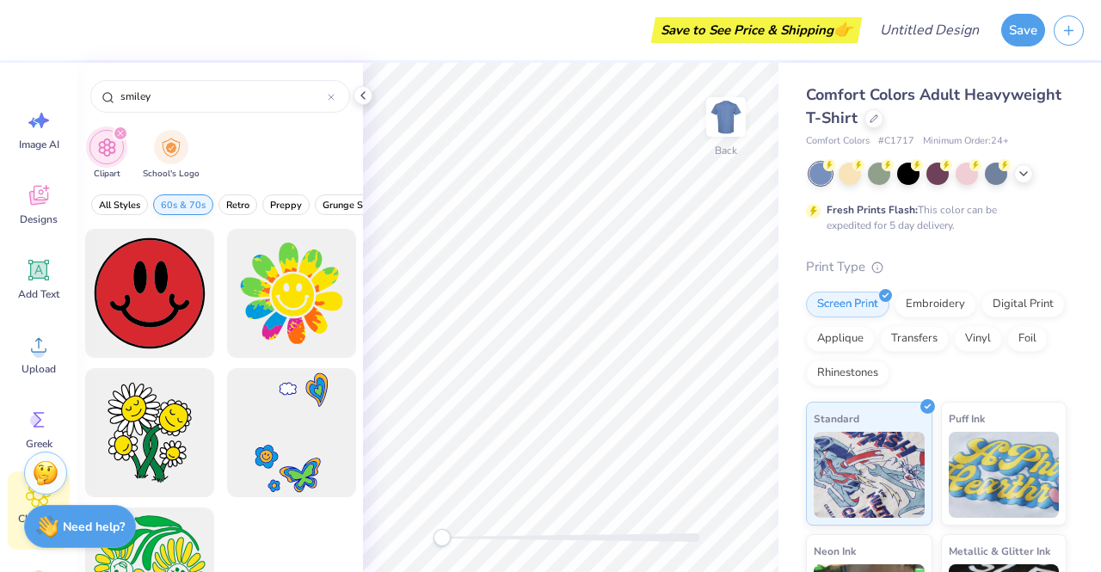
type input "smiley"
click at [189, 204] on span "60s & 70s" at bounding box center [183, 205] width 45 height 13
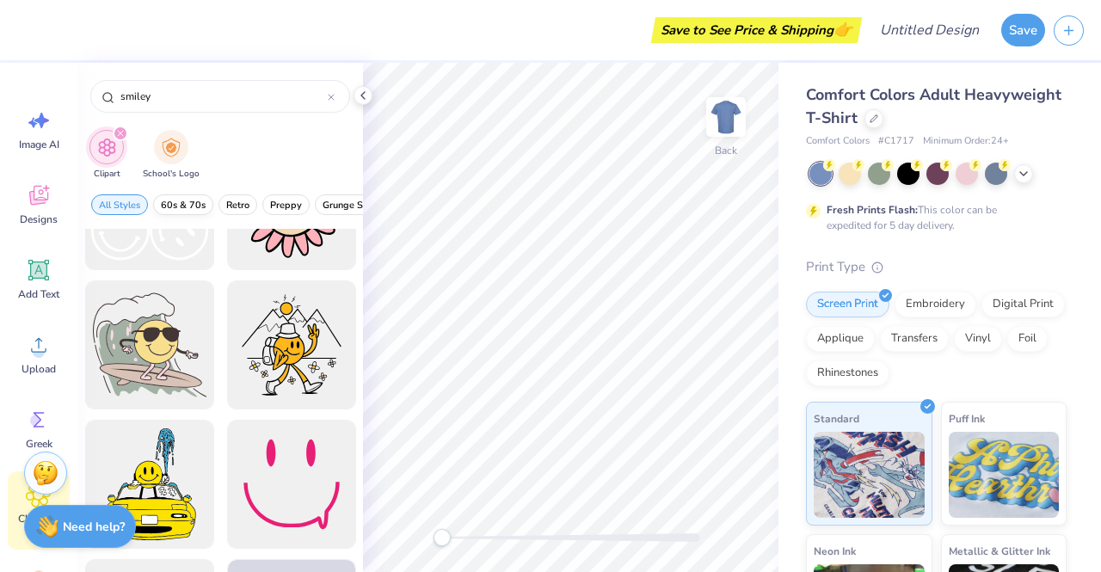
scroll to position [373, 0]
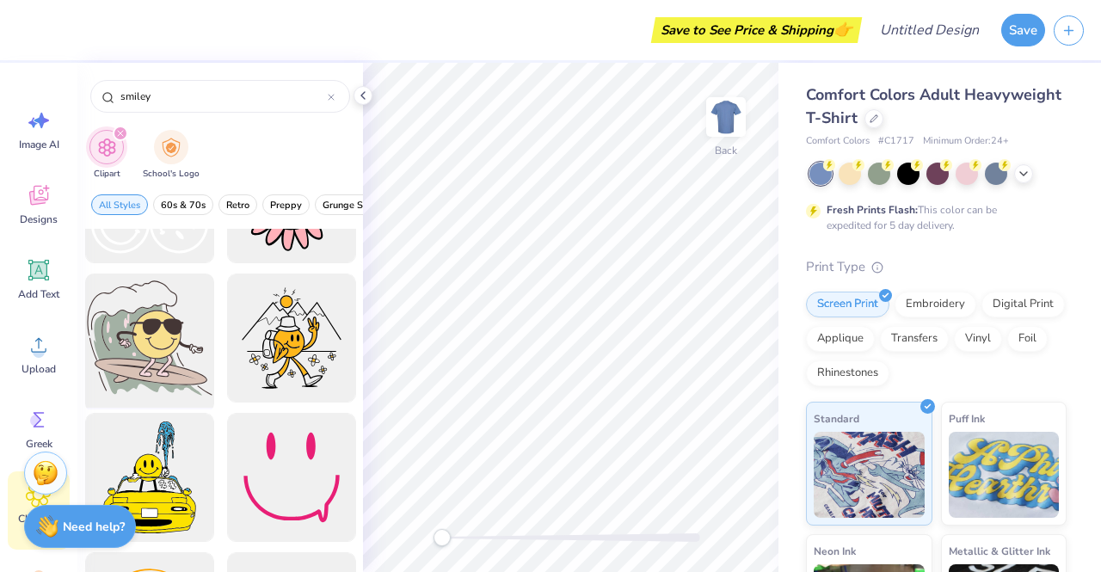
click at [154, 337] on div at bounding box center [149, 339] width 142 height 142
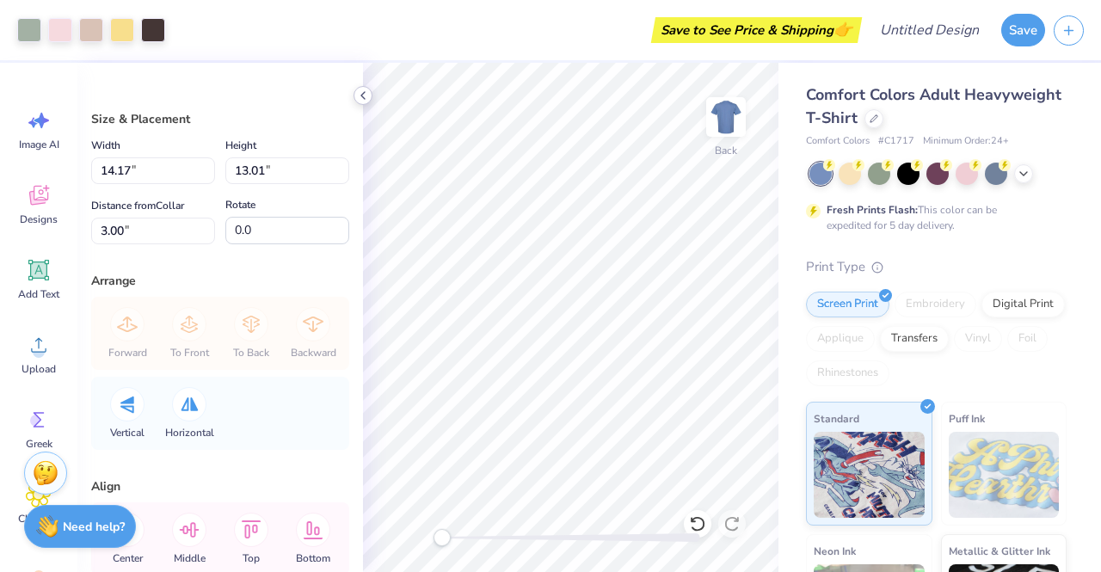
type input "12.99"
type input "11.92"
type input "4.09"
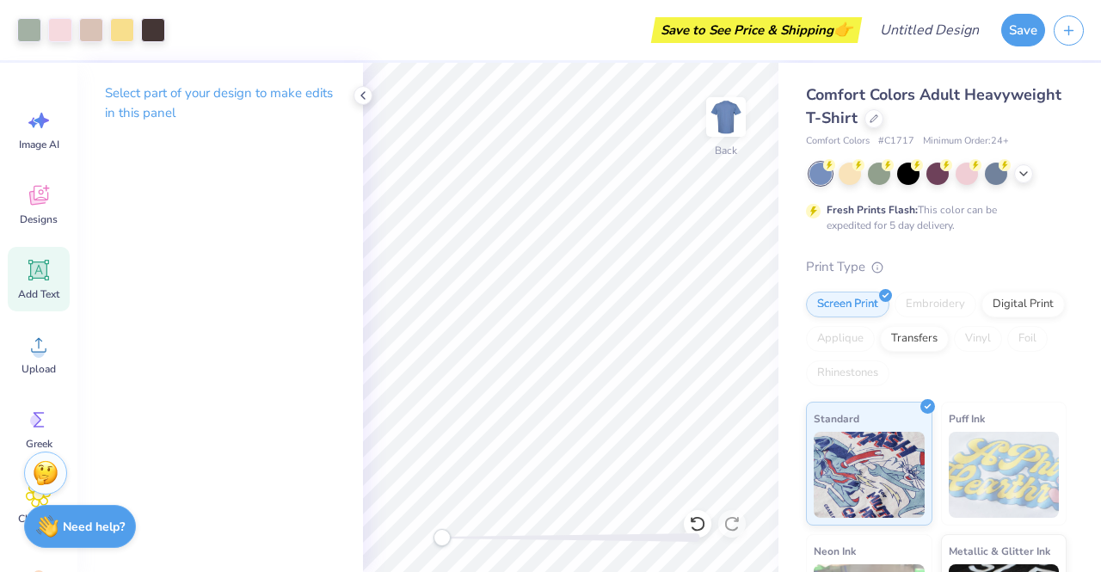
click at [34, 256] on div "Add Text" at bounding box center [39, 279] width 62 height 65
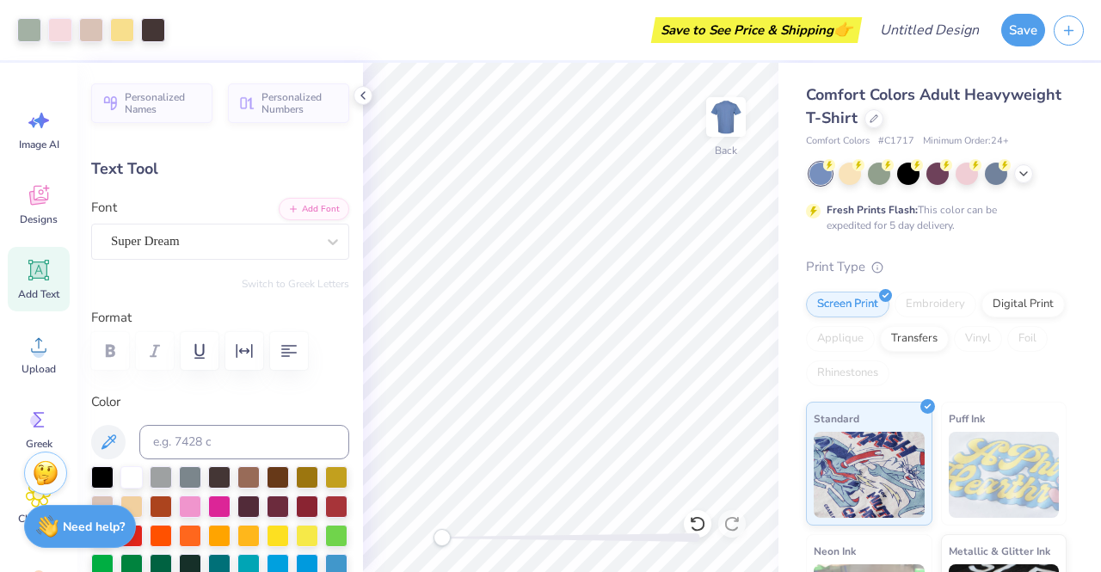
drag, startPoint x: 41, startPoint y: 266, endPoint x: 29, endPoint y: 284, distance: 21.7
drag, startPoint x: 29, startPoint y: 284, endPoint x: 28, endPoint y: 270, distance: 13.9
click at [28, 270] on icon at bounding box center [39, 270] width 26 height 26
type textarea "T"
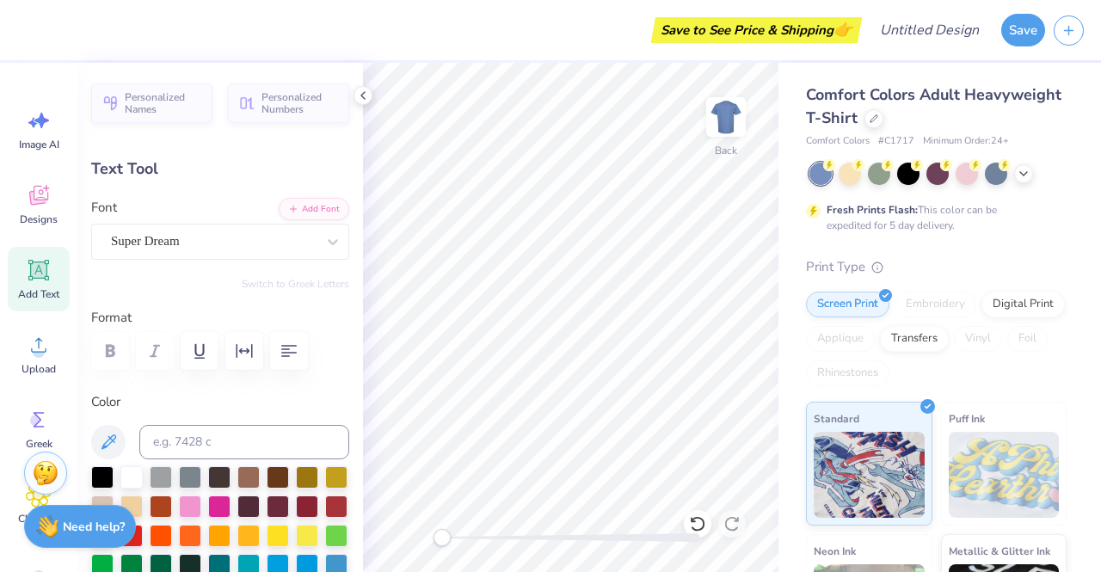
scroll to position [14, 6]
type textarea "Viking Voyage"
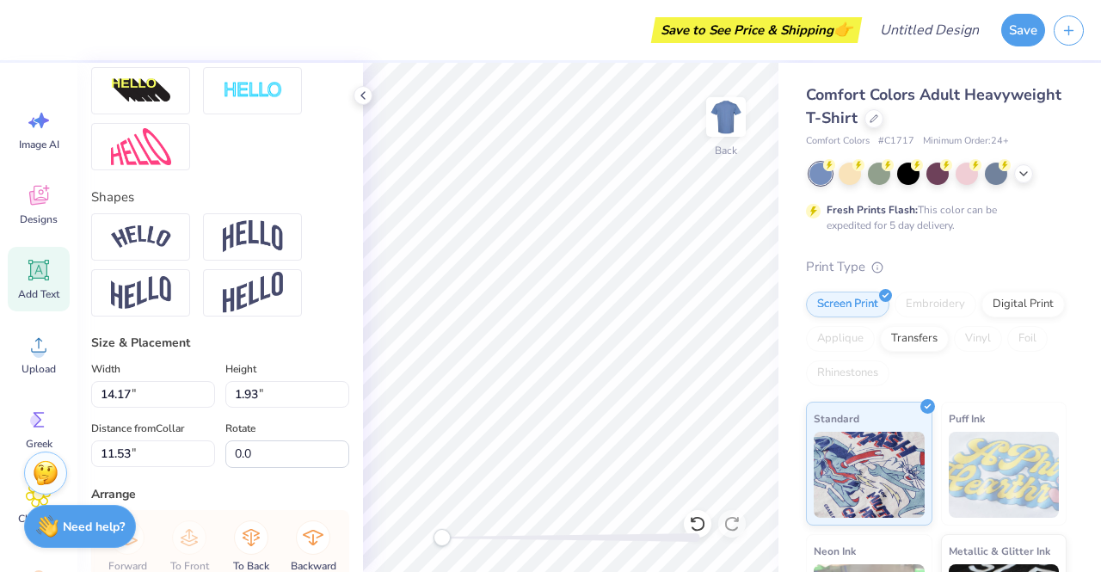
scroll to position [633, 0]
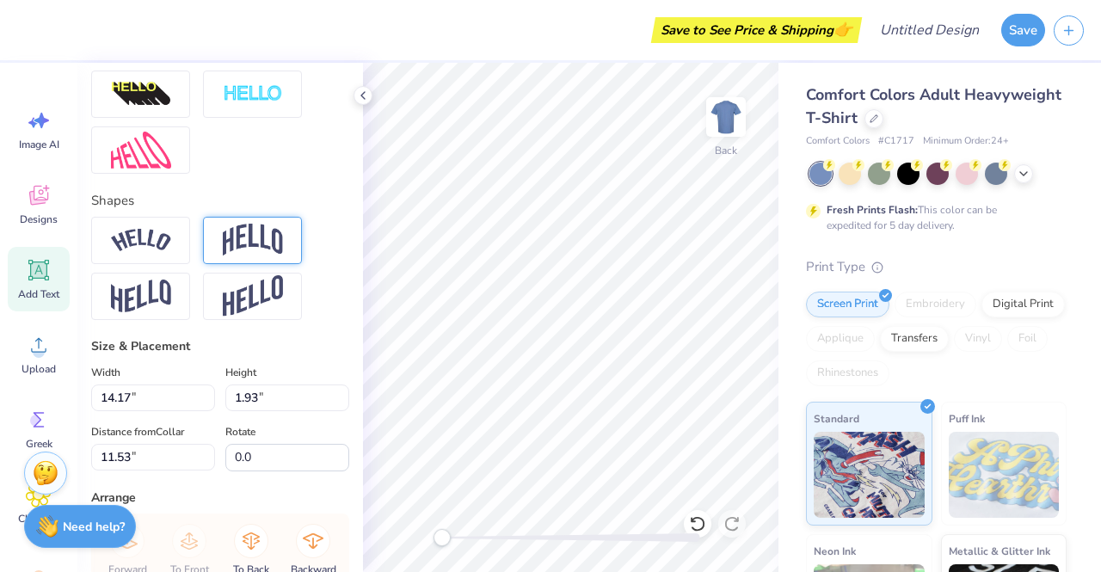
click at [266, 256] on img at bounding box center [253, 240] width 60 height 33
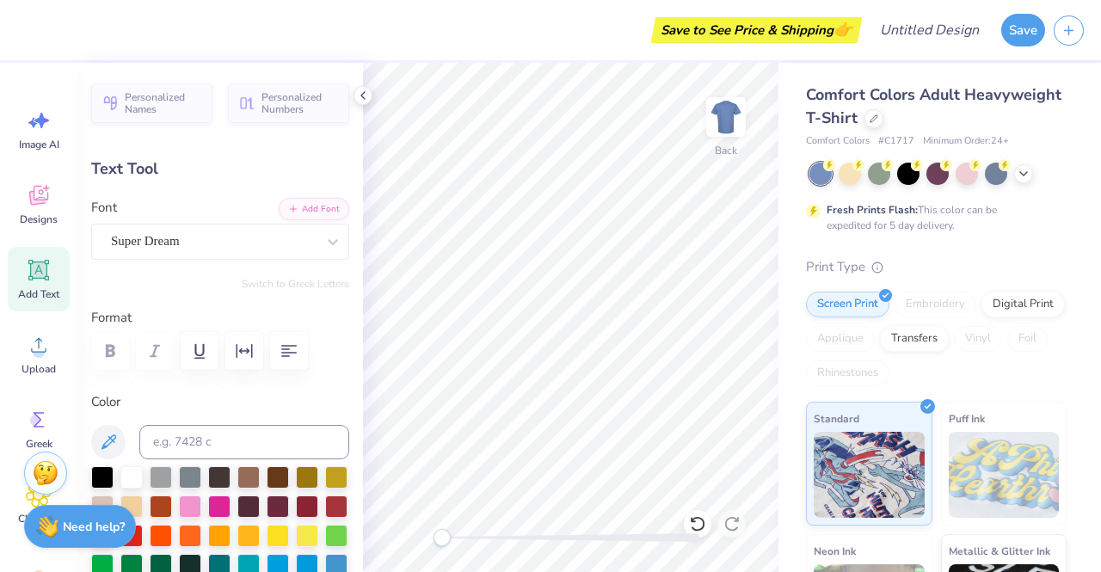
type input "13.36"
type input "4.07"
type input "3.00"
click at [102, 468] on div at bounding box center [102, 476] width 22 height 22
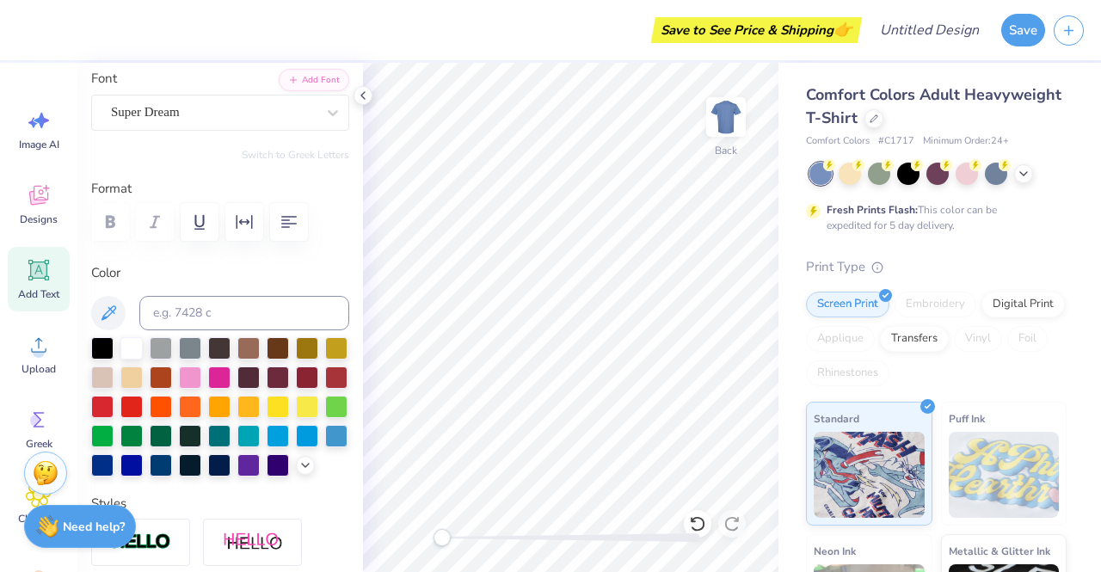
scroll to position [137, 0]
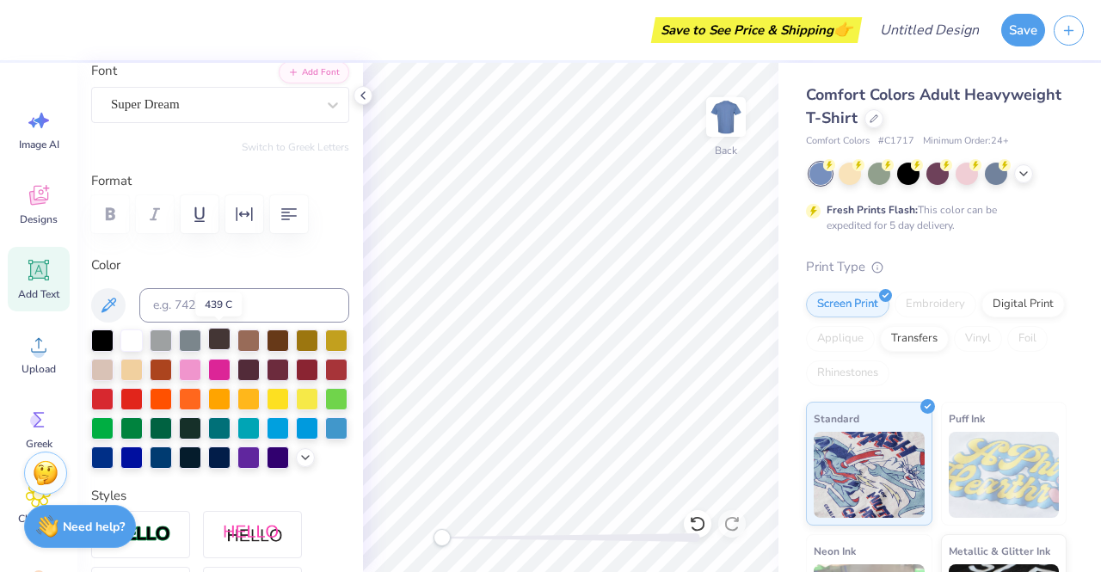
click at [219, 340] on div at bounding box center [219, 339] width 22 height 22
click at [299, 463] on icon at bounding box center [306, 456] width 14 height 14
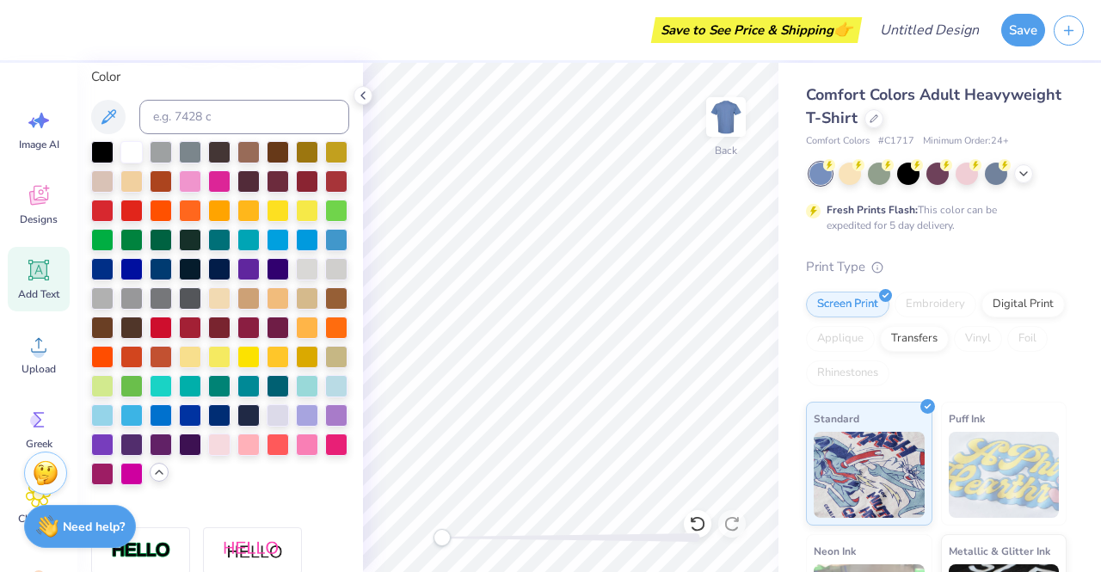
scroll to position [331, 0]
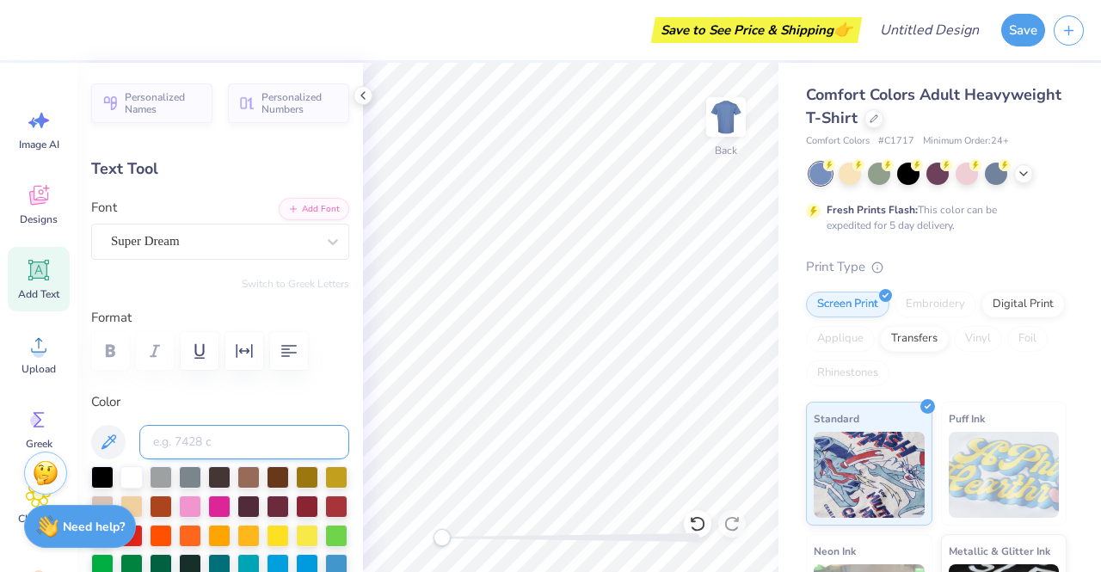
click at [206, 438] on input at bounding box center [244, 442] width 210 height 34
type input "439"
click at [37, 264] on icon at bounding box center [39, 270] width 16 height 16
type input "5.59"
type input "1.62"
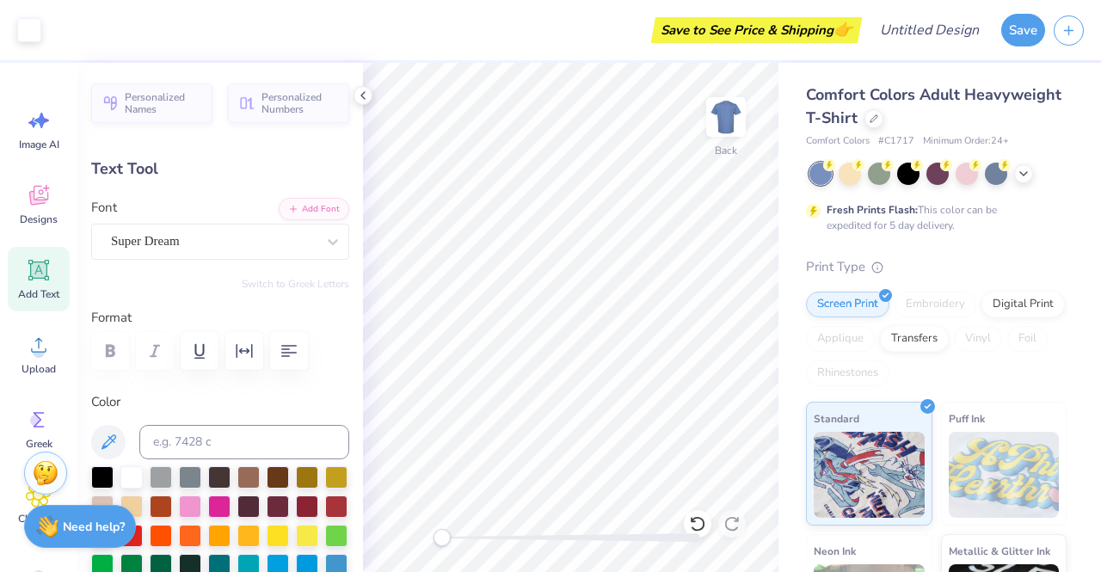
type input "11.69"
type textarea "T"
type textarea "FPD"
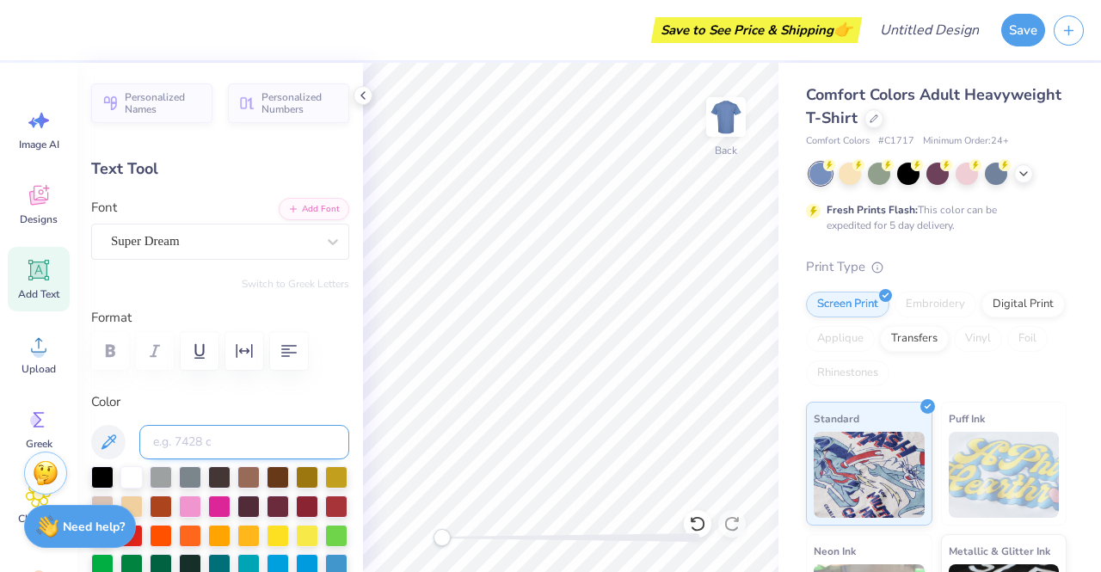
click at [208, 439] on input at bounding box center [244, 442] width 210 height 34
type input "13.36"
type input "4.07"
type input "3.00"
click at [66, 26] on div at bounding box center [60, 28] width 24 height 24
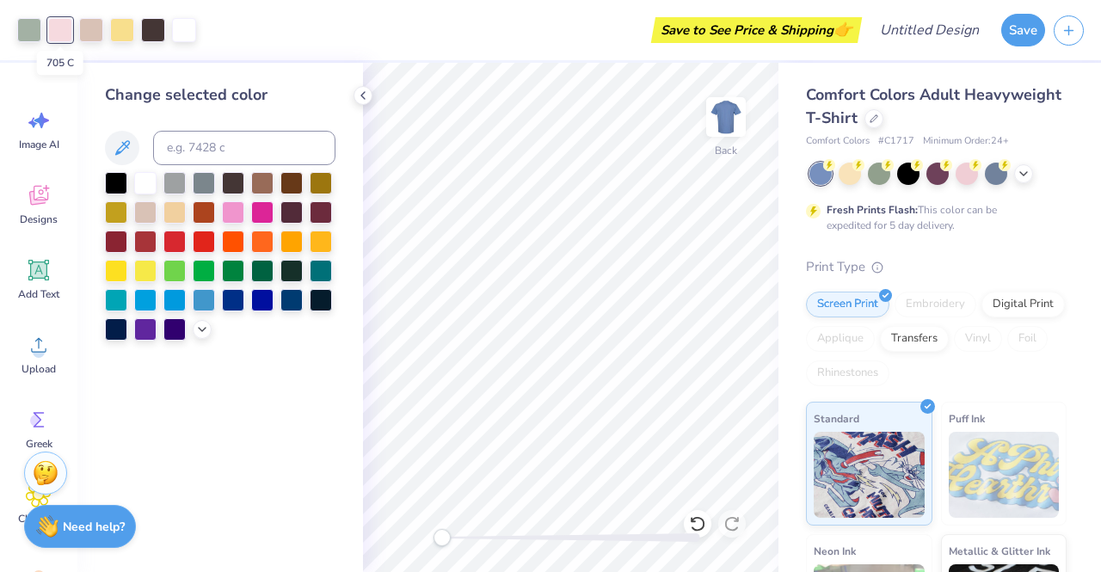
click at [66, 26] on div at bounding box center [60, 30] width 24 height 24
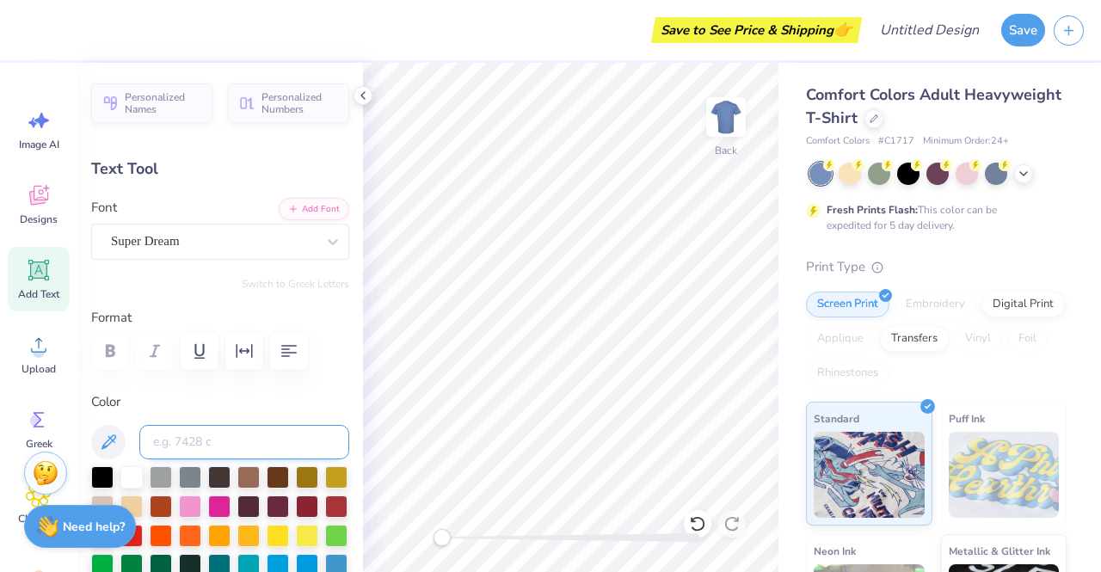
click at [170, 434] on input at bounding box center [244, 442] width 210 height 34
type input "705"
click at [114, 500] on div at bounding box center [102, 505] width 22 height 22
type input "3.20"
type input "1.36"
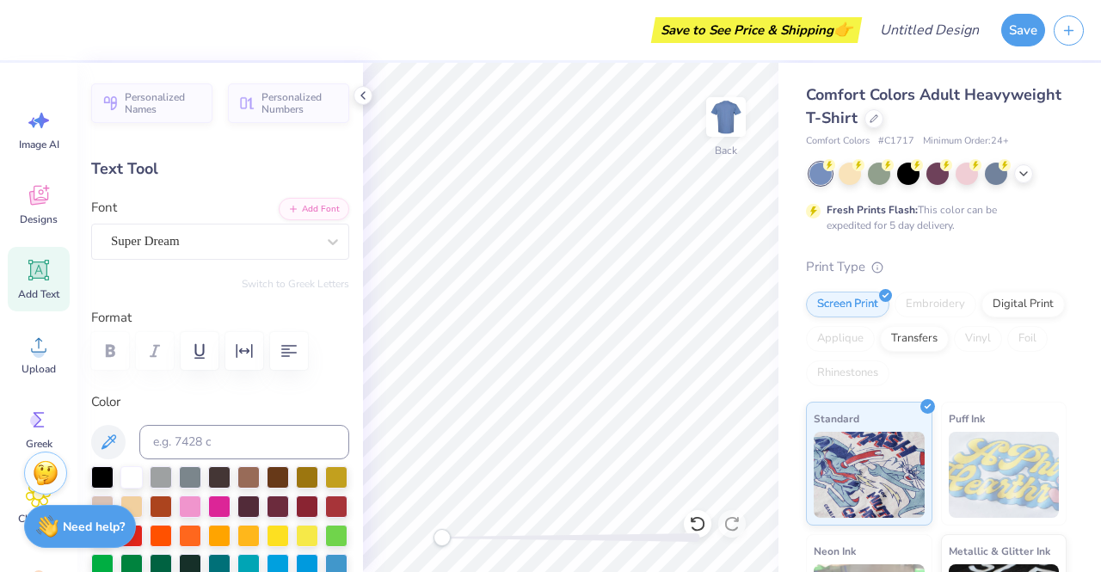
type input "7.34"
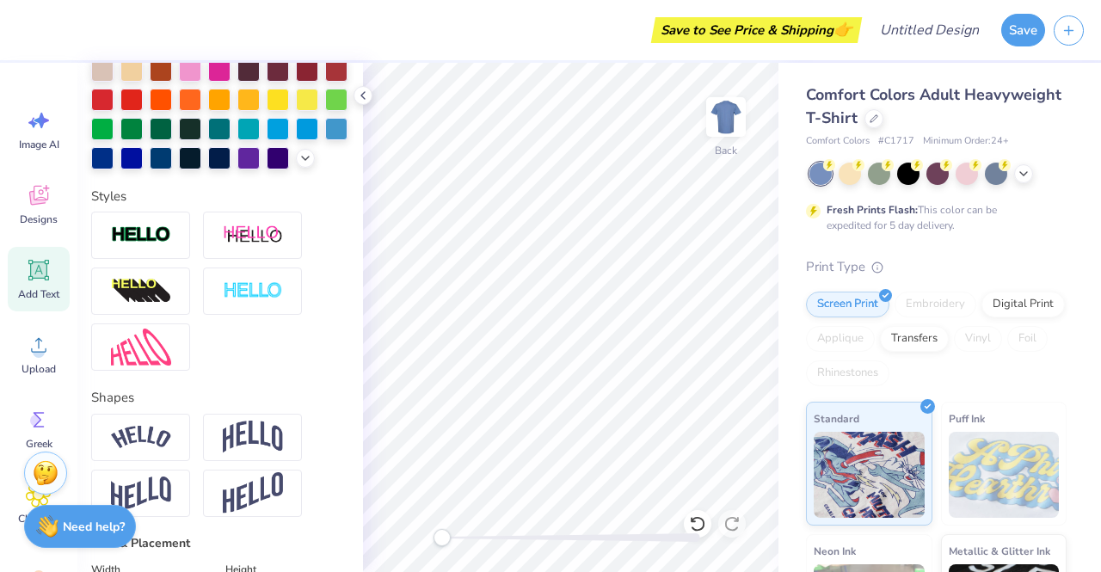
scroll to position [447, 0]
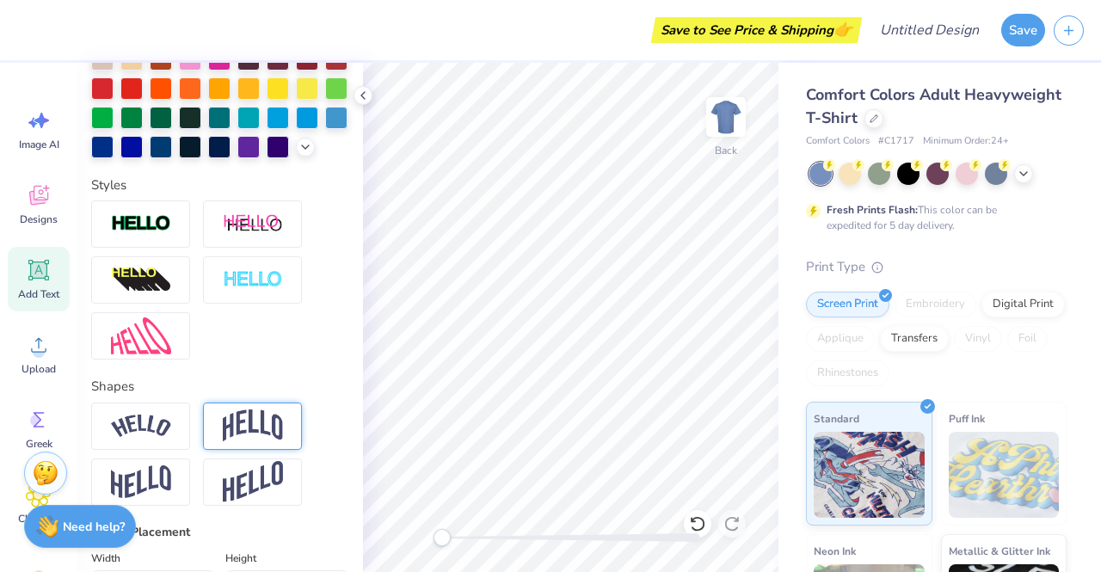
click at [268, 434] on div at bounding box center [252, 426] width 99 height 47
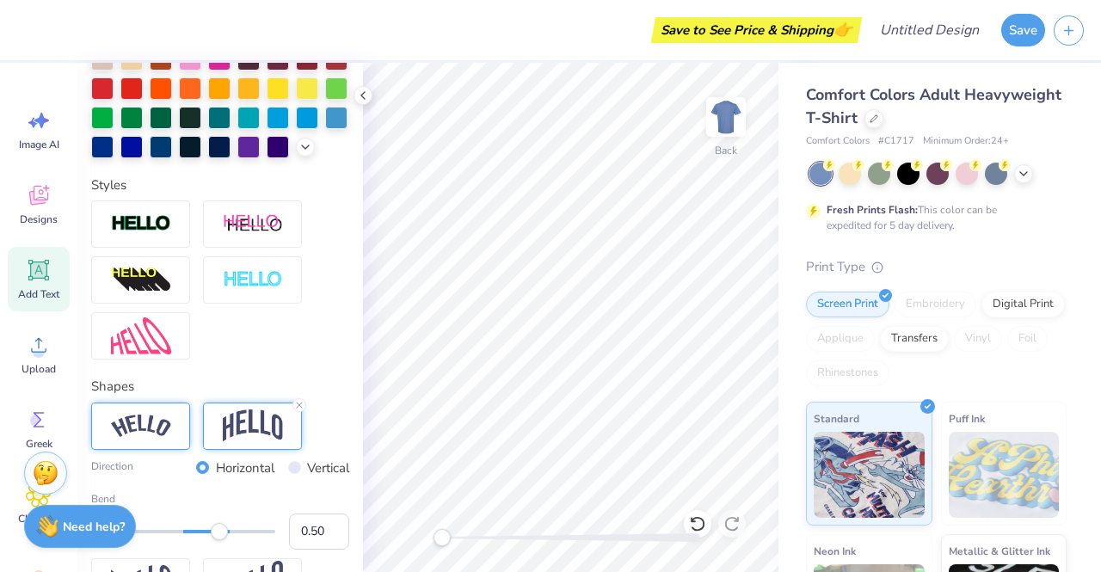
click at [143, 450] on div at bounding box center [140, 426] width 99 height 47
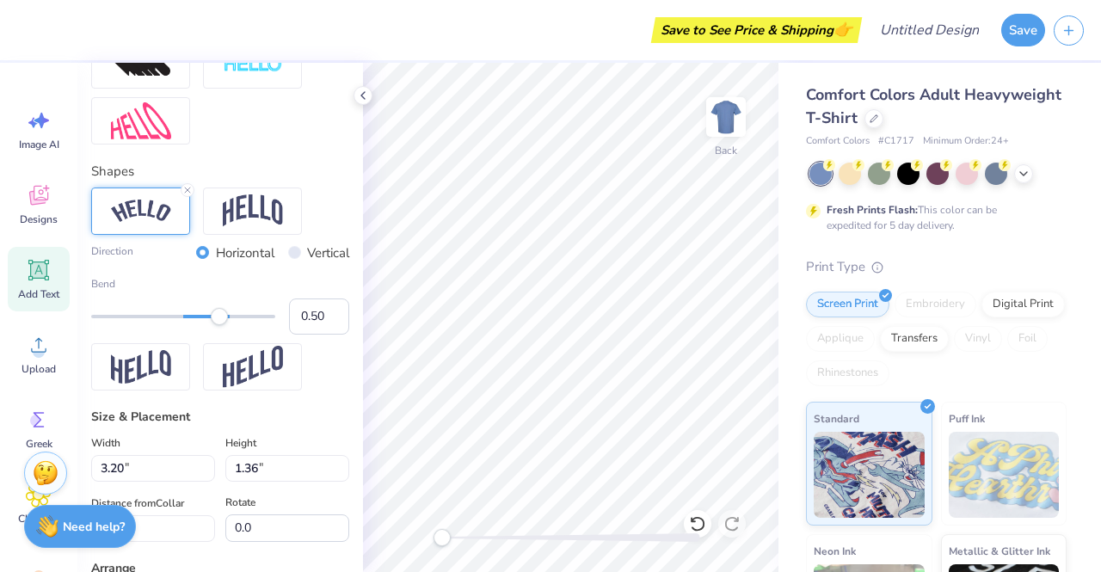
scroll to position [669, 0]
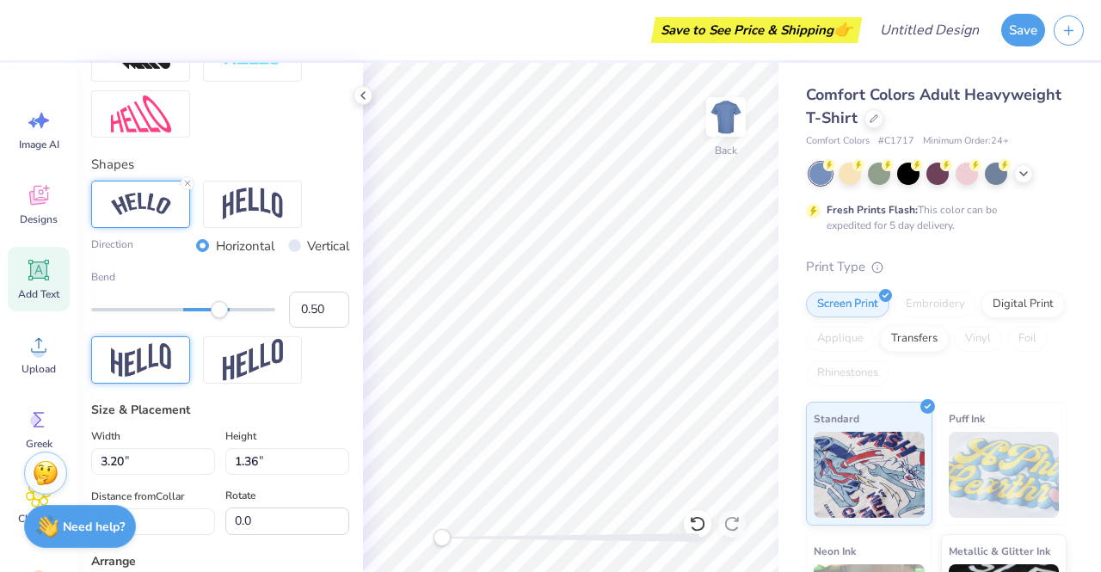
click at [166, 377] on img at bounding box center [141, 360] width 60 height 34
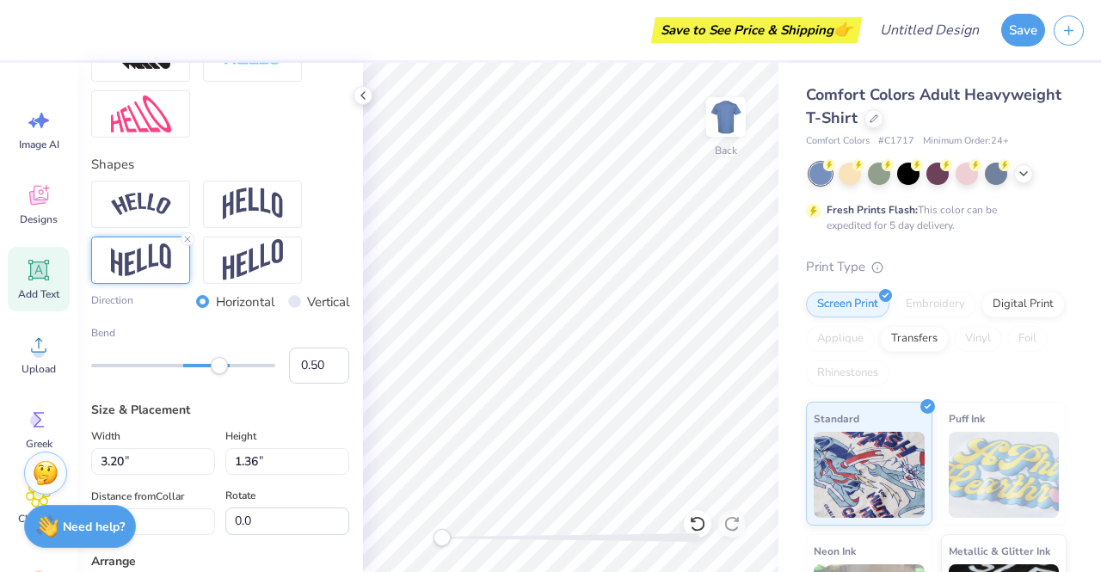
type input "13.36"
type input "4.07"
type input "3.00"
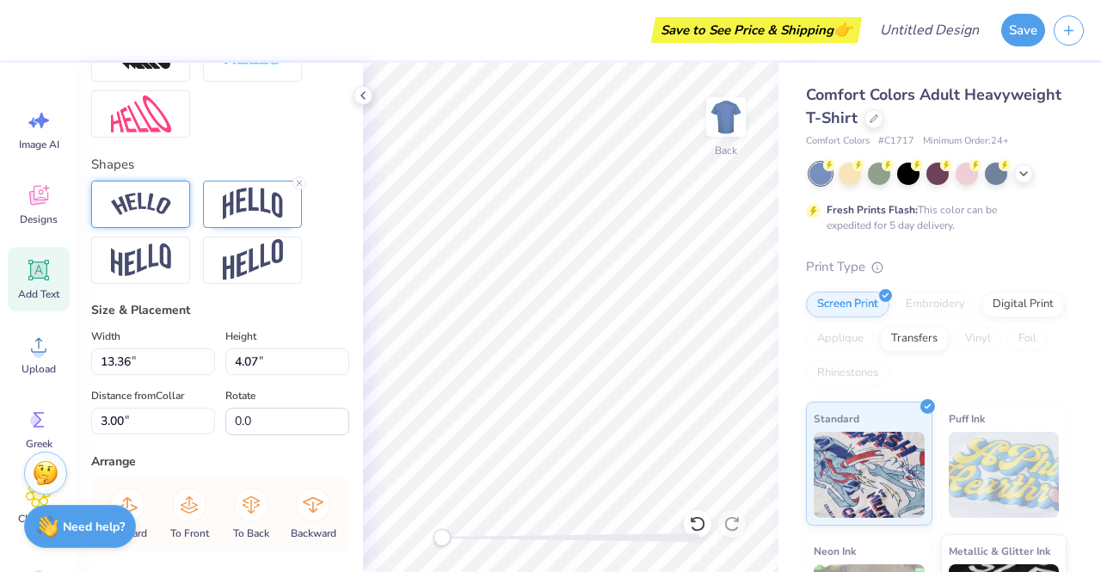
click at [170, 216] on img at bounding box center [141, 204] width 60 height 23
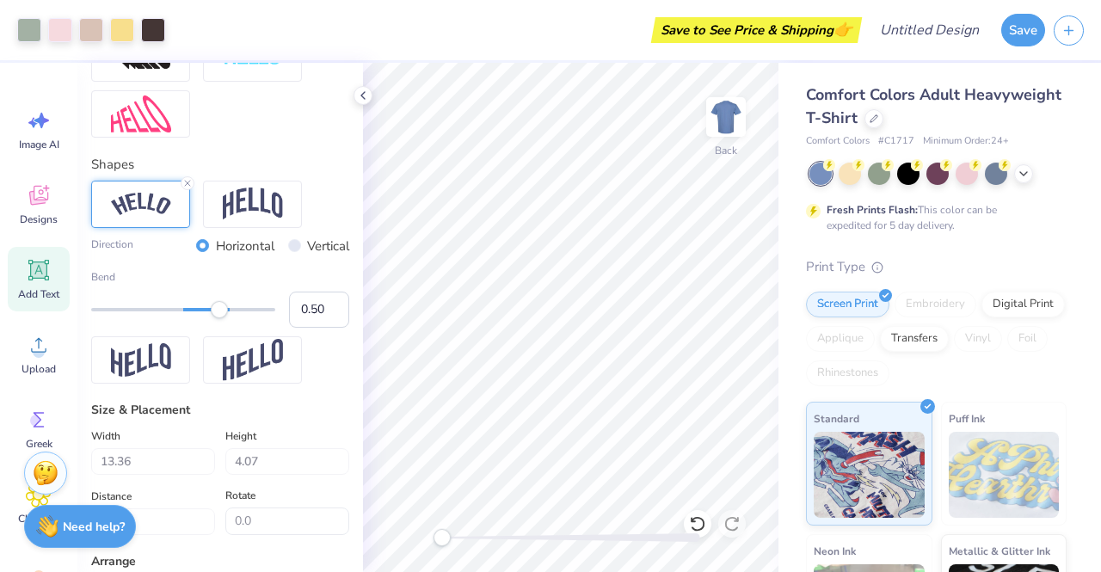
type input "3.20"
type input "1.94"
type input "6.40"
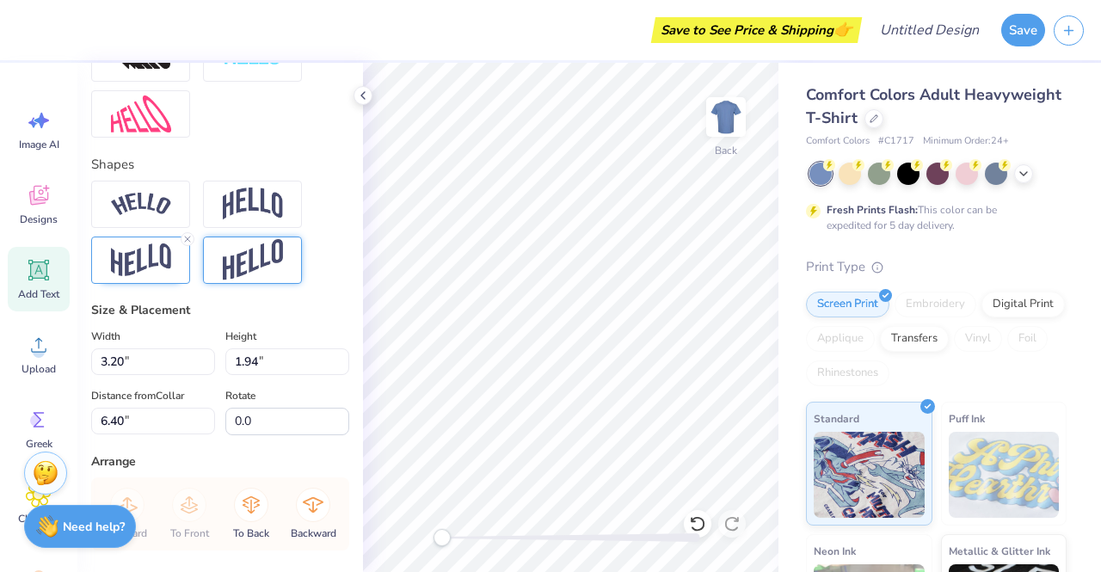
click at [218, 284] on div at bounding box center [252, 260] width 99 height 47
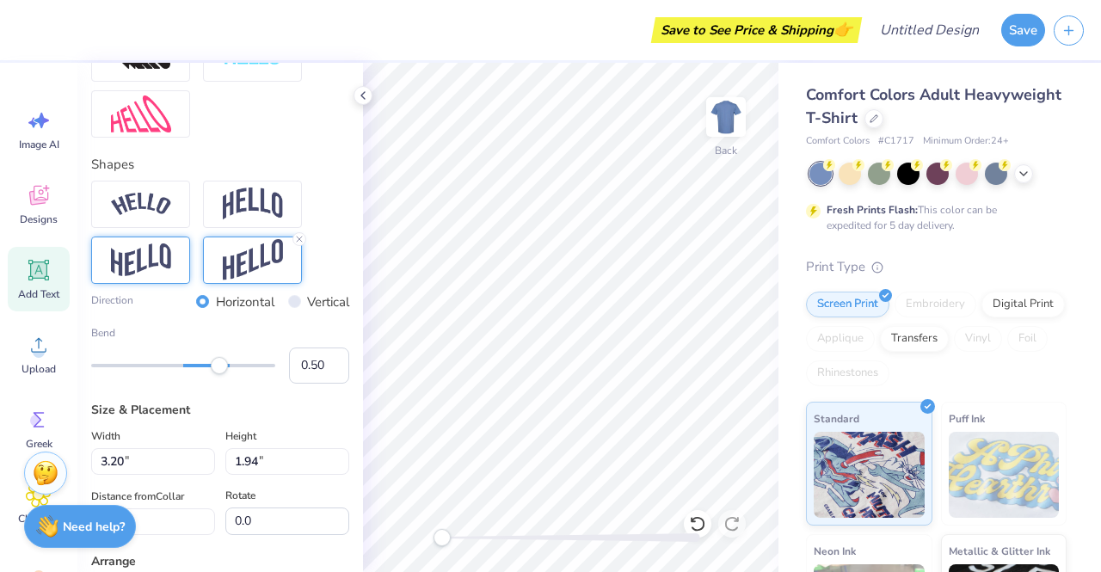
click at [145, 277] on img at bounding box center [141, 260] width 60 height 34
click at [249, 219] on img at bounding box center [253, 204] width 60 height 33
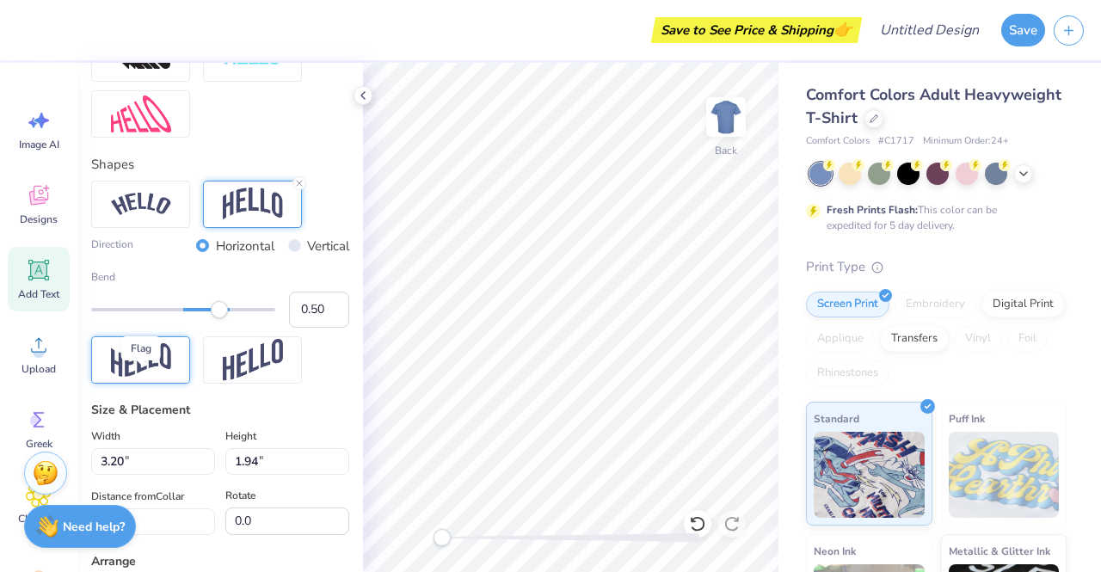
click at [133, 377] on img at bounding box center [141, 360] width 60 height 34
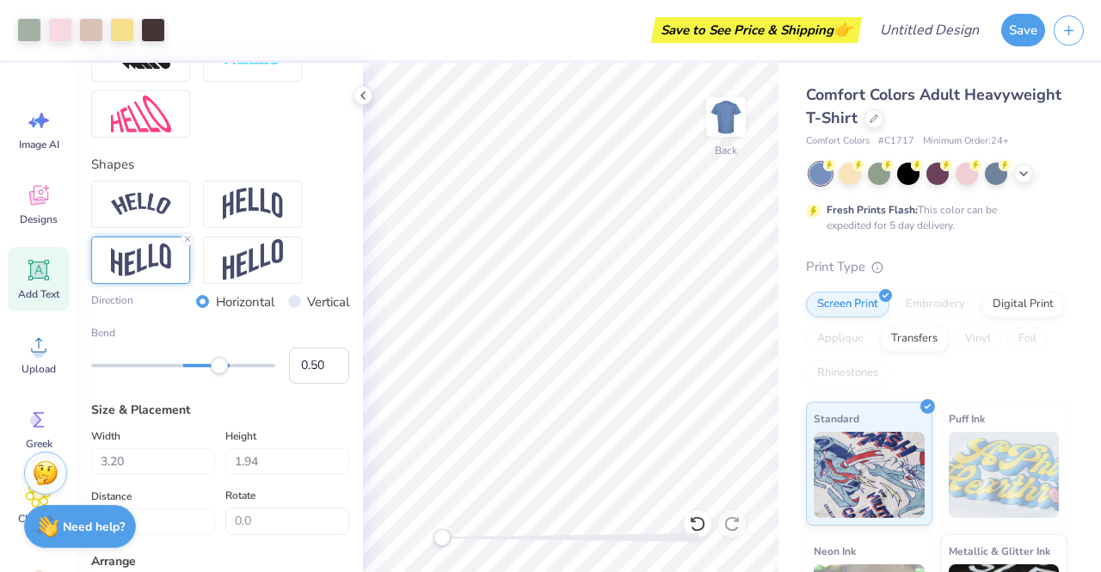
click at [32, 271] on icon at bounding box center [39, 270] width 16 height 16
type input "5.59"
type input "1.62"
type input "11.69"
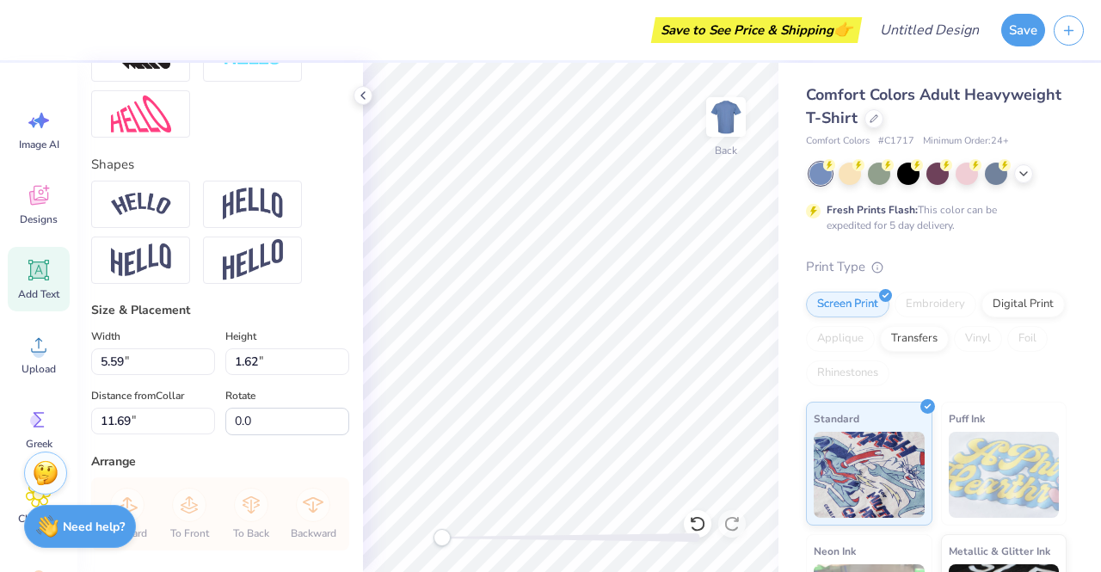
type textarea "T"
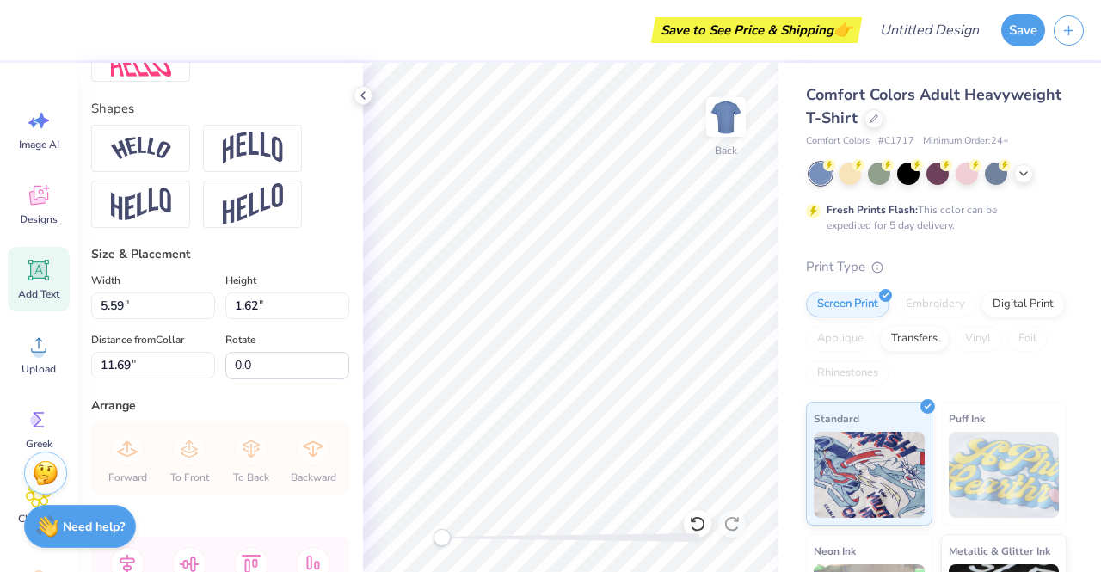
scroll to position [876, 0]
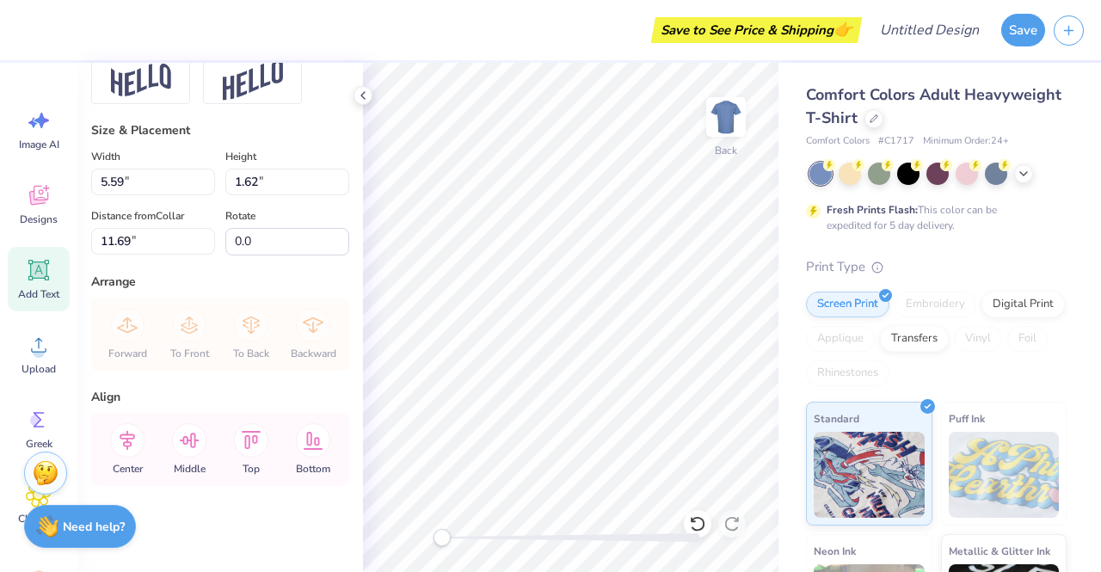
type textarea "2025"
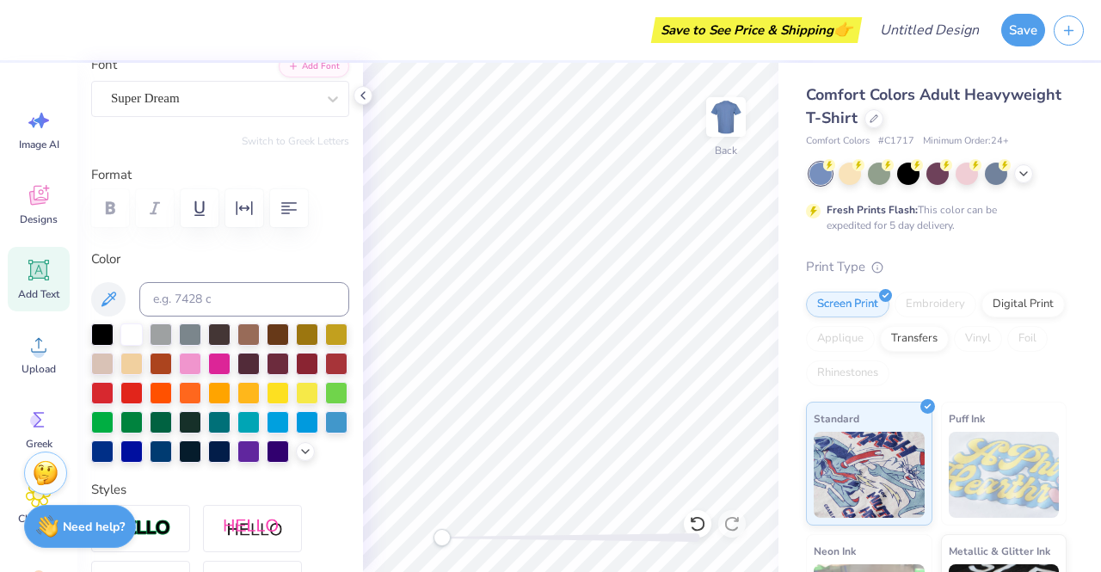
scroll to position [148, 0]
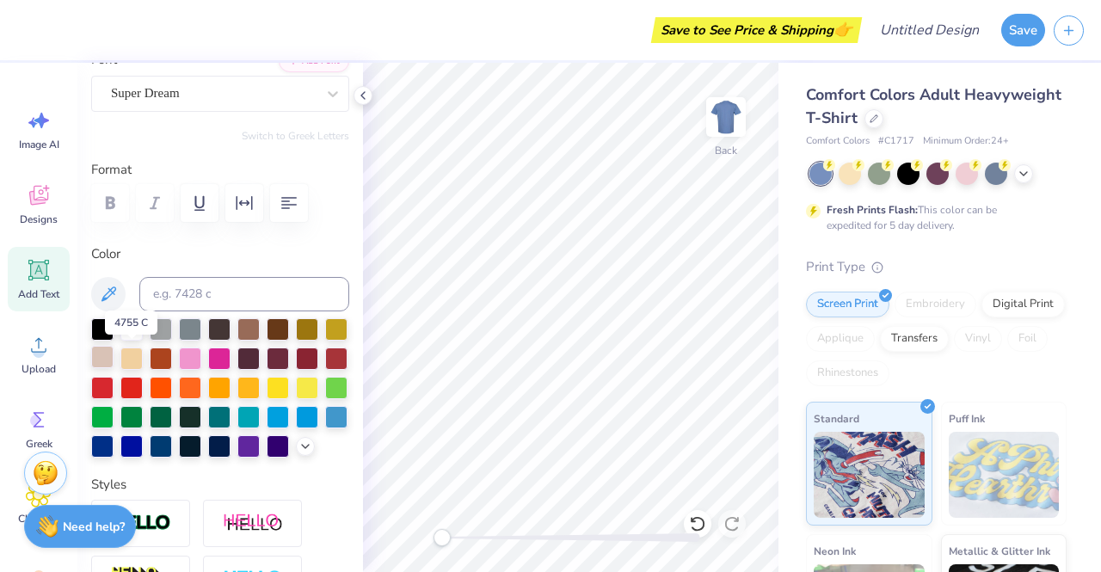
click at [114, 356] on div at bounding box center [102, 357] width 22 height 22
click at [32, 28] on div at bounding box center [29, 28] width 24 height 24
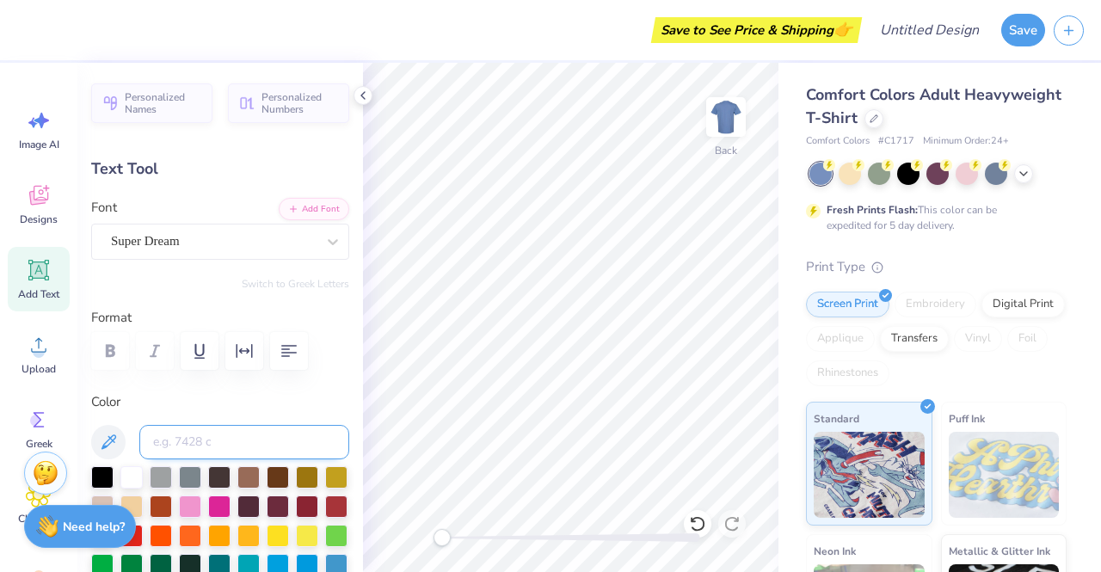
click at [213, 440] on input at bounding box center [244, 442] width 210 height 34
type input "5645"
drag, startPoint x: 353, startPoint y: 240, endPoint x: 336, endPoint y: 169, distance: 72.6
click at [336, 169] on div "Personalized Names Personalized Numbers Text Tool Add Font Font Super Dream Swi…" at bounding box center [220, 317] width 286 height 509
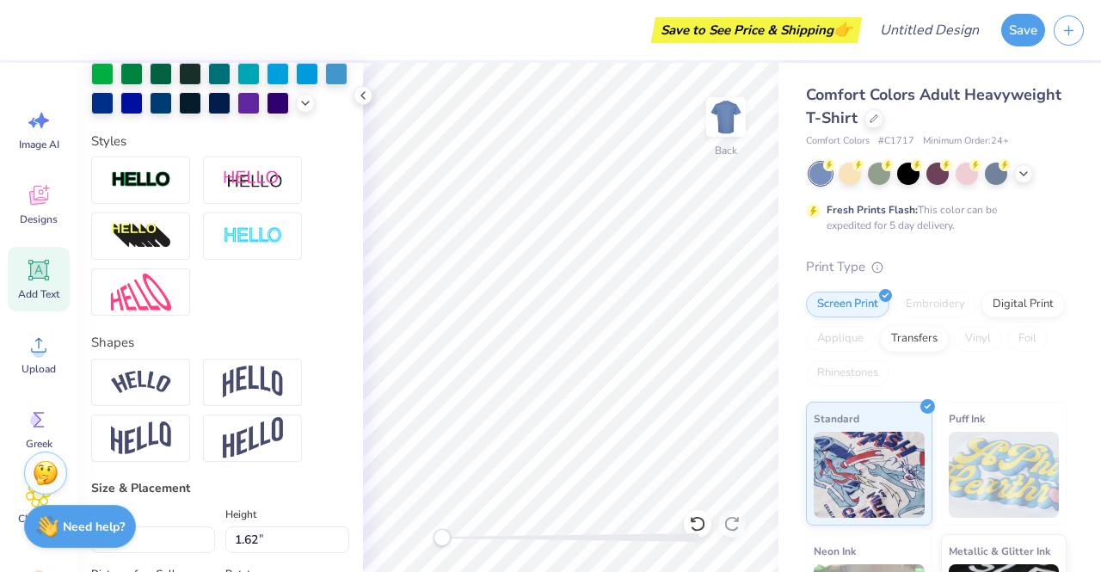
scroll to position [493, 0]
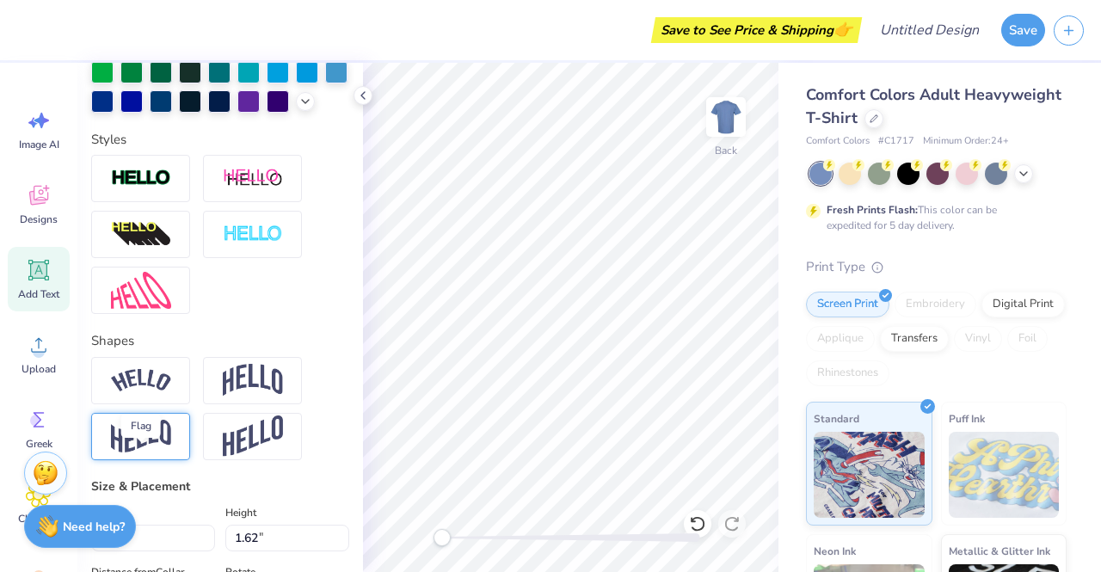
click at [157, 453] on img at bounding box center [141, 437] width 60 height 34
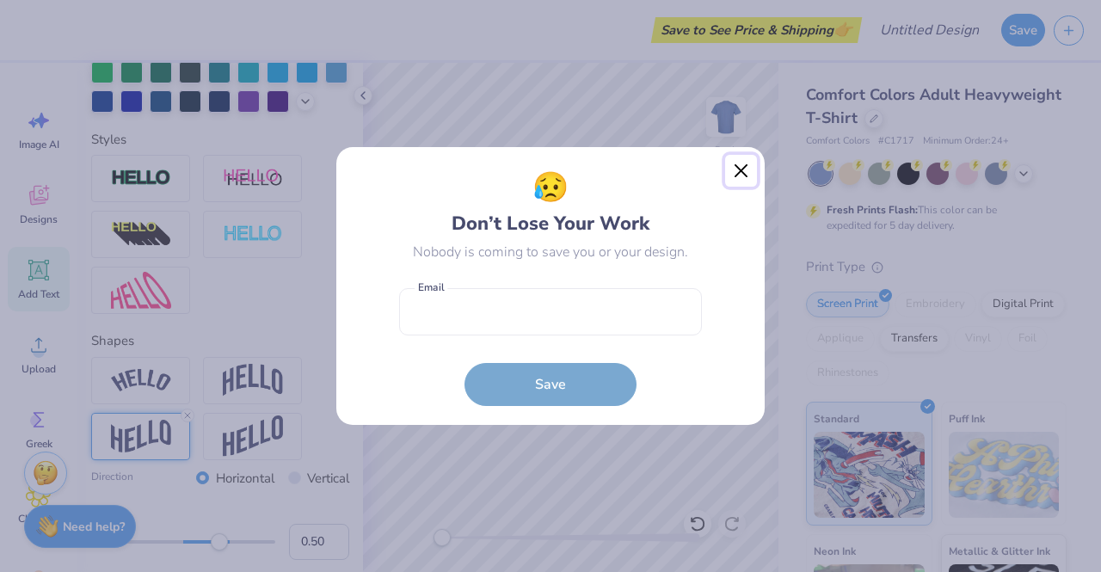
click at [745, 168] on button "Close" at bounding box center [741, 171] width 33 height 33
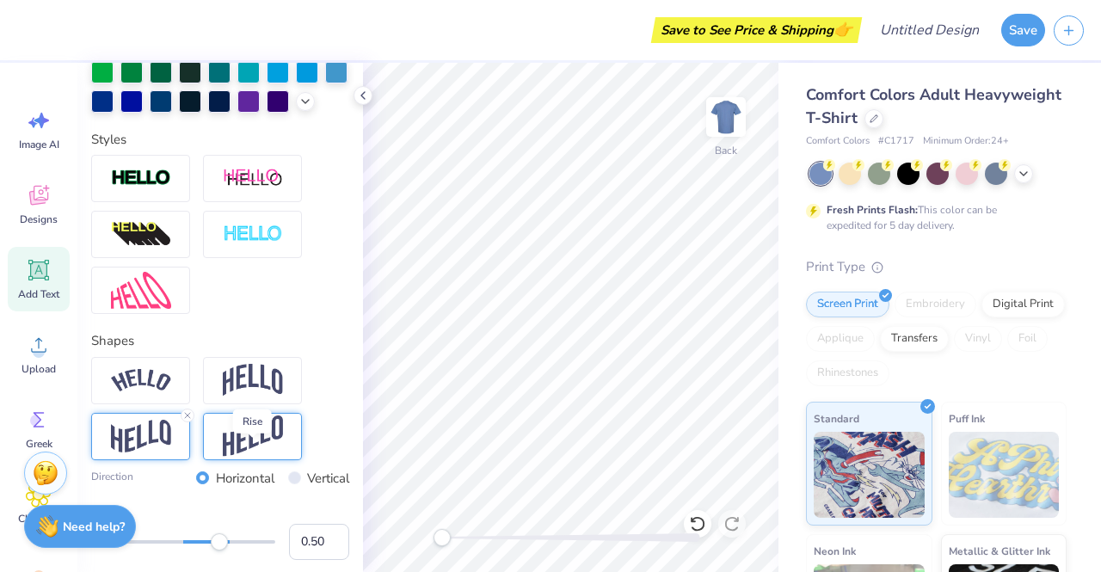
click at [248, 453] on img at bounding box center [253, 437] width 60 height 42
click at [144, 453] on img at bounding box center [141, 437] width 60 height 34
click at [222, 404] on div at bounding box center [252, 380] width 99 height 47
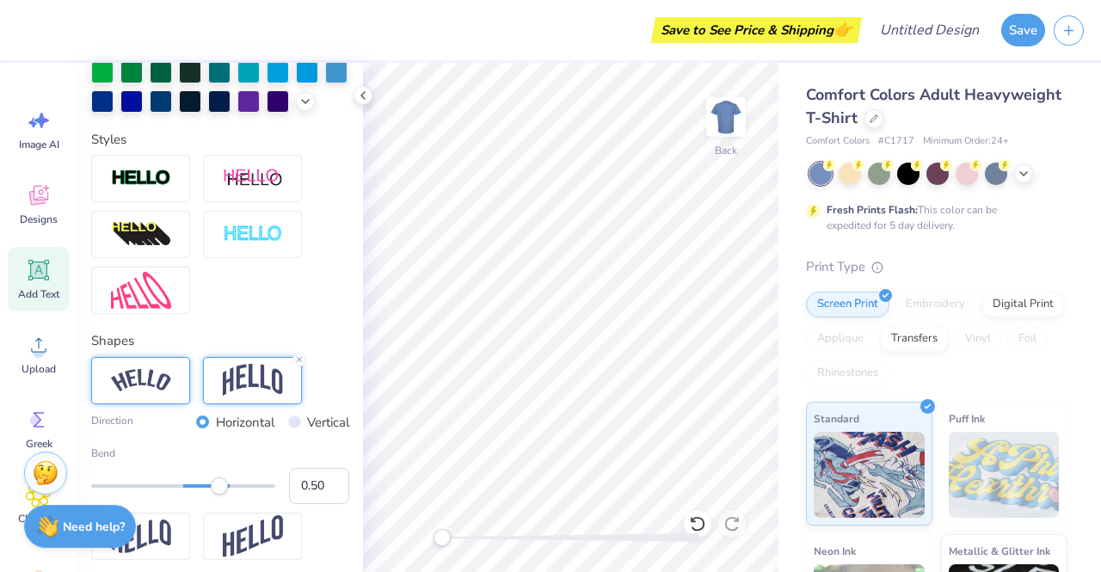
click at [122, 389] on div at bounding box center [140, 380] width 99 height 47
click at [169, 551] on img at bounding box center [141, 537] width 60 height 34
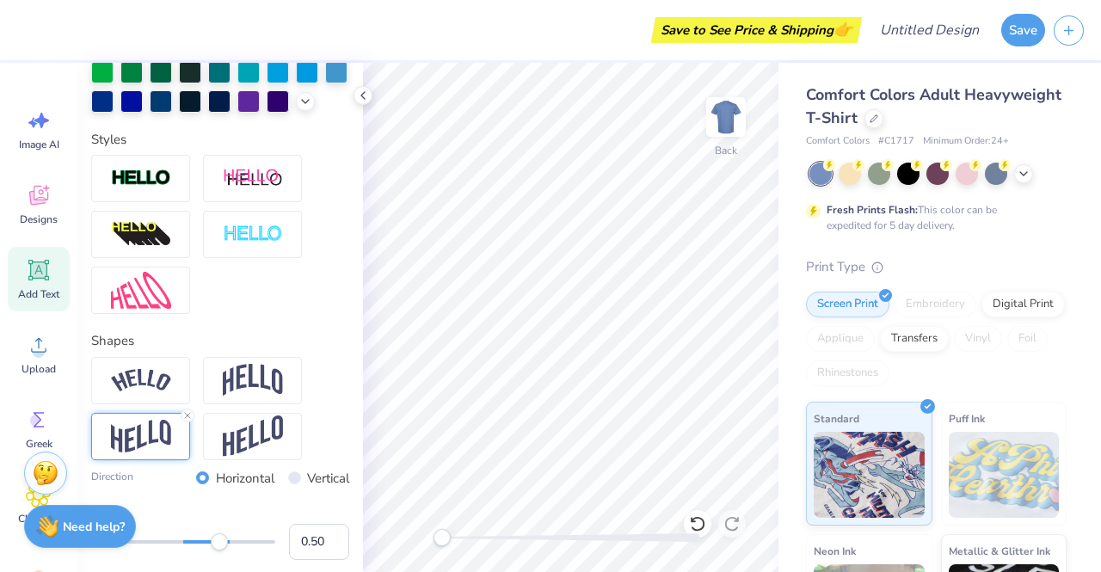
type input "3.52"
type input "1.54"
type input "16.77"
type input "3.20"
type input "1.94"
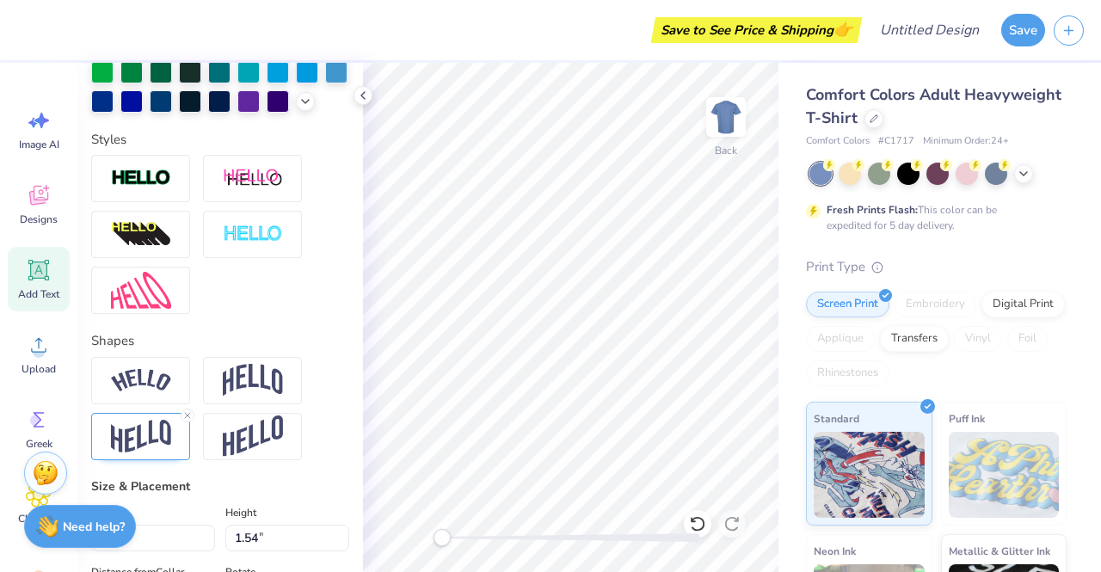
type input "6.40"
type input "3.52"
type input "1.54"
type input "16.70"
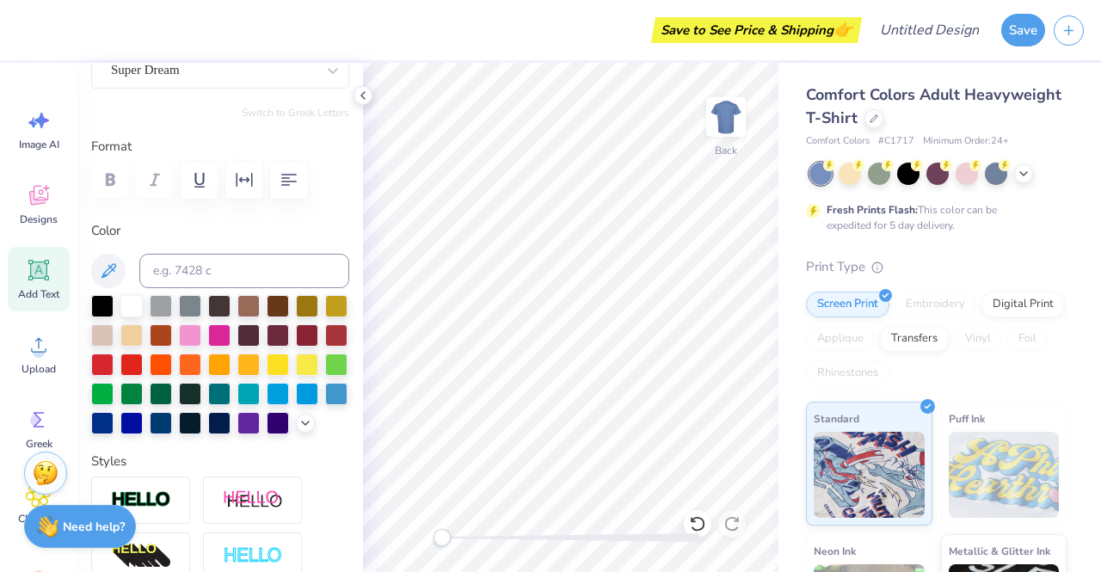
scroll to position [136, 0]
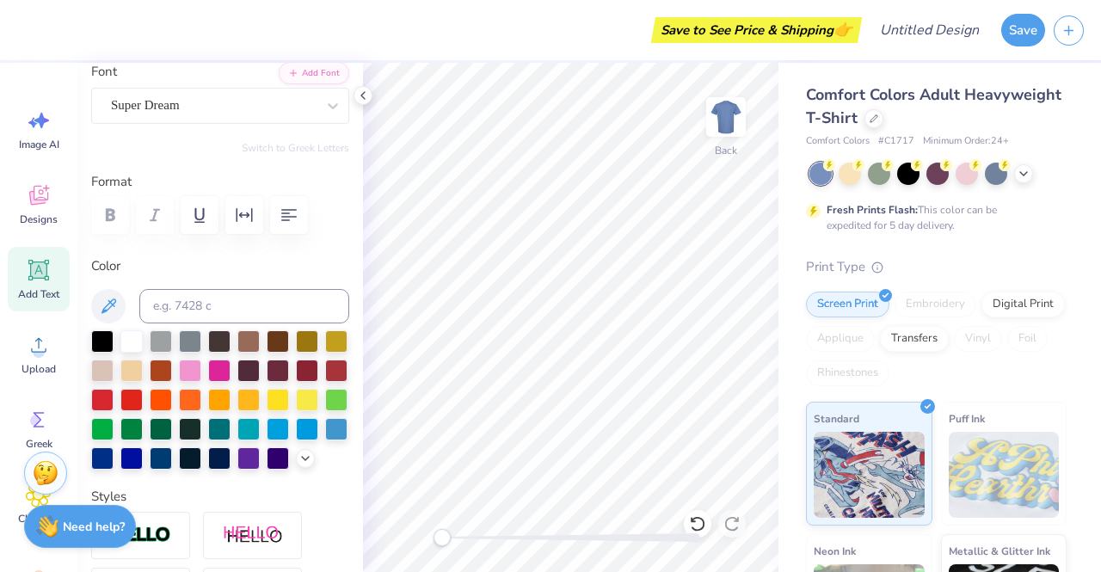
type input "3.20"
type input "1.94"
click at [33, 25] on div at bounding box center [29, 28] width 24 height 24
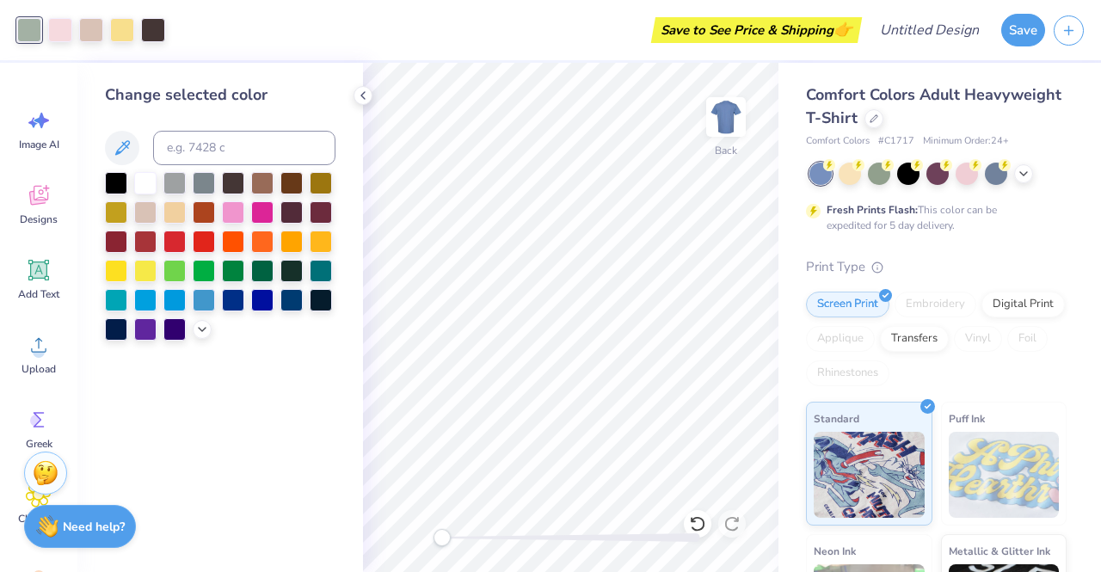
click at [168, 41] on div "Art colors Save to See Price & Shipping 👉 Design Title Save" at bounding box center [550, 30] width 1101 height 60
click at [154, 31] on div at bounding box center [153, 28] width 24 height 24
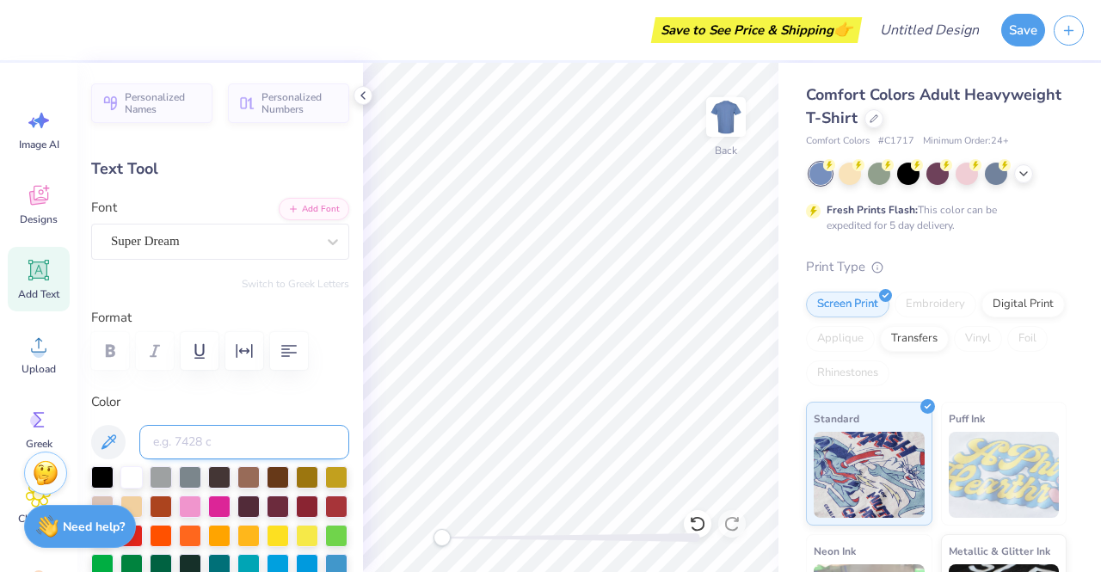
click at [161, 440] on input at bounding box center [244, 442] width 210 height 34
type input "439"
type input "3.20"
type input "1.94"
click at [239, 447] on input at bounding box center [244, 442] width 210 height 34
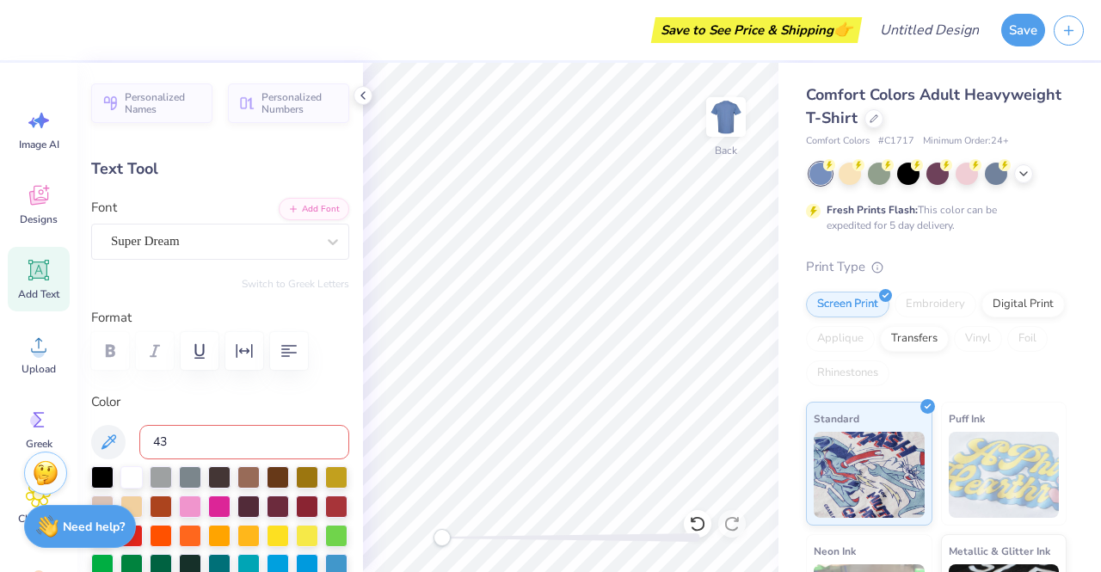
type input "439"
type input "16.49"
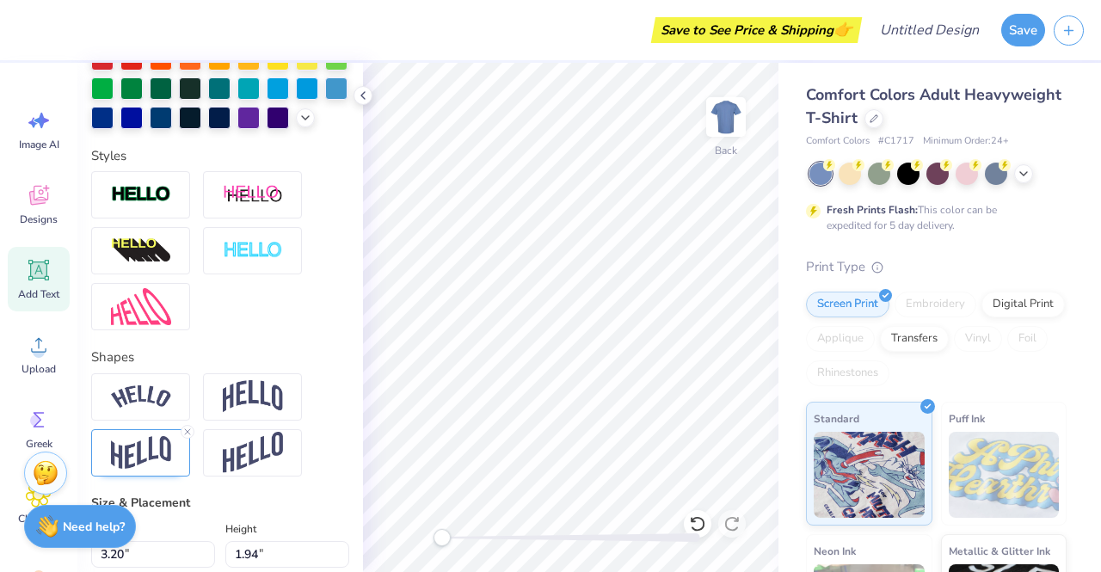
scroll to position [479, 0]
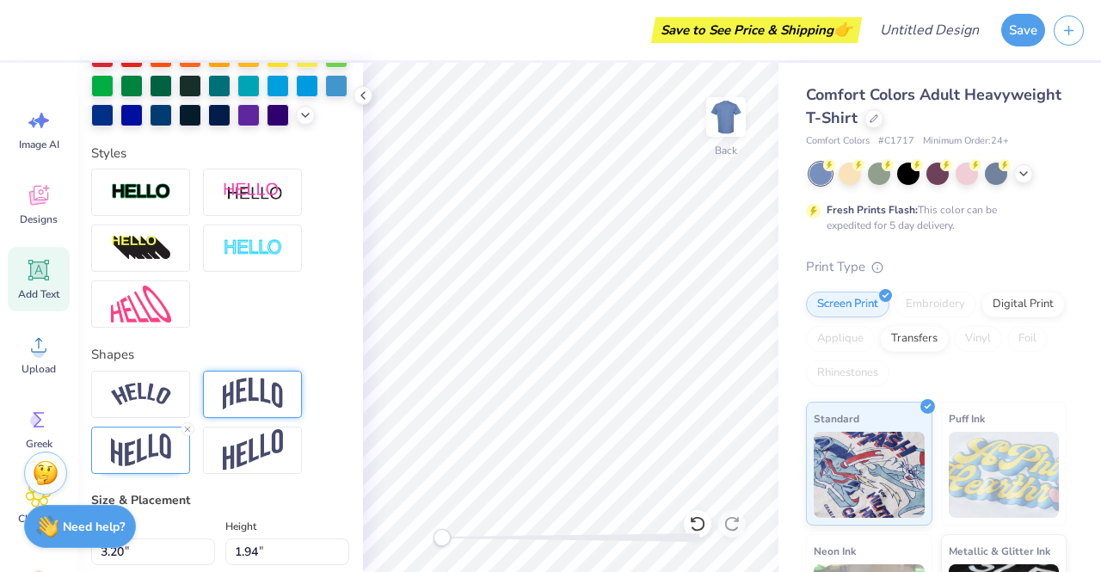
click at [268, 410] on img at bounding box center [253, 394] width 60 height 33
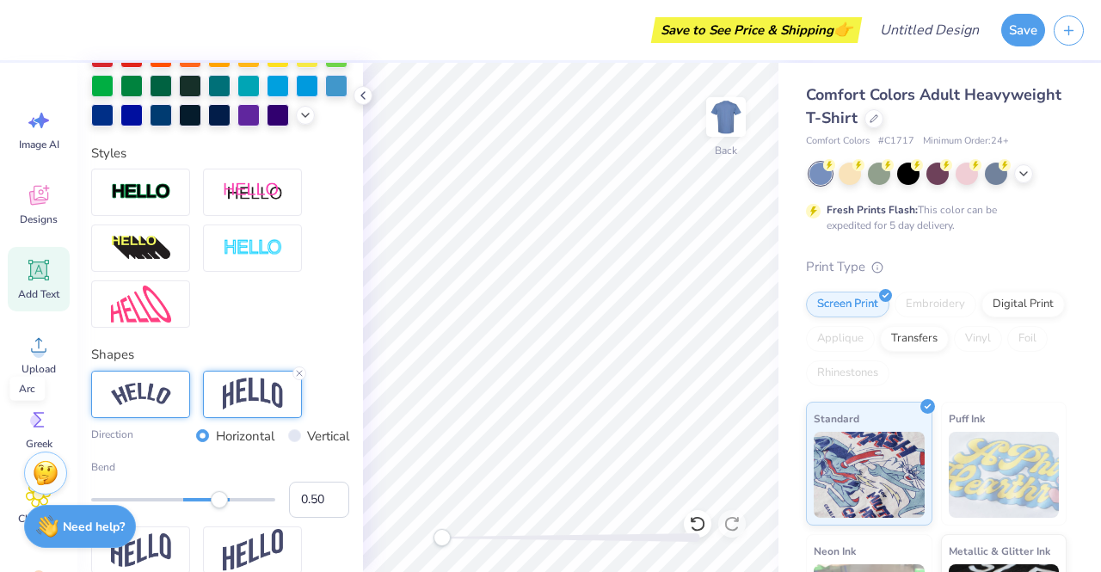
click at [160, 406] on img at bounding box center [141, 394] width 60 height 23
type input "4.72"
type input "1.75"
type input "16.70"
type input "3.94"
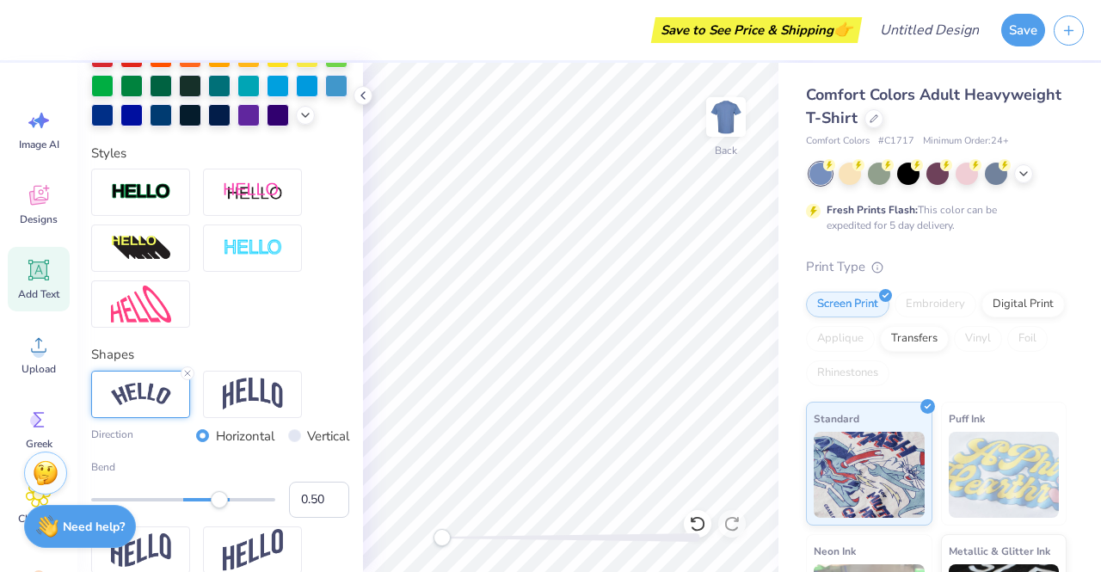
type input "1.46"
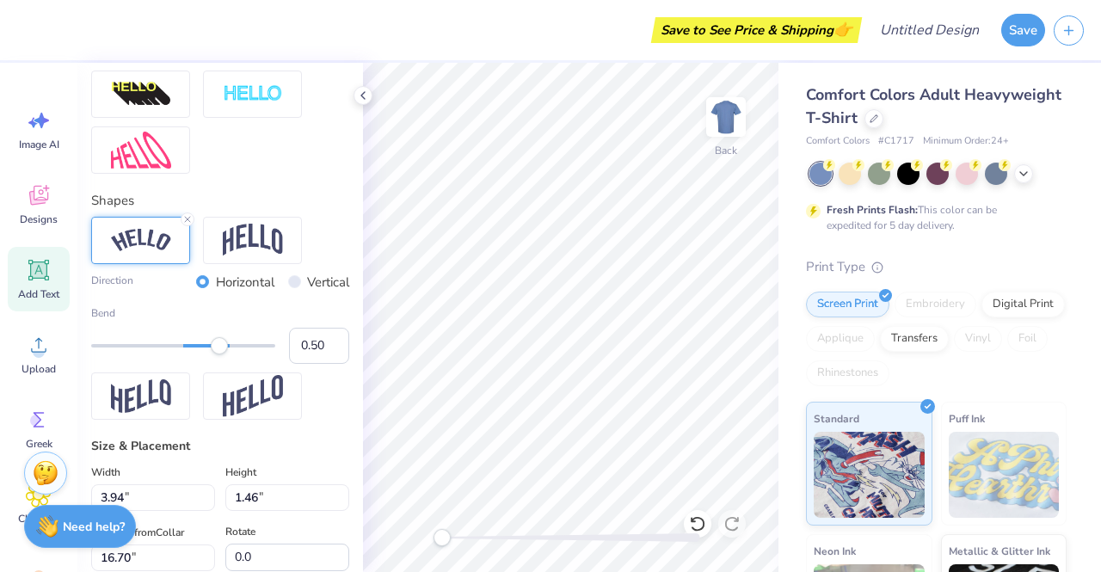
scroll to position [628, 0]
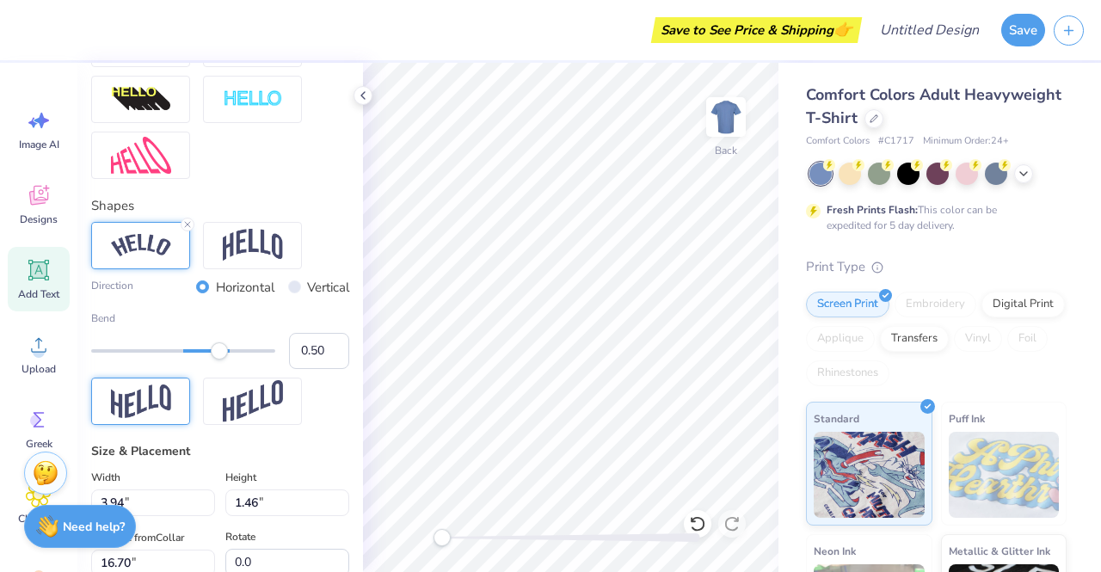
click at [177, 425] on div at bounding box center [140, 401] width 99 height 47
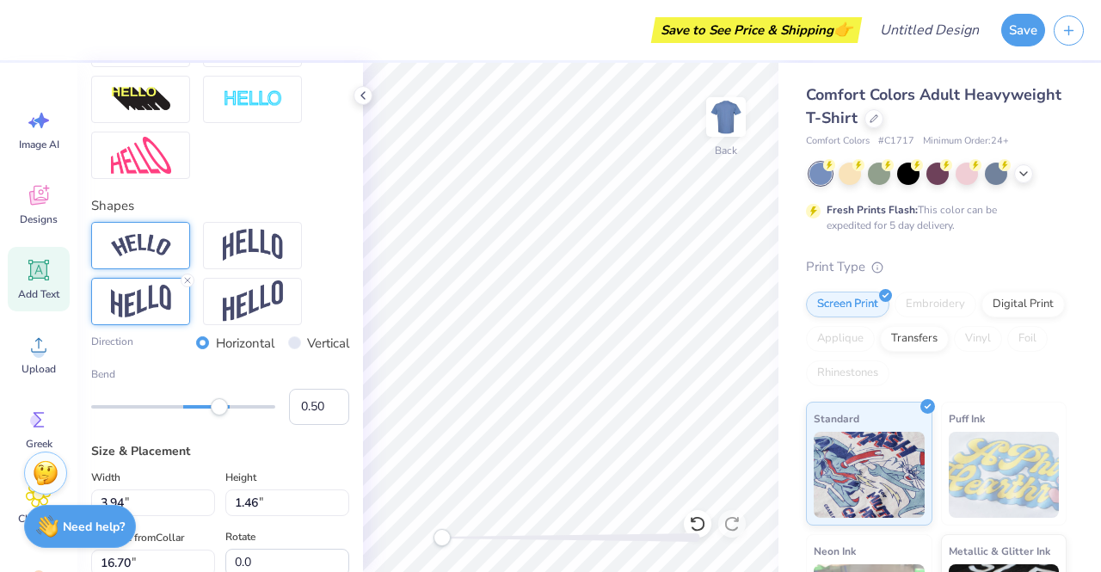
click at [159, 269] on div at bounding box center [140, 245] width 99 height 47
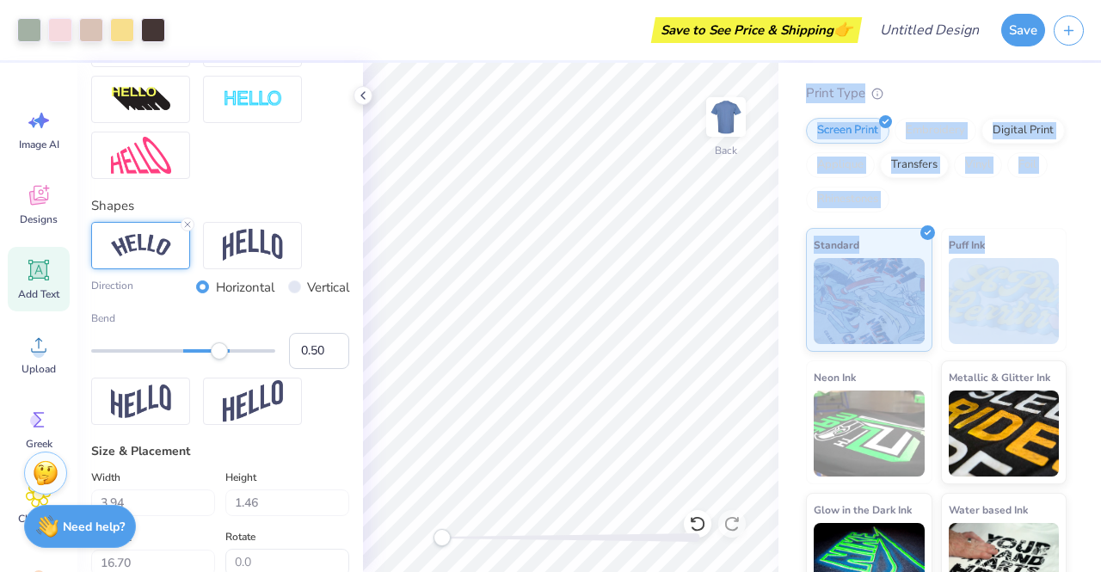
scroll to position [218, 0]
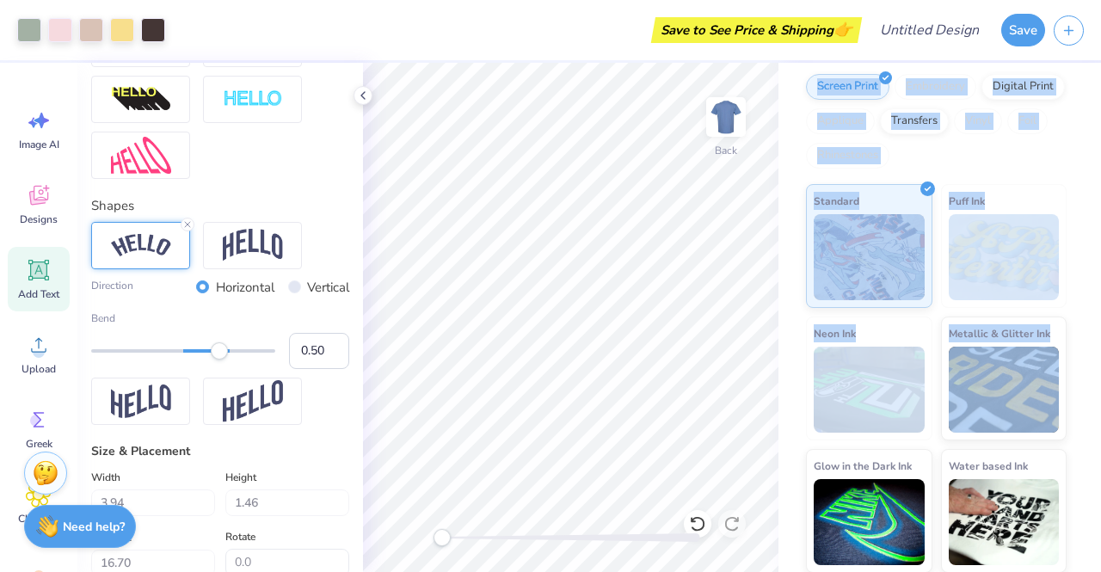
drag, startPoint x: 1100, startPoint y: 176, endPoint x: 1100, endPoint y: 400, distance: 223.7
click at [1100, 400] on div "Comfort Colors Adult Heavyweight T-Shirt Comfort Colors # C1717 Minimum Order: …" at bounding box center [940, 317] width 323 height 509
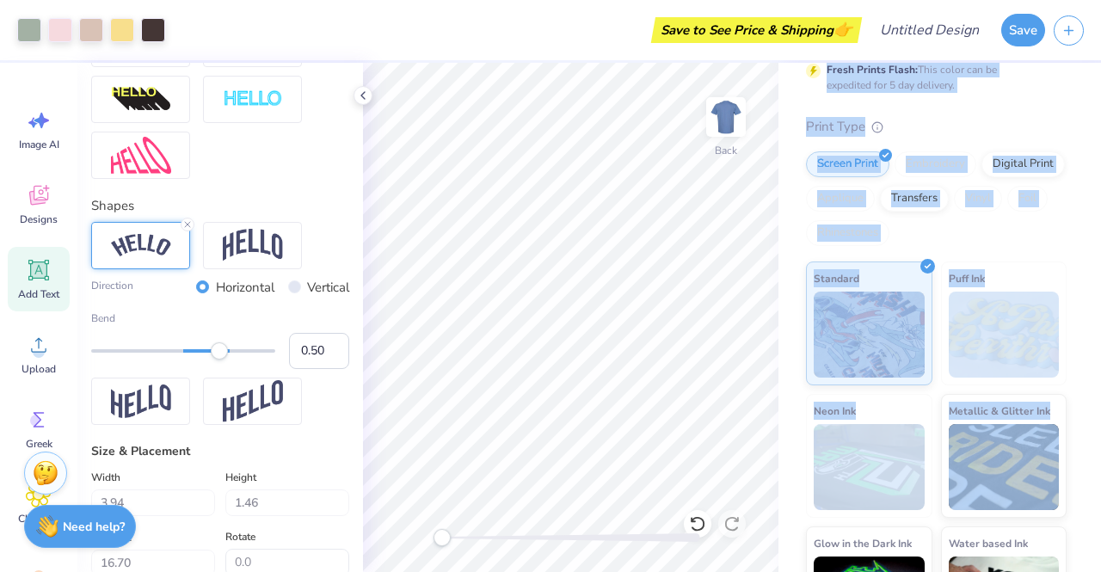
scroll to position [139, 0]
click at [1056, 249] on div "Comfort Colors Adult Heavyweight T-Shirt Comfort Colors # C1717 Minimum Order: …" at bounding box center [940, 287] width 323 height 728
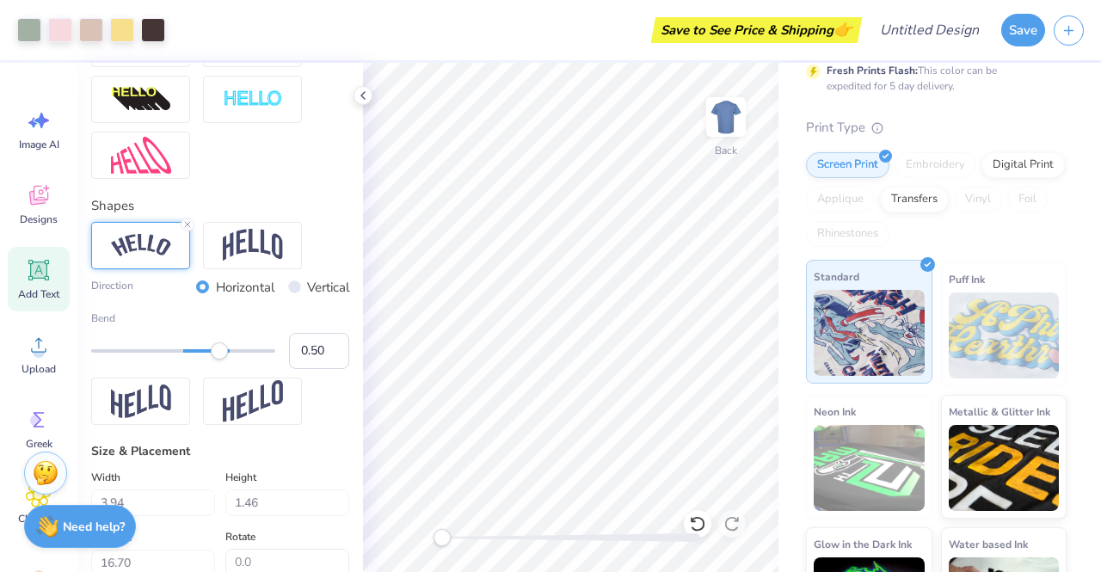
click at [884, 340] on img at bounding box center [869, 333] width 111 height 86
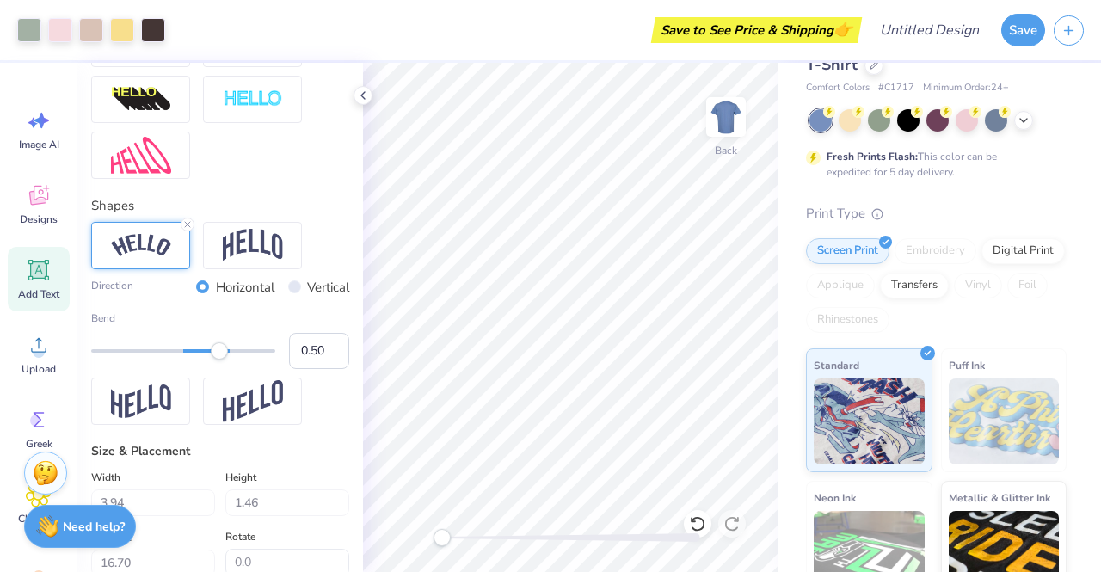
scroll to position [0, 0]
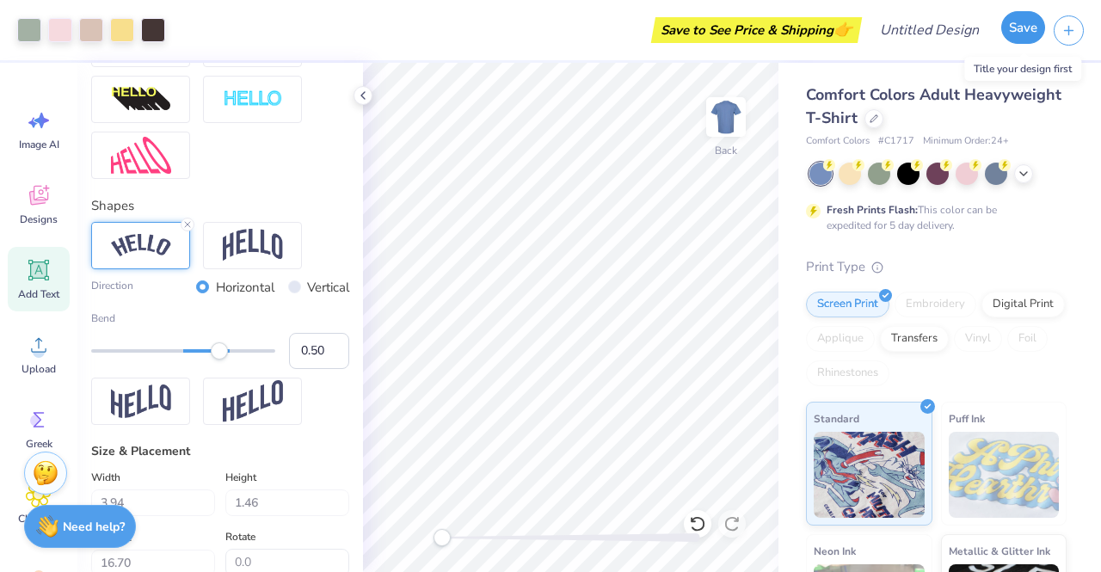
click at [1012, 37] on button "Save" at bounding box center [1023, 27] width 44 height 33
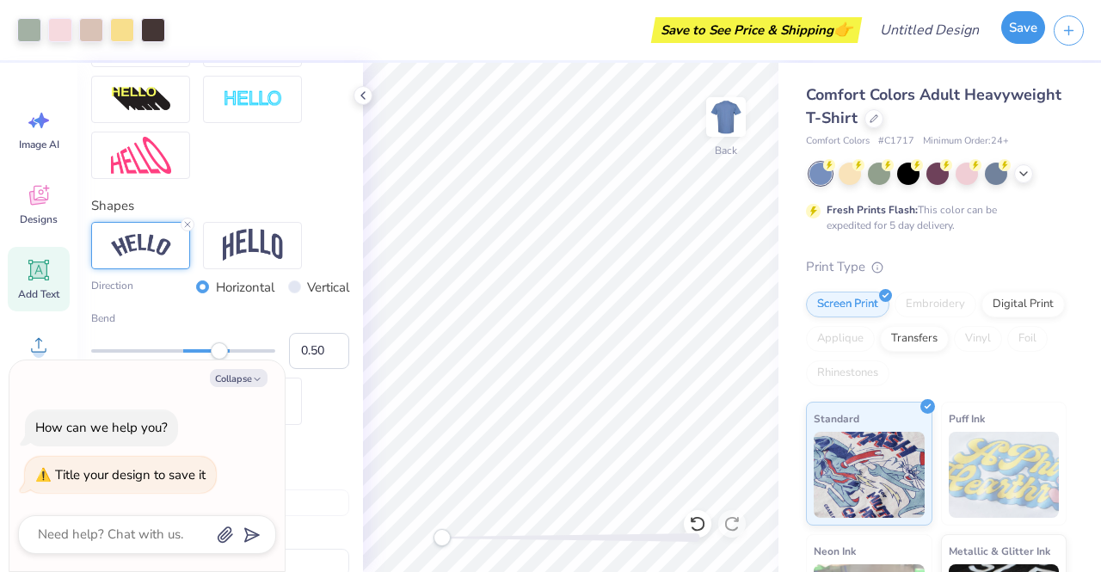
click at [1015, 32] on button "Save" at bounding box center [1023, 27] width 44 height 33
type textarea "x"
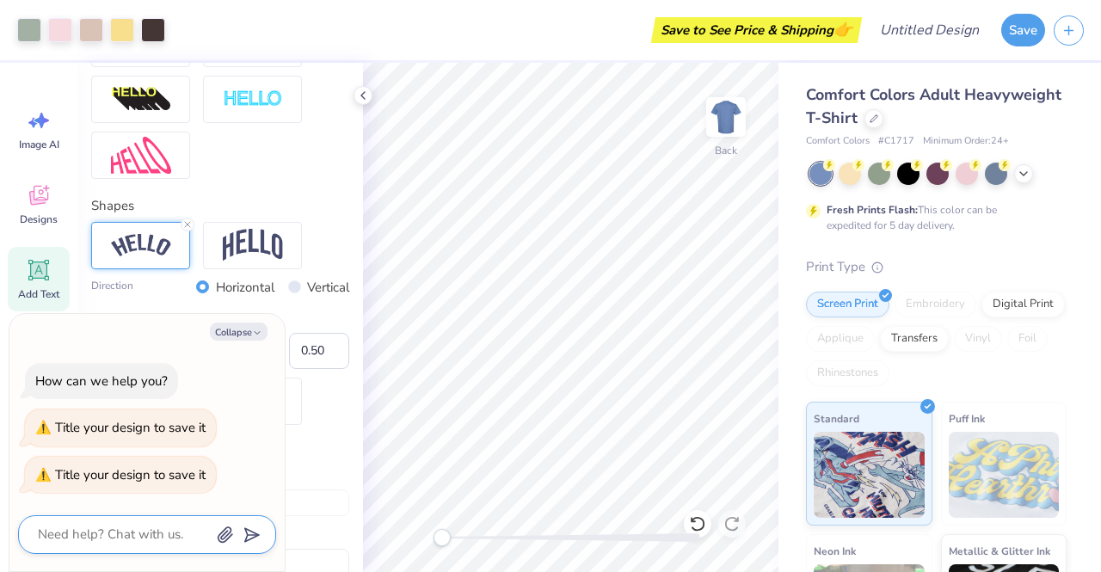
type textarea "F"
type textarea "x"
type textarea "FP"
type textarea "x"
type textarea "FPD"
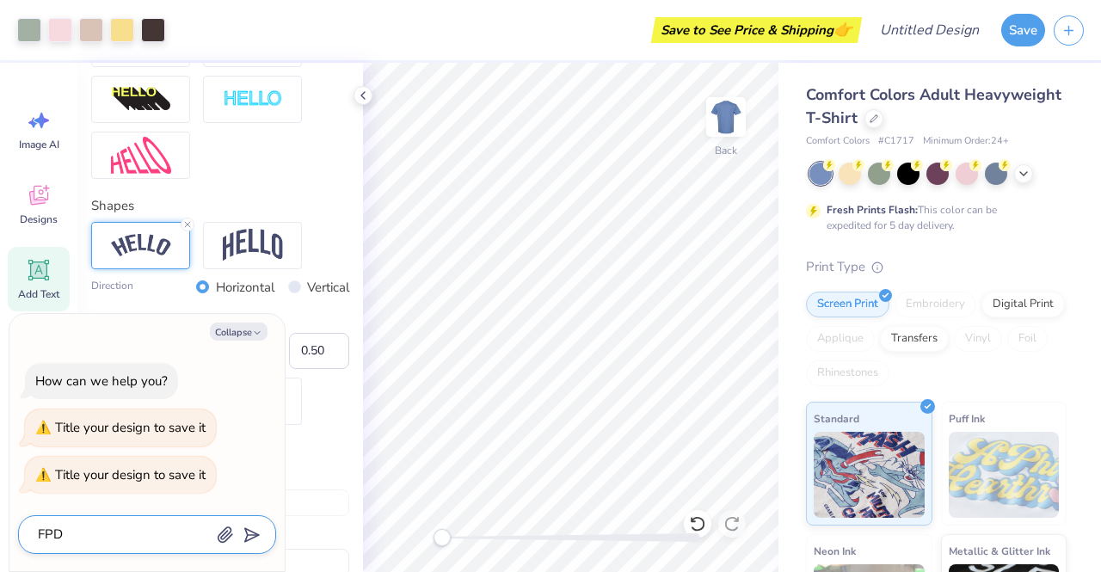
type textarea "x"
type textarea "FPD"
type textarea "x"
type textarea "FPD 2"
type textarea "x"
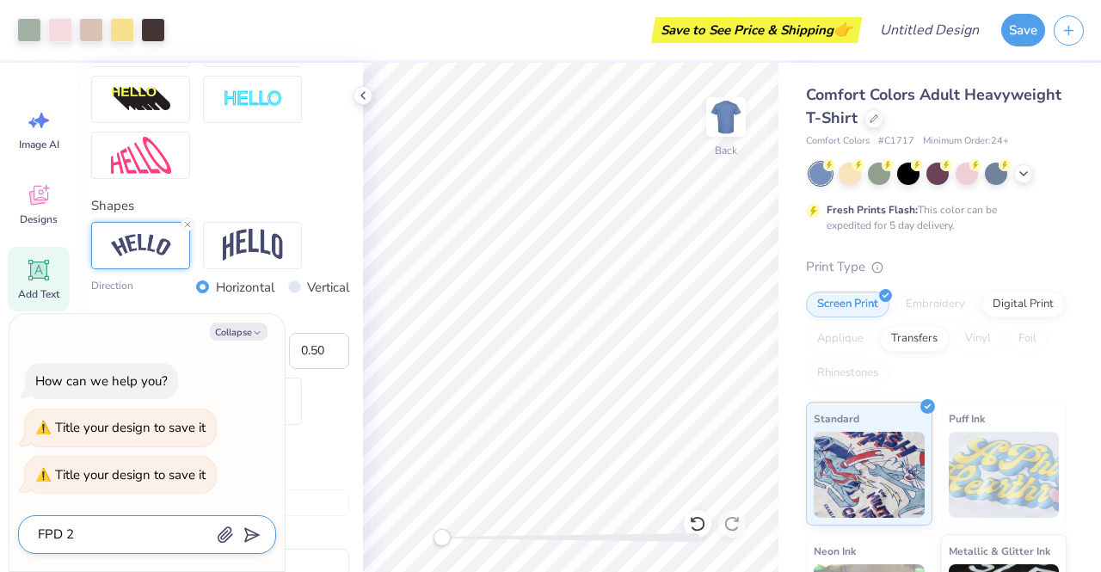
type textarea "FPD 20"
type textarea "x"
type textarea "FPD 202"
type textarea "x"
type textarea "FPD 2025"
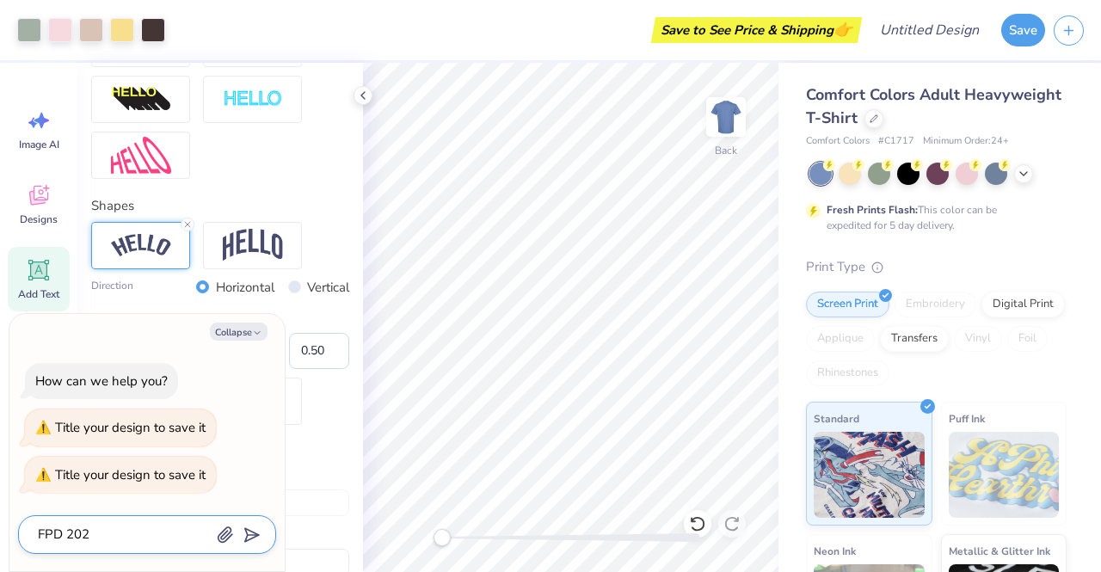
type textarea "x"
type textarea "FPD 2025"
type input "FPD 2025"
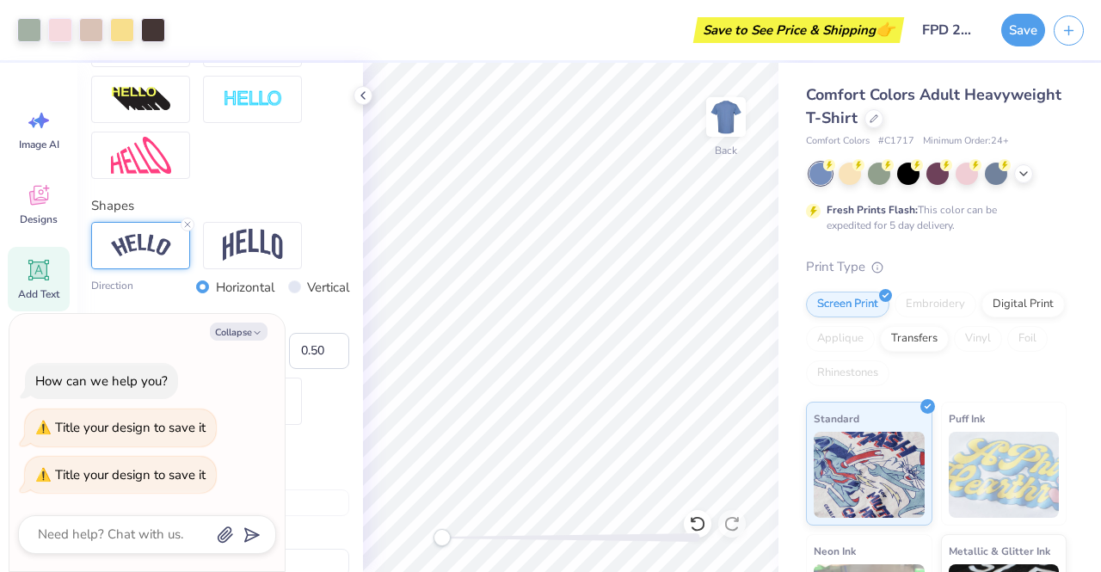
type textarea "x"
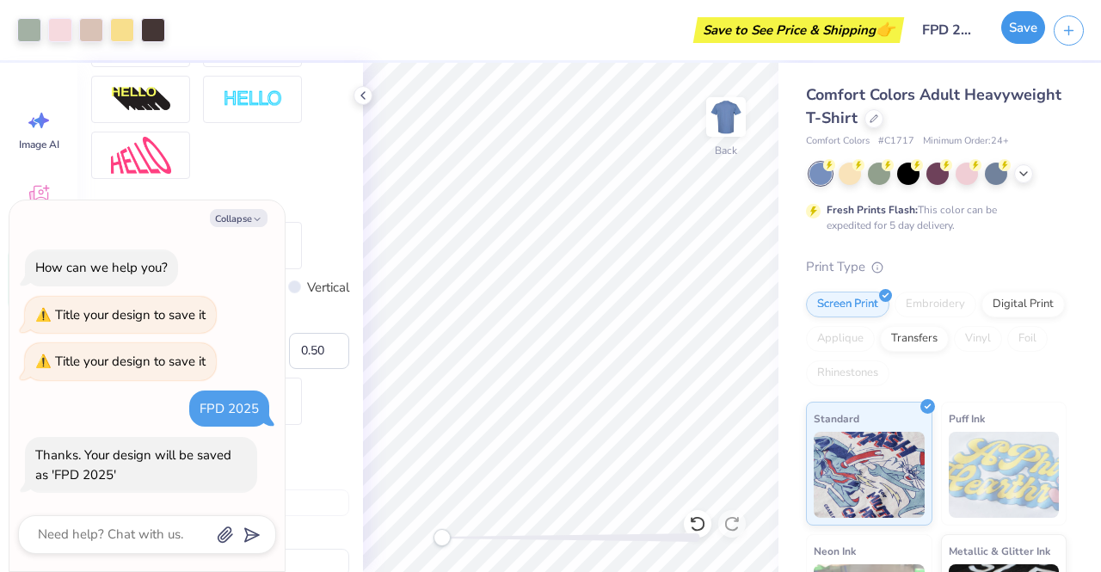
click at [1017, 28] on button "Save" at bounding box center [1023, 27] width 44 height 33
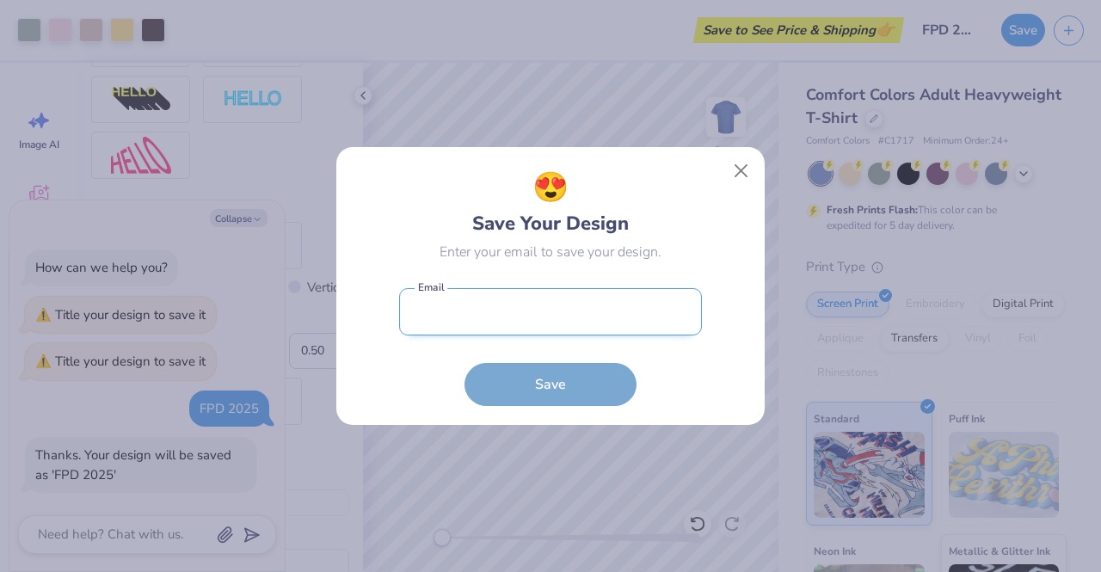
click at [449, 317] on input "email" at bounding box center [550, 311] width 303 height 47
type input "[EMAIL_ADDRESS][DOMAIN_NAME]"
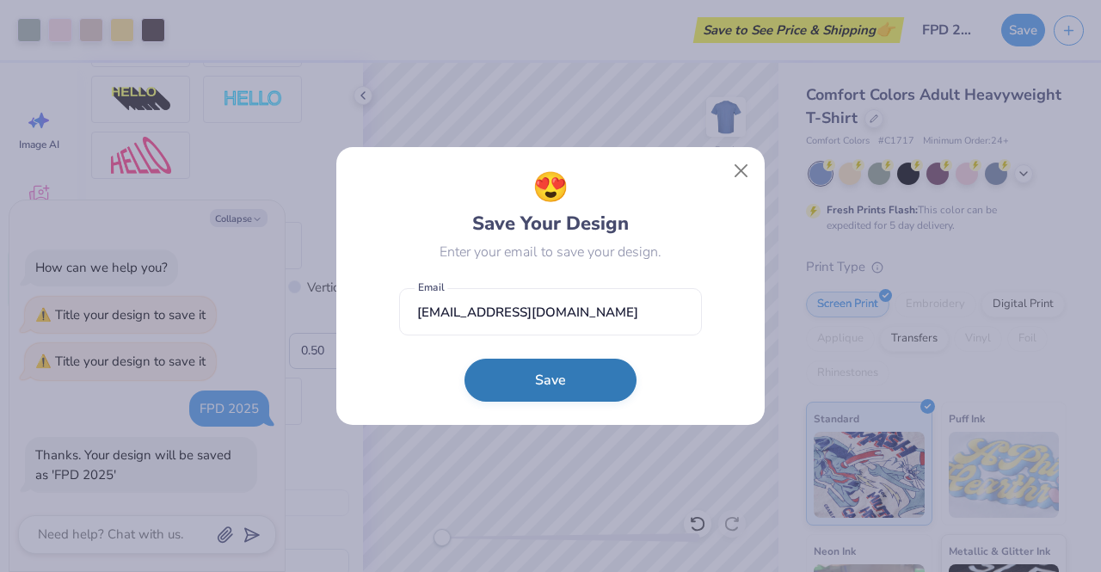
click at [551, 388] on button "Save" at bounding box center [551, 380] width 172 height 43
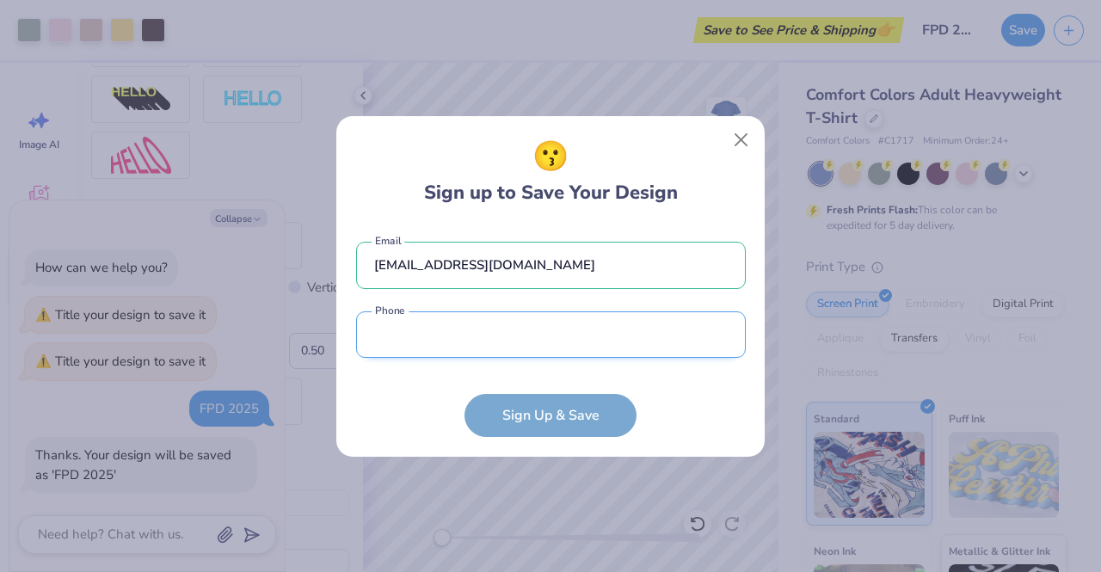
click at [514, 350] on input "tel" at bounding box center [551, 334] width 390 height 47
type input "[PHONE_NUMBER]"
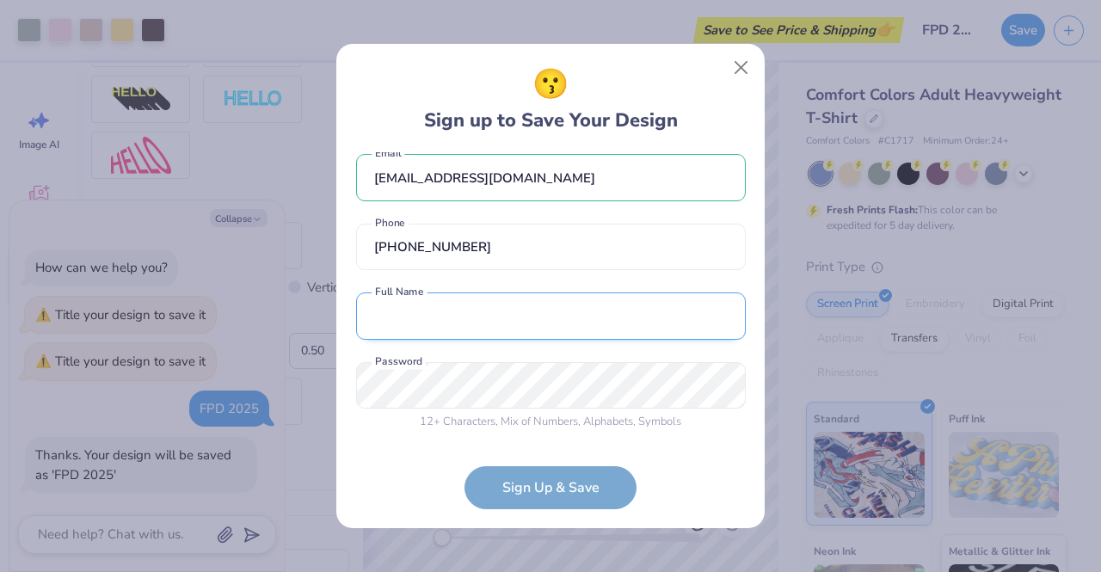
click at [479, 304] on input "text" at bounding box center [551, 316] width 390 height 47
type input "[PERSON_NAME]"
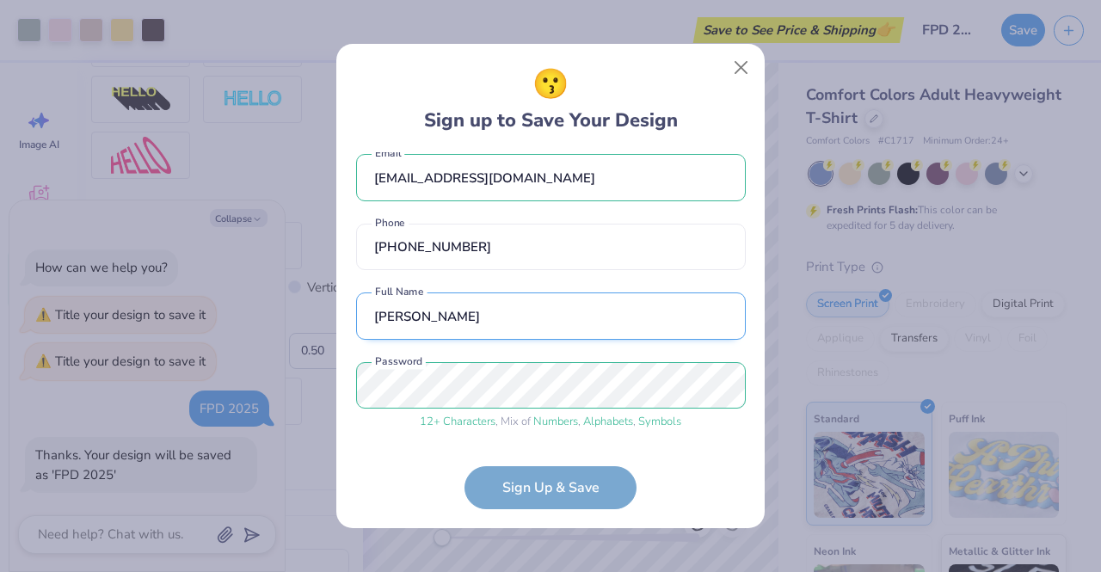
scroll to position [81, 0]
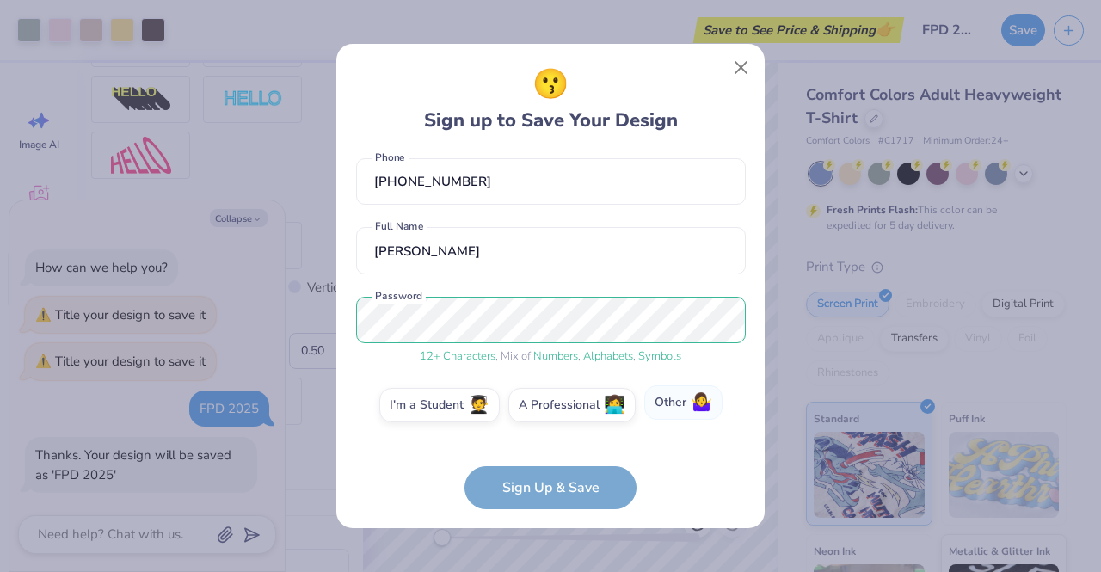
click at [671, 395] on label "Other 🤷‍♀️" at bounding box center [683, 402] width 78 height 34
click at [557, 484] on input "Other 🤷‍♀️" at bounding box center [550, 489] width 11 height 11
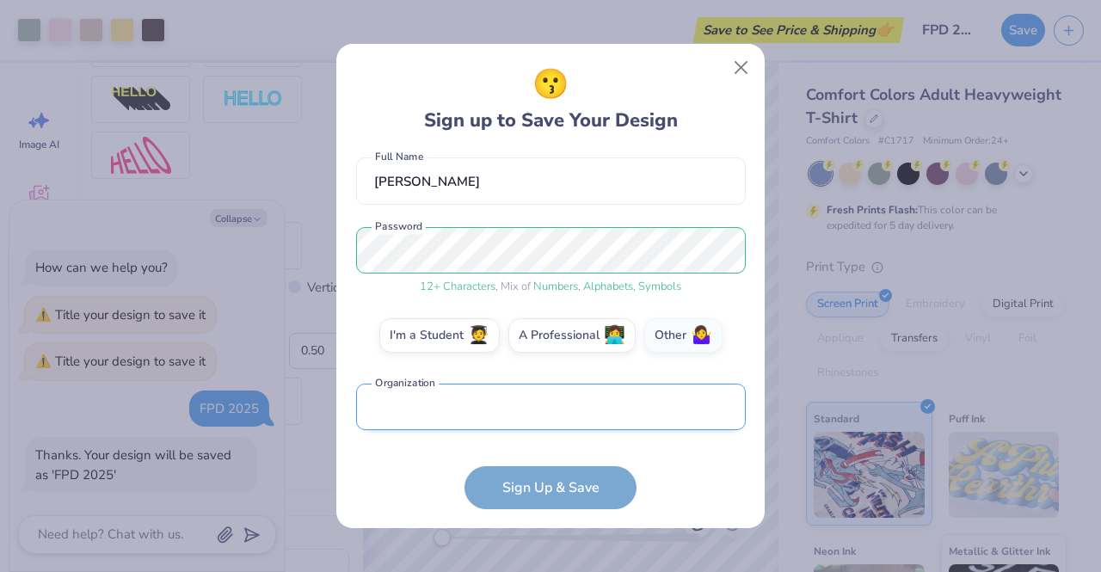
click at [521, 409] on input "text" at bounding box center [551, 407] width 390 height 47
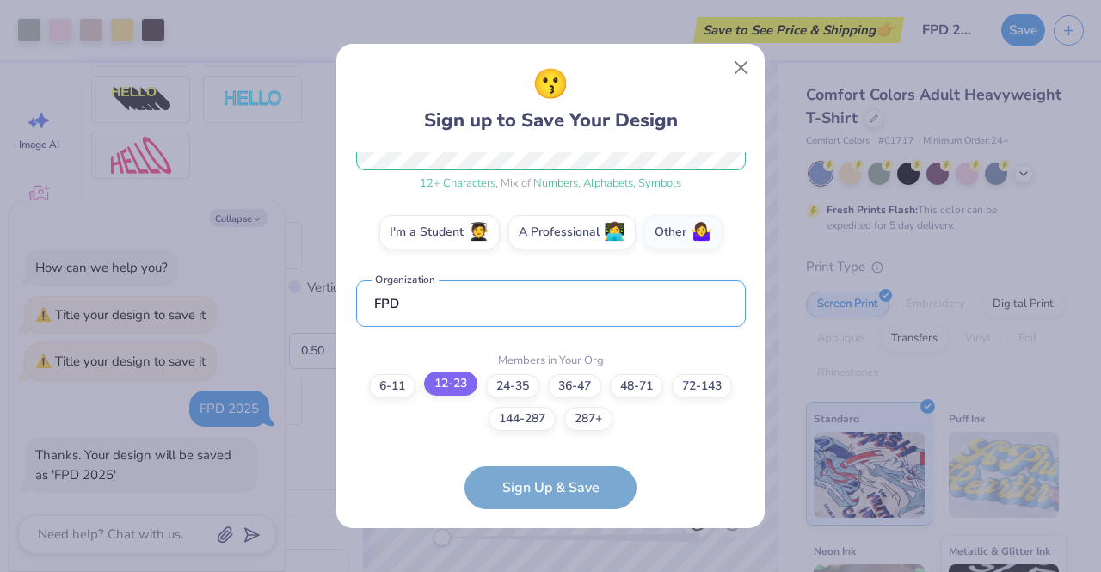
type input "FPD"
click at [447, 385] on label "12-23" at bounding box center [450, 384] width 53 height 24
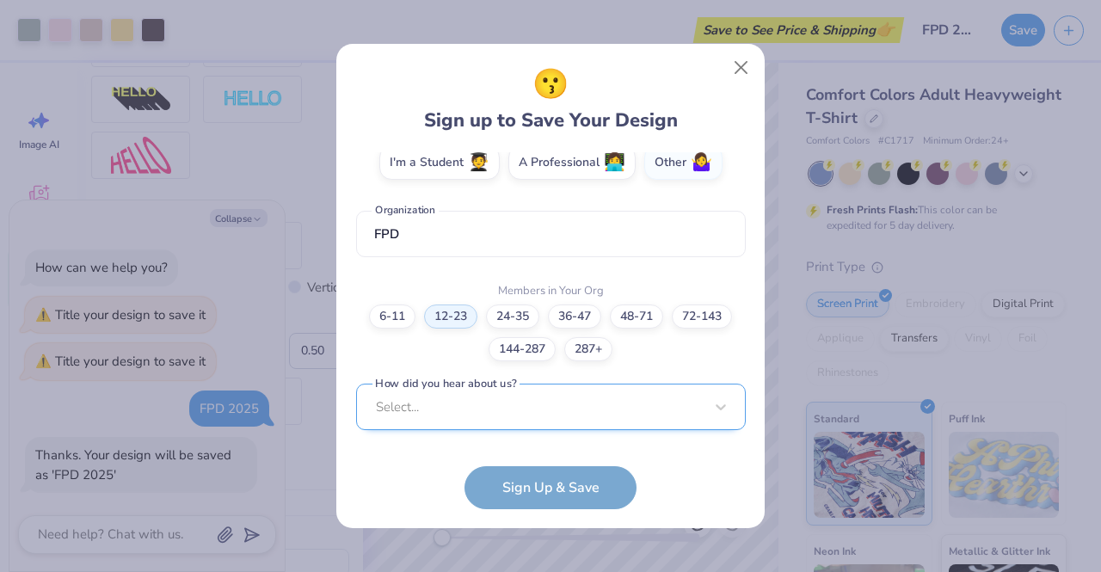
scroll to position [581, 0]
click at [490, 395] on div "Select..." at bounding box center [551, 407] width 390 height 47
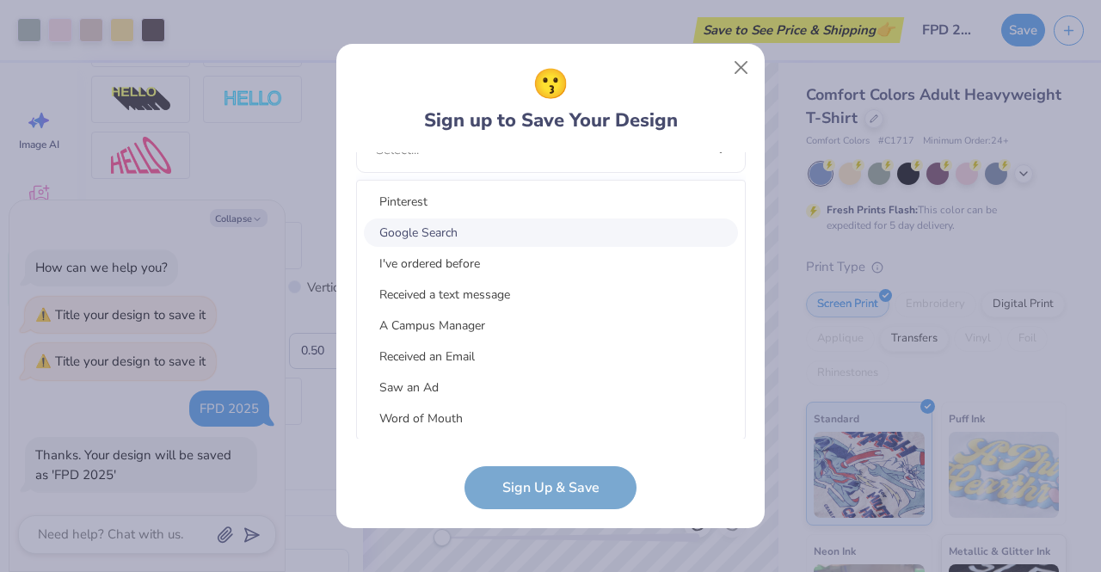
click at [470, 234] on div "Google Search" at bounding box center [551, 233] width 374 height 28
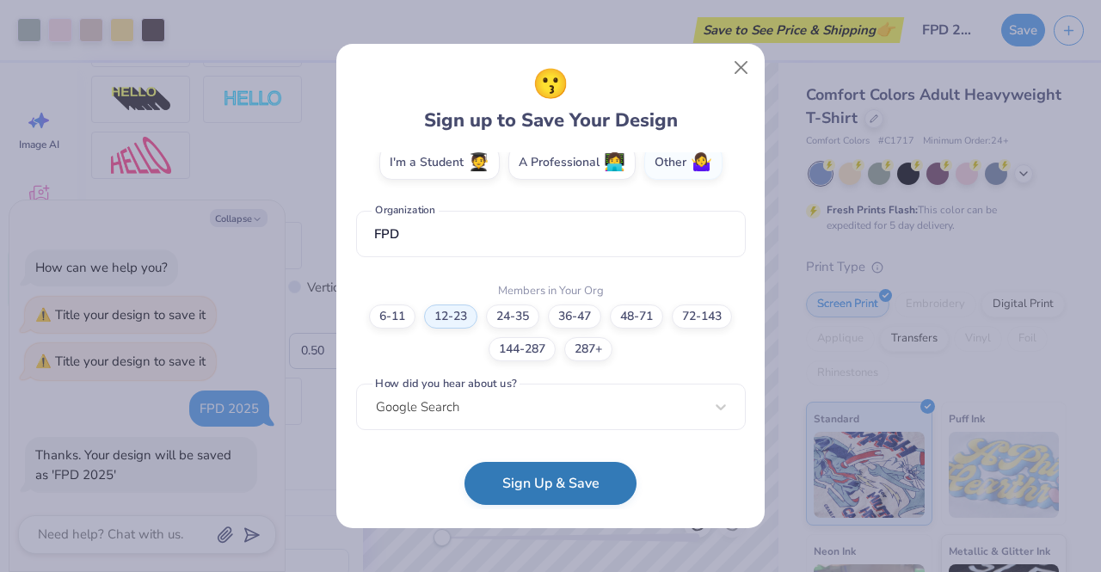
click at [540, 493] on button "Sign Up & Save" at bounding box center [551, 483] width 172 height 43
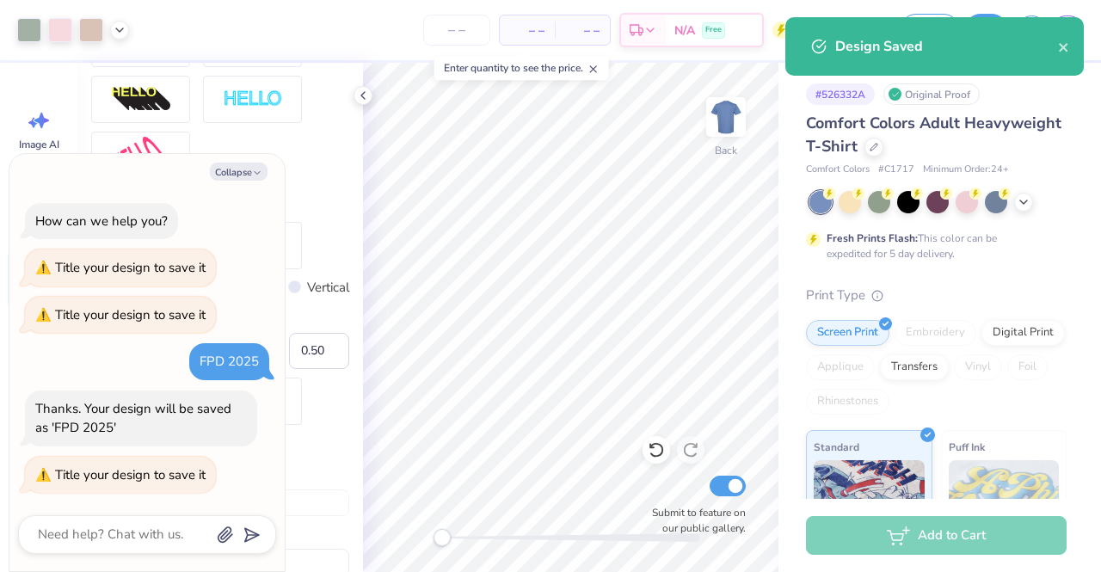
type textarea "x"
click at [941, 527] on div "Add to Cart" at bounding box center [936, 535] width 261 height 39
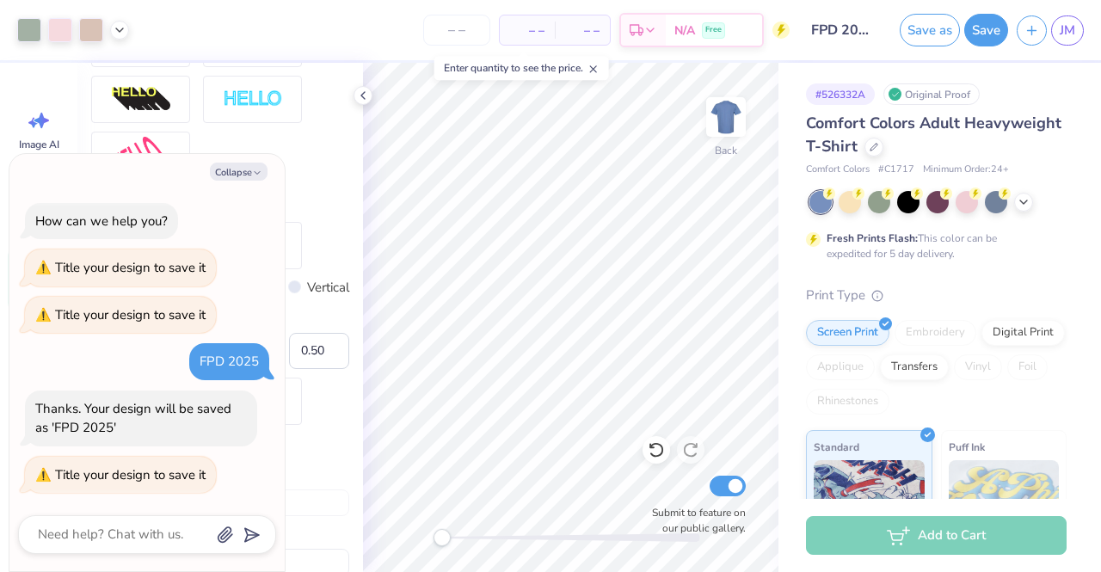
click at [515, 31] on span "– –" at bounding box center [527, 31] width 34 height 18
click at [538, 34] on span "– –" at bounding box center [527, 31] width 34 height 18
click at [592, 32] on span "– –" at bounding box center [582, 31] width 34 height 18
click at [466, 29] on input "number" at bounding box center [456, 30] width 67 height 31
type input "500"
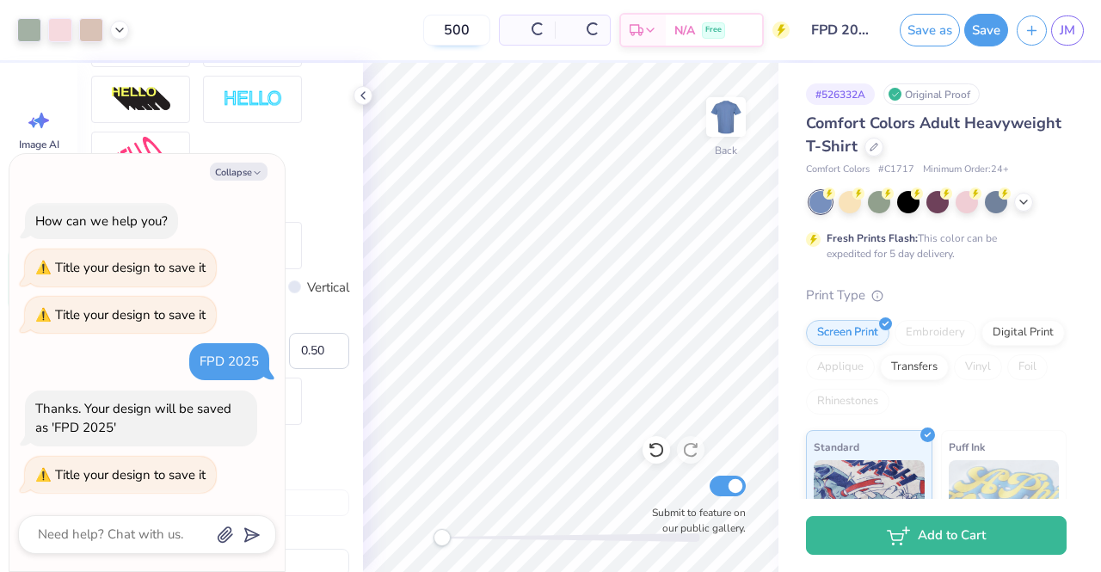
type textarea "x"
type input "500"
